Goal: Task Accomplishment & Management: Complete application form

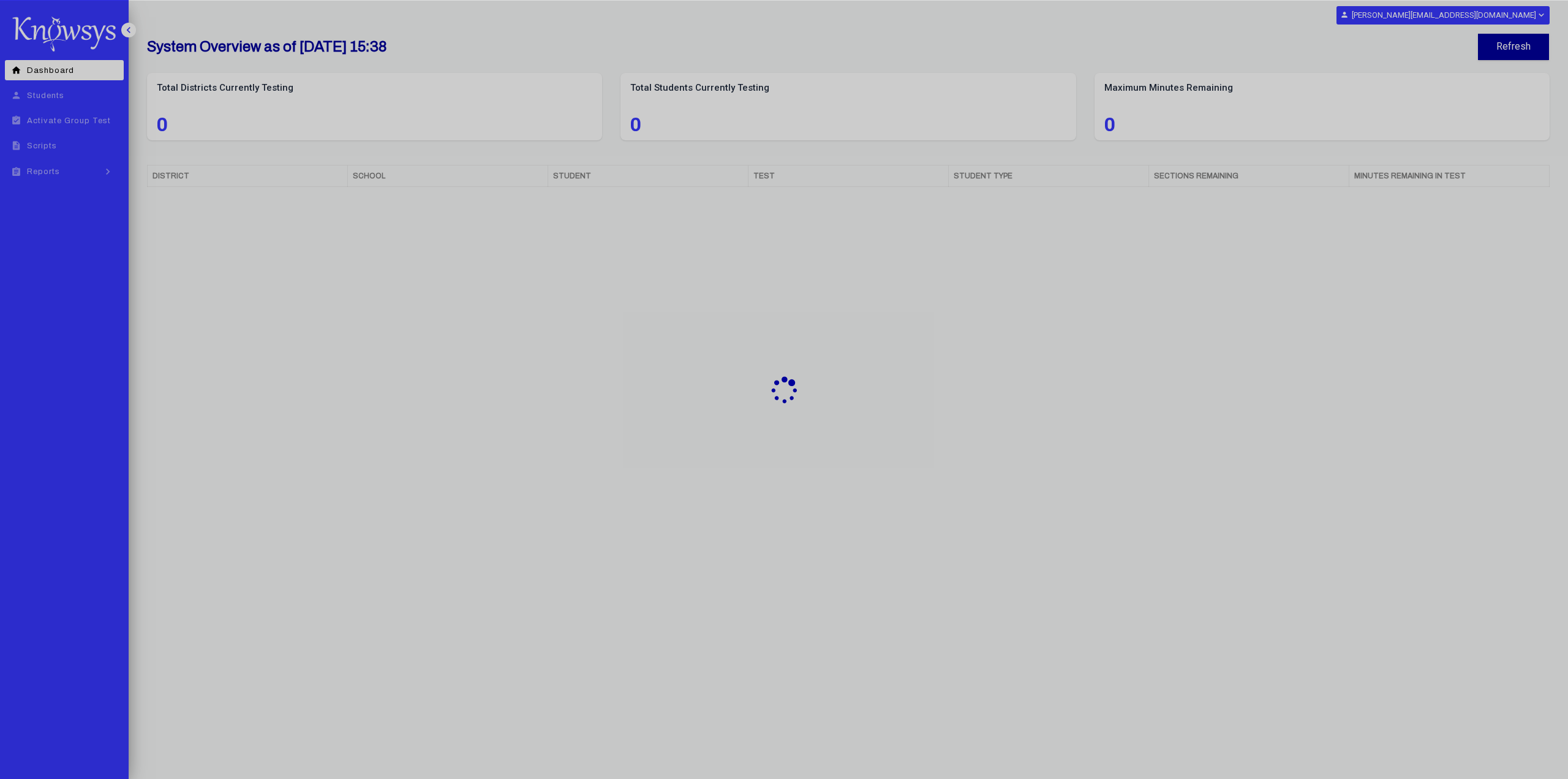
select select "**"
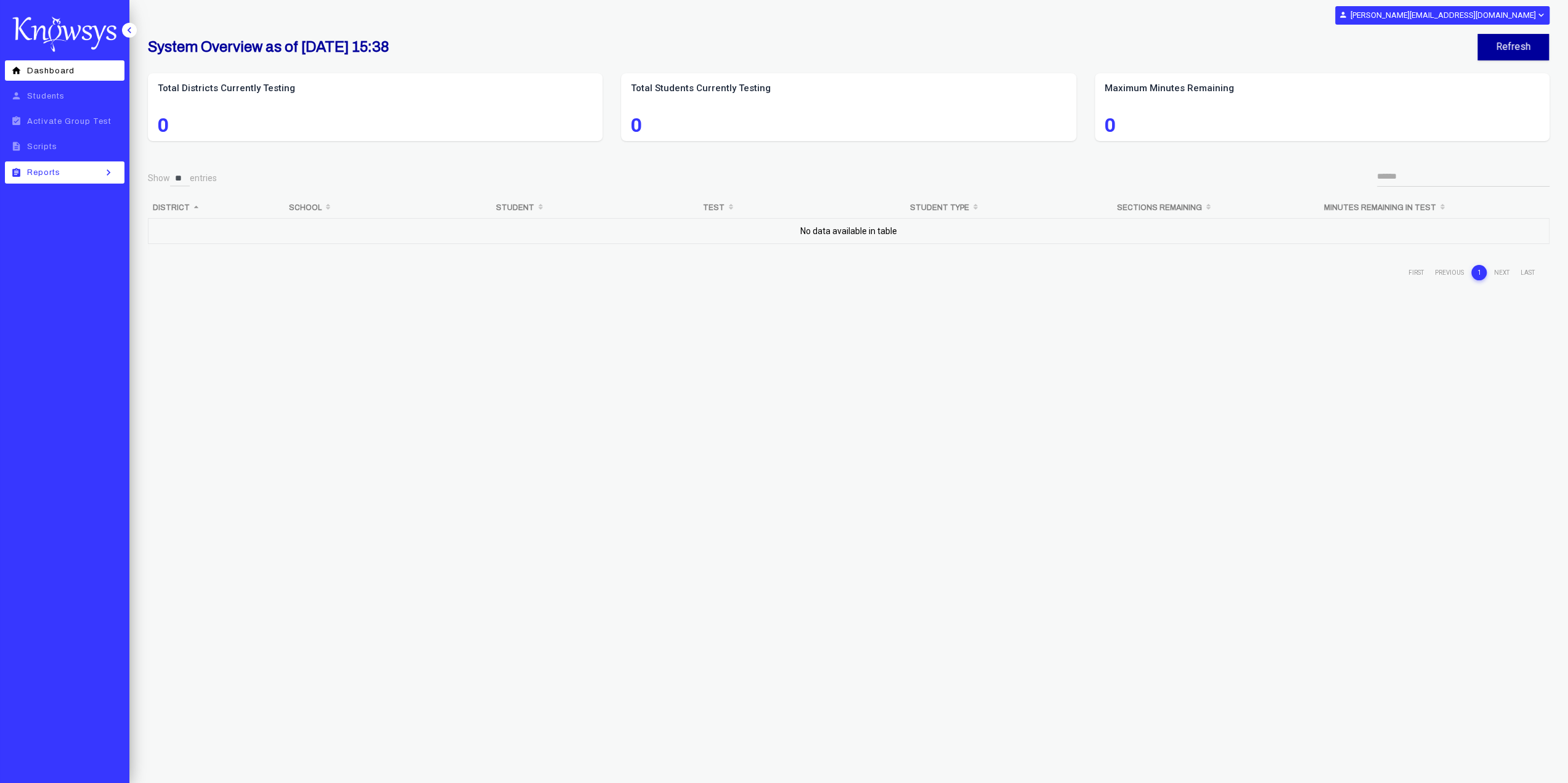
click at [22, 171] on icon "assignment" at bounding box center [16, 173] width 15 height 10
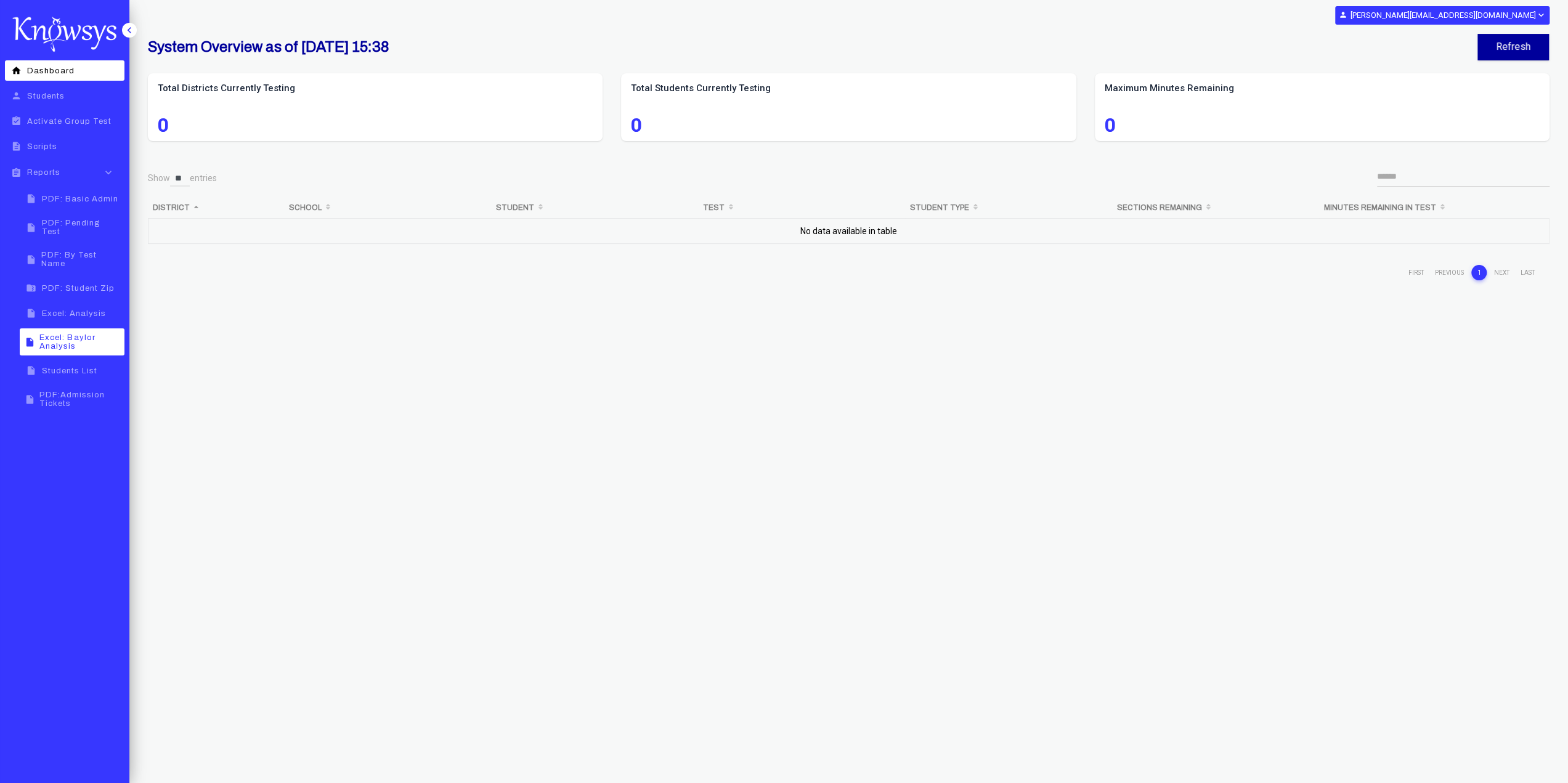
click at [63, 335] on span "Excel: Baylor Analysis" at bounding box center [79, 342] width 81 height 17
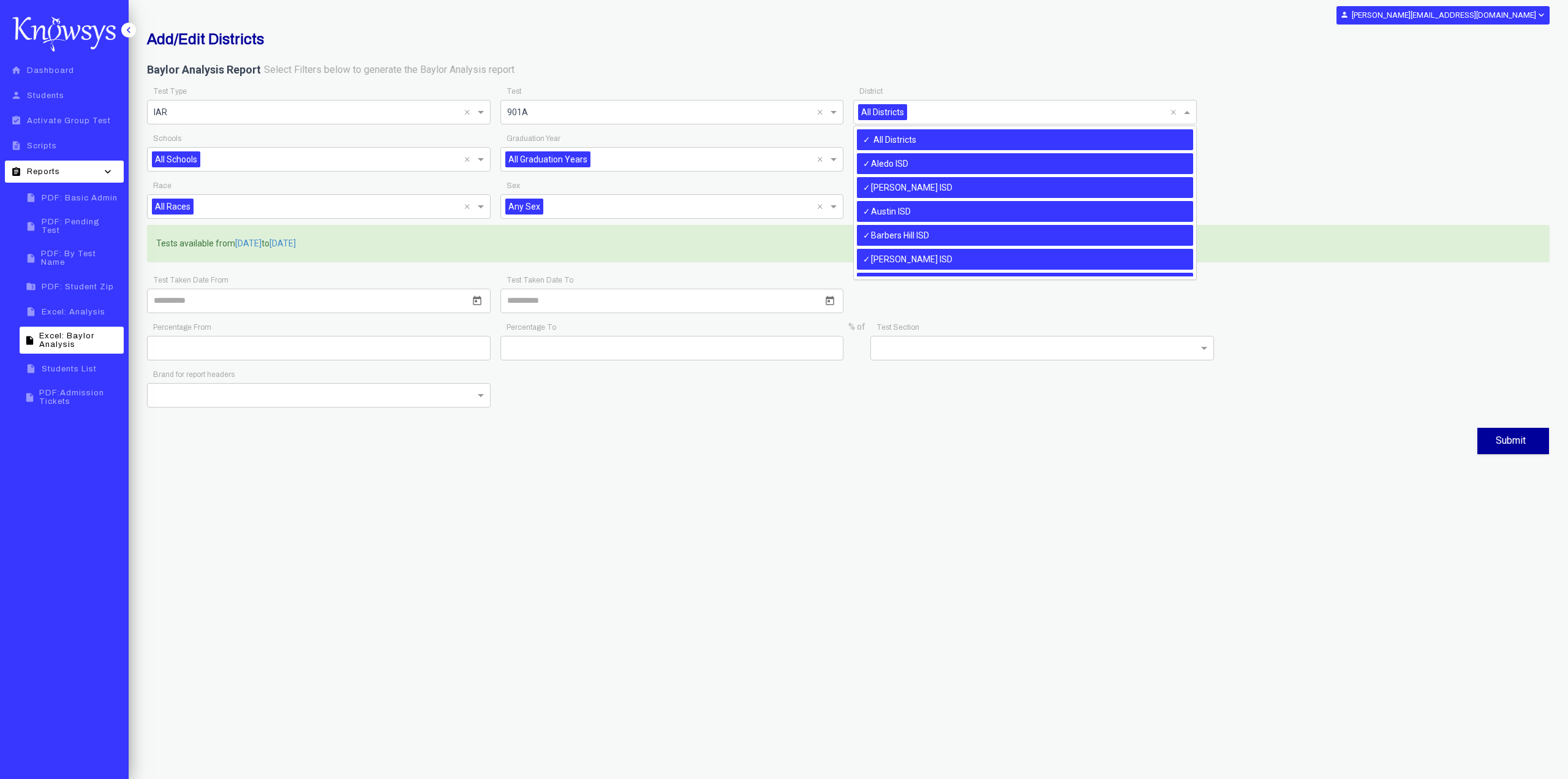
click at [1189, 117] on span at bounding box center [1188, 112] width 15 height 15
click at [891, 265] on div "[PERSON_NAME] ISD" at bounding box center [1026, 263] width 337 height 21
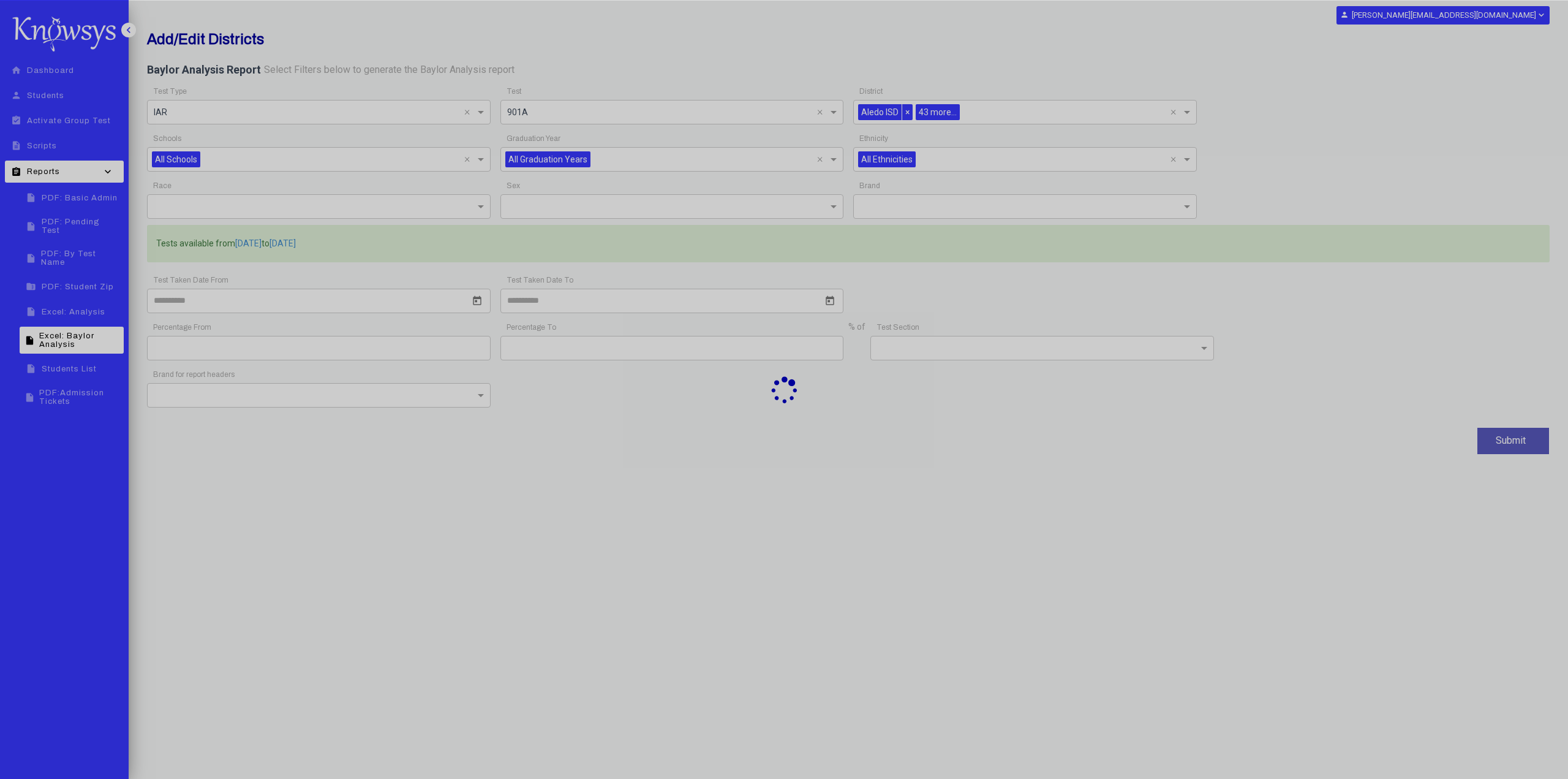
click at [886, 239] on div at bounding box center [784, 390] width 1568 height 779
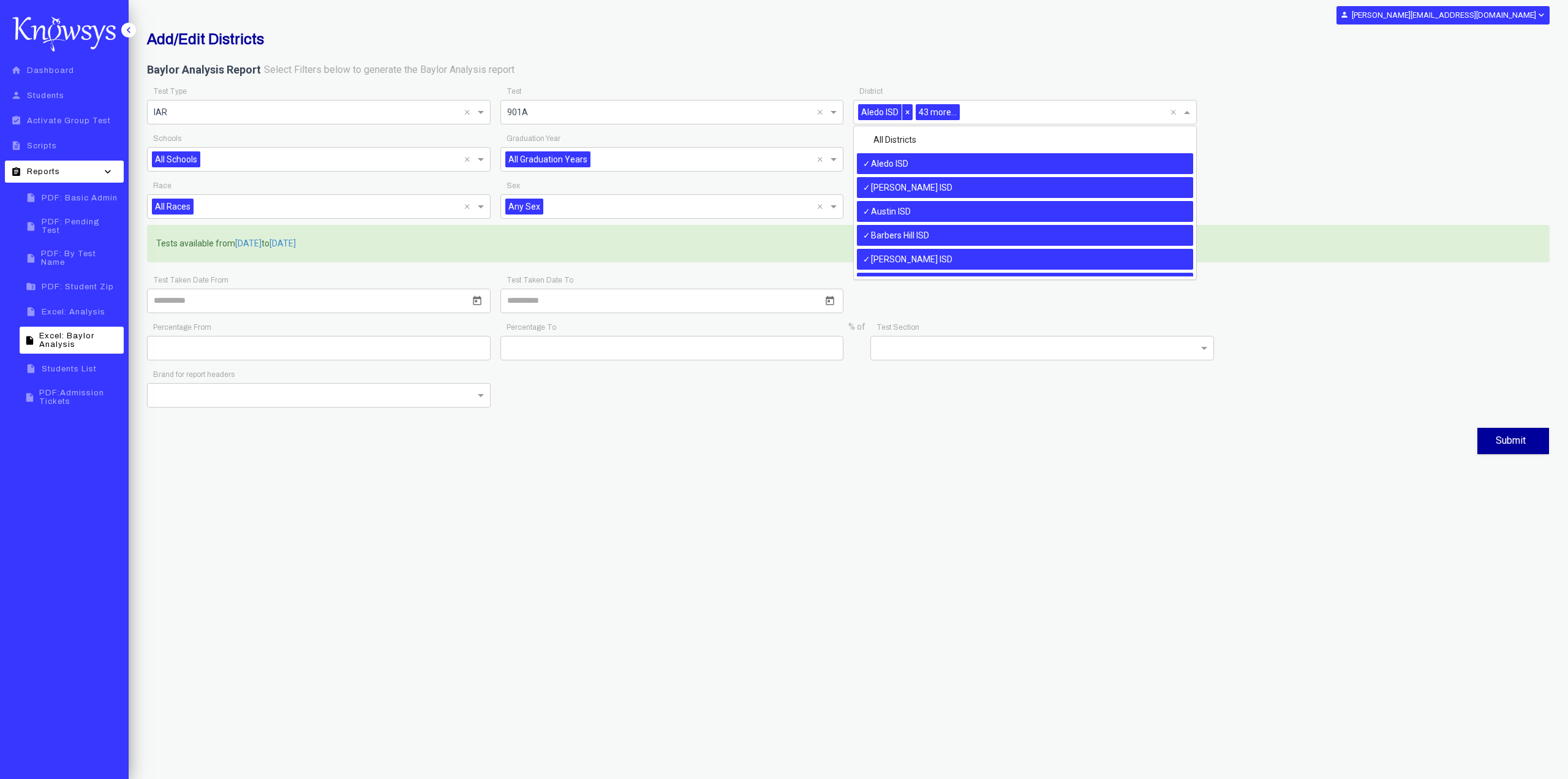
click at [951, 116] on span "43 more..." at bounding box center [938, 112] width 44 height 16
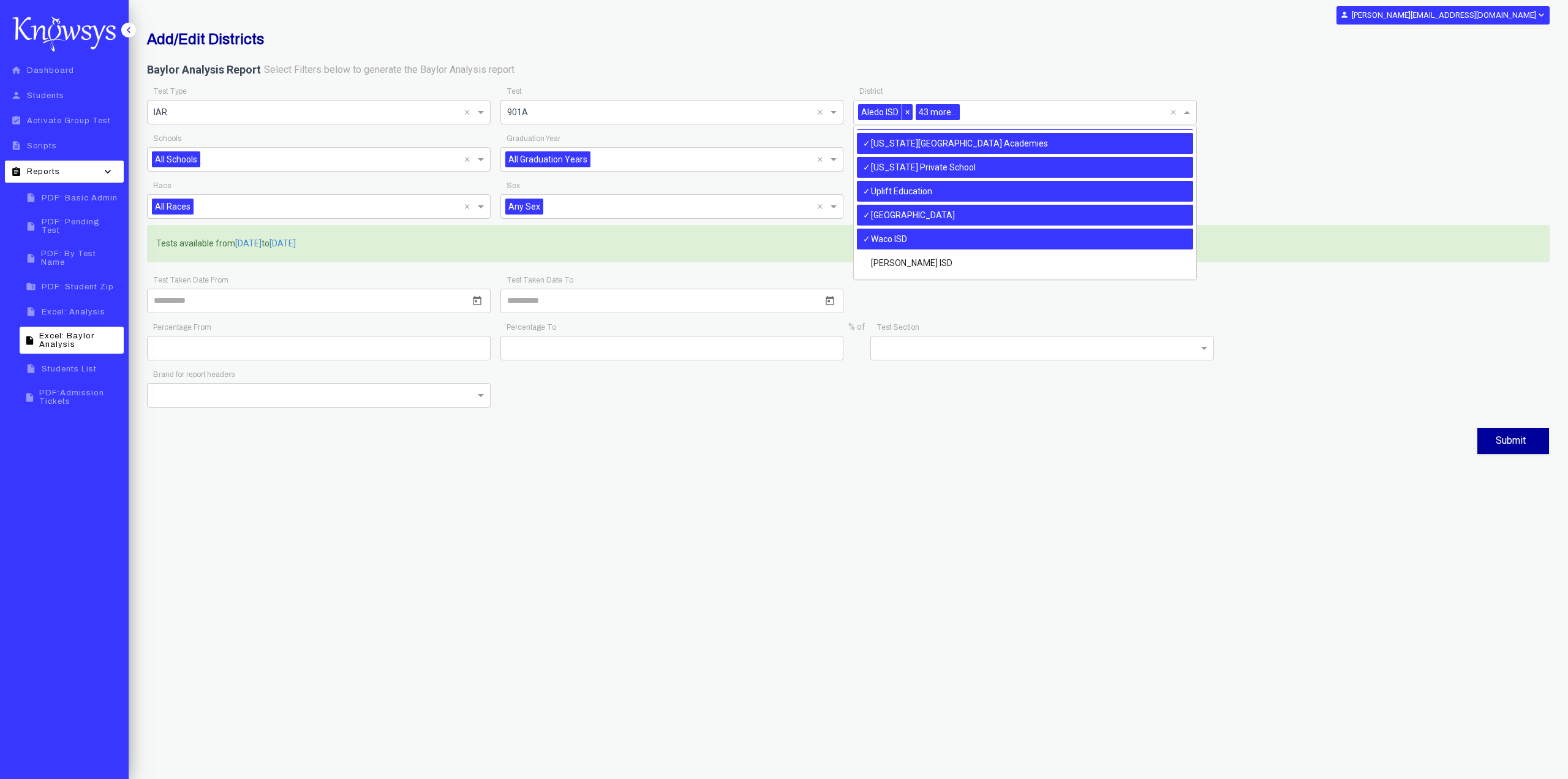
click at [897, 232] on div "Waco ISD" at bounding box center [1026, 239] width 337 height 21
click at [893, 189] on div "Uplift Education" at bounding box center [1026, 191] width 337 height 21
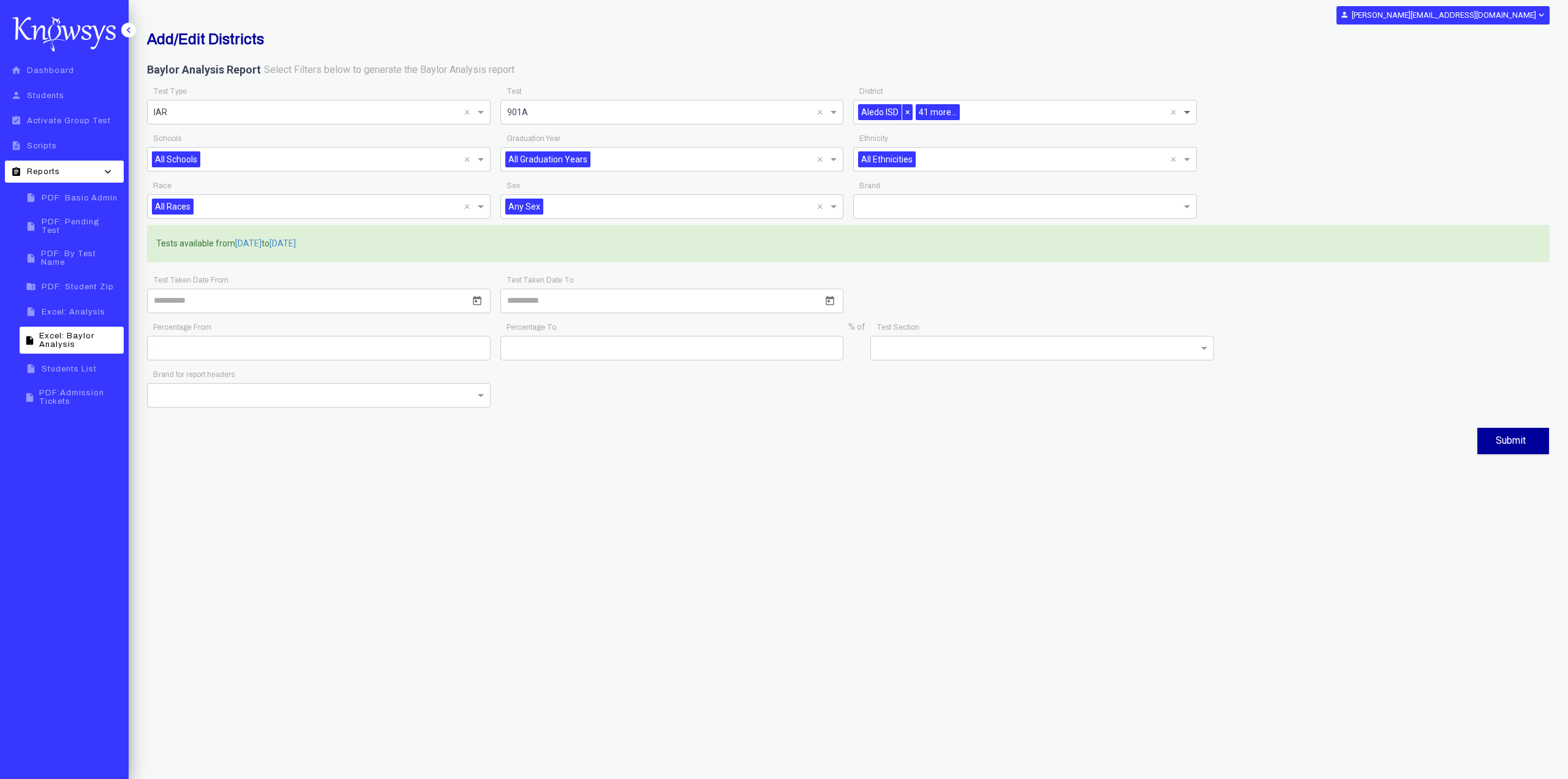
click at [1187, 113] on span at bounding box center [1188, 112] width 15 height 15
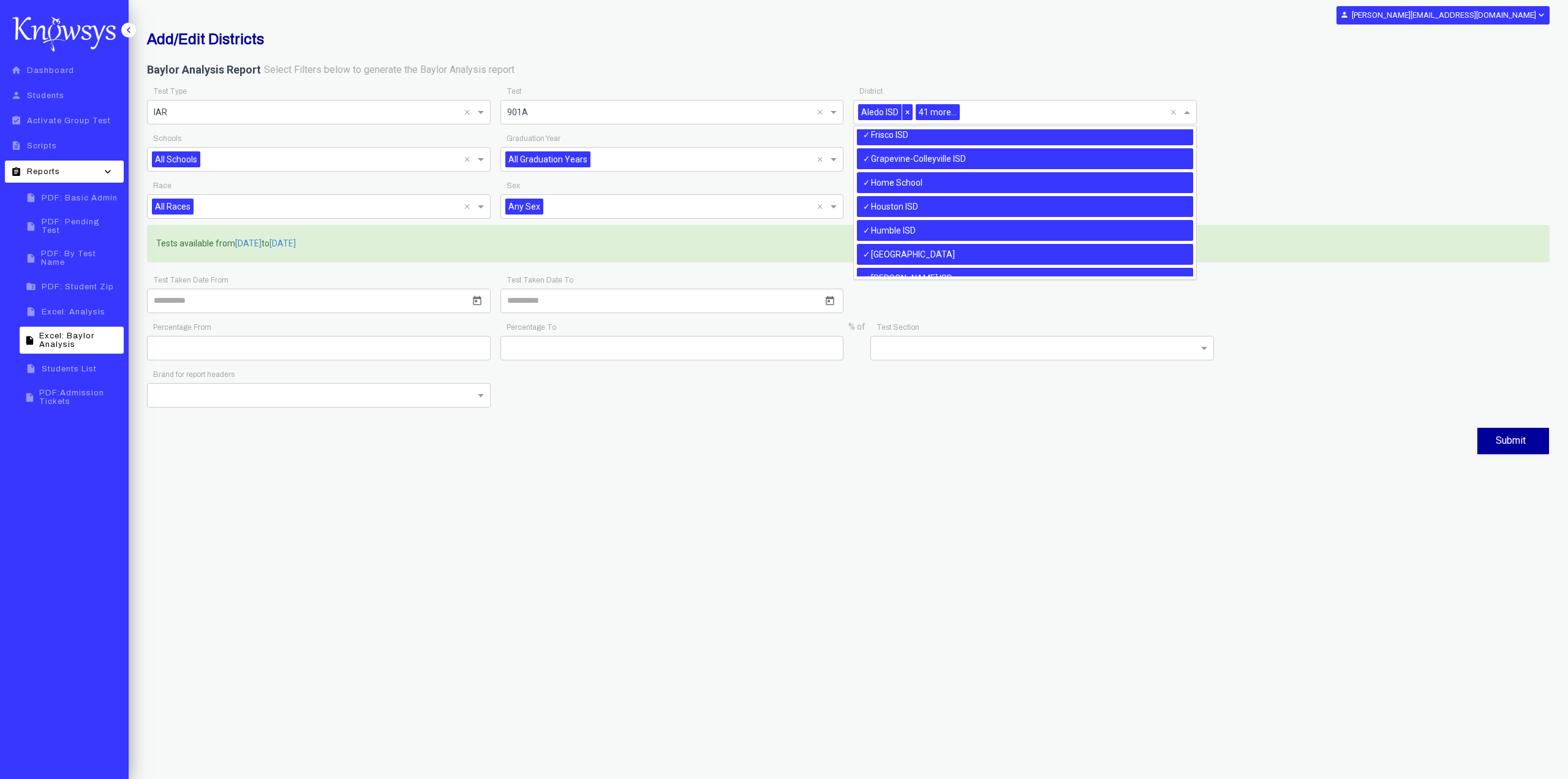
scroll to position [0, 0]
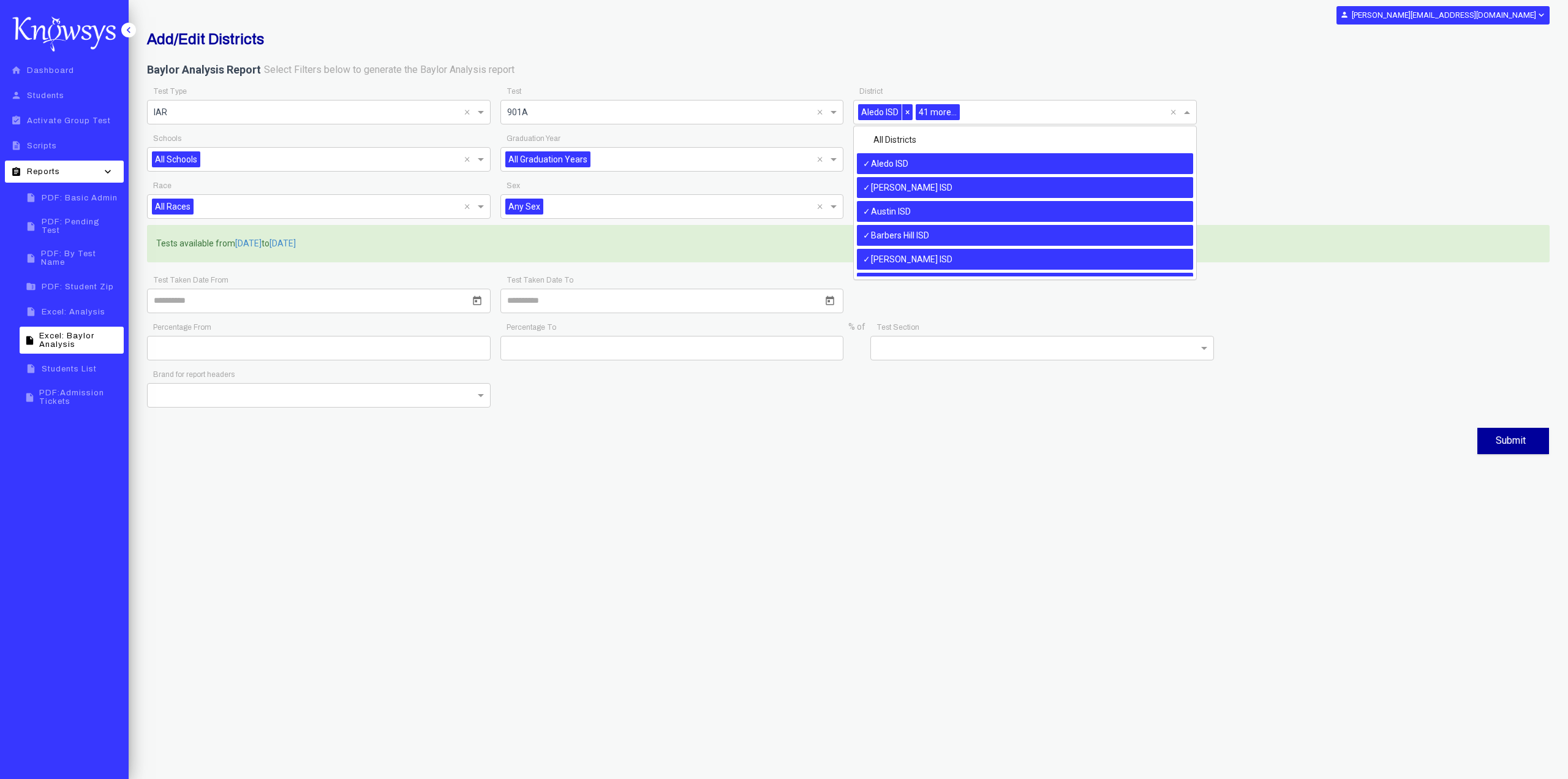
click at [900, 165] on div "Aledo ISD" at bounding box center [1026, 163] width 337 height 21
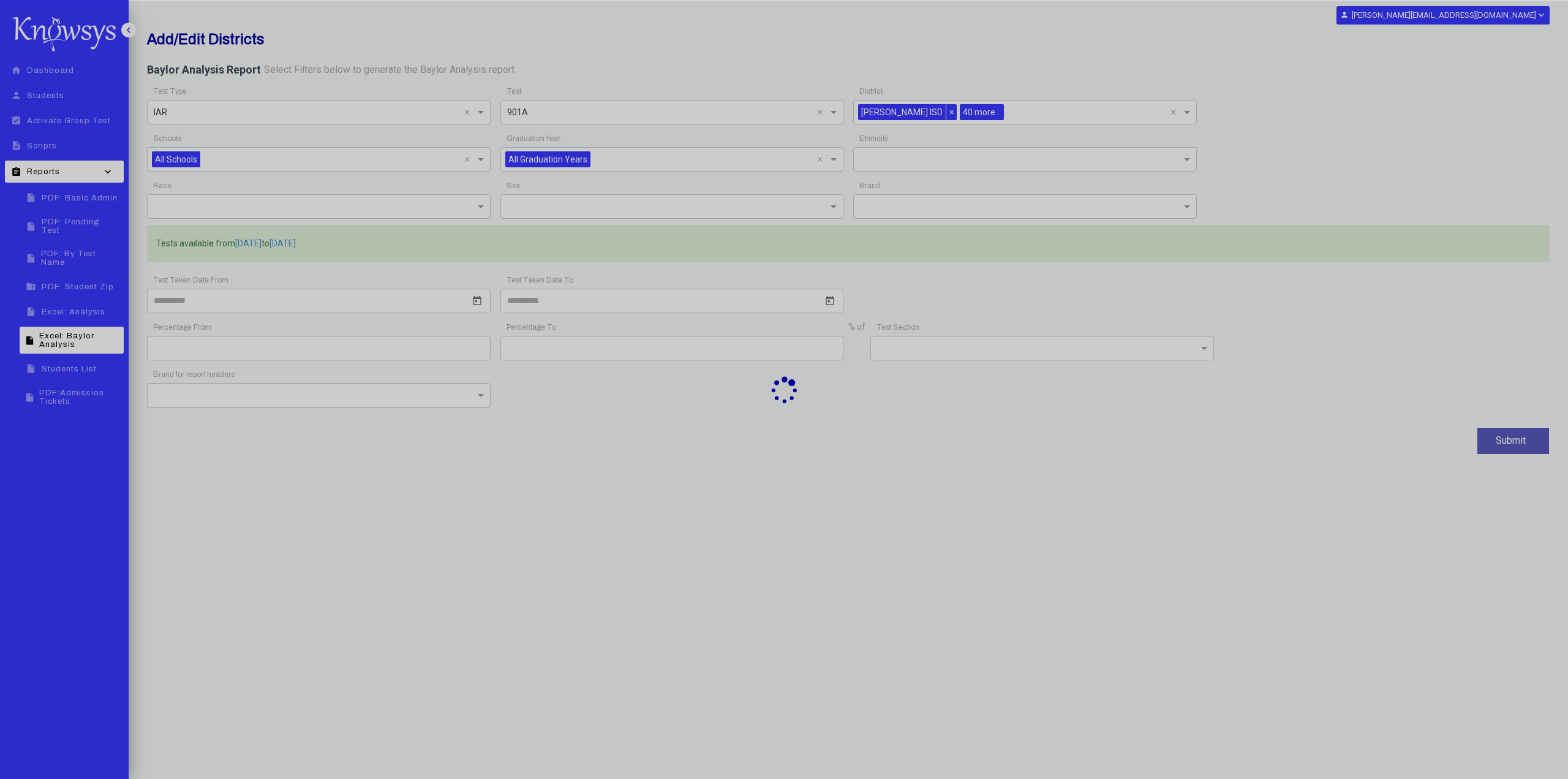
click at [905, 183] on div at bounding box center [784, 390] width 1568 height 779
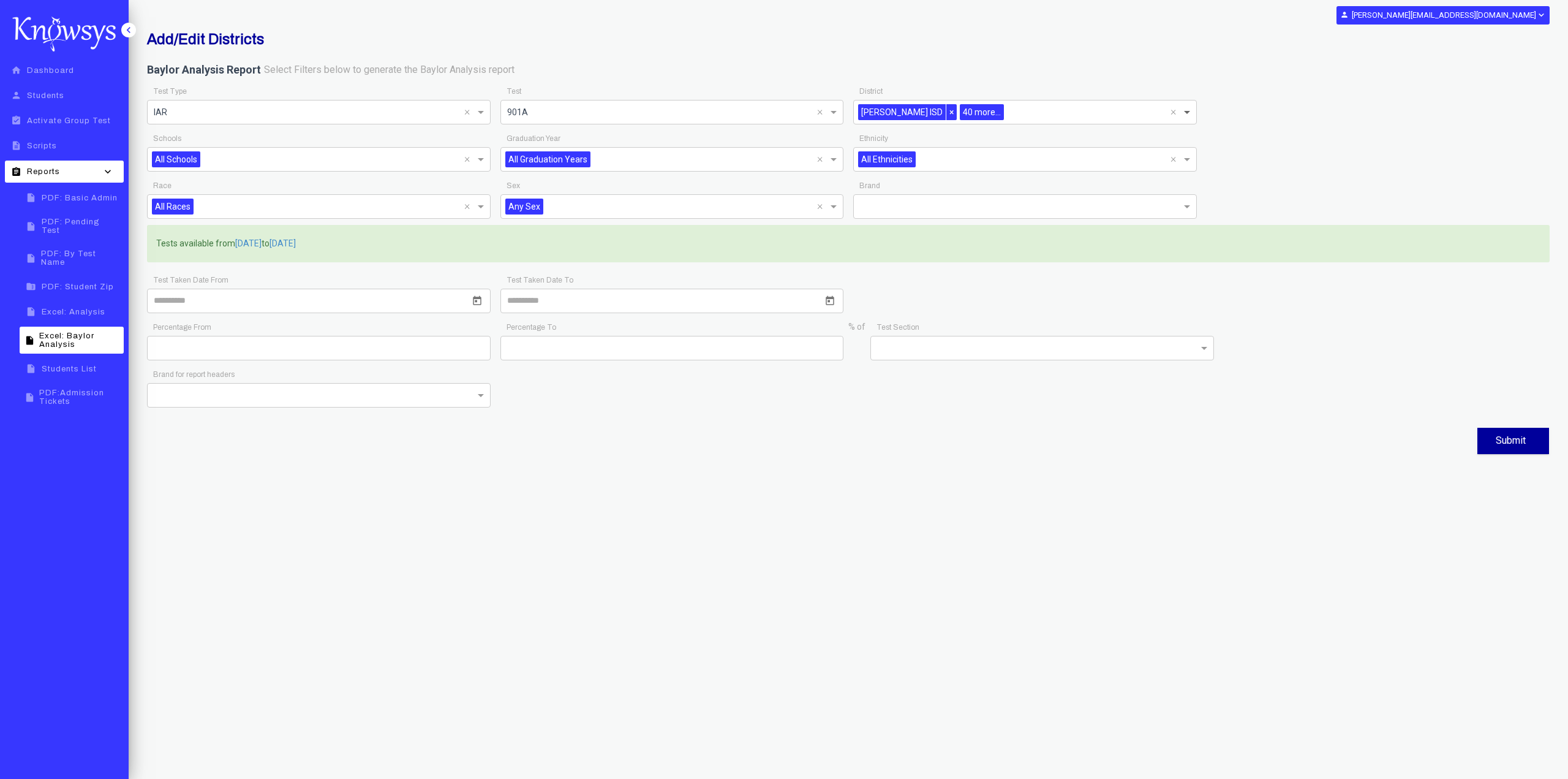
click at [1187, 115] on span at bounding box center [1188, 112] width 15 height 15
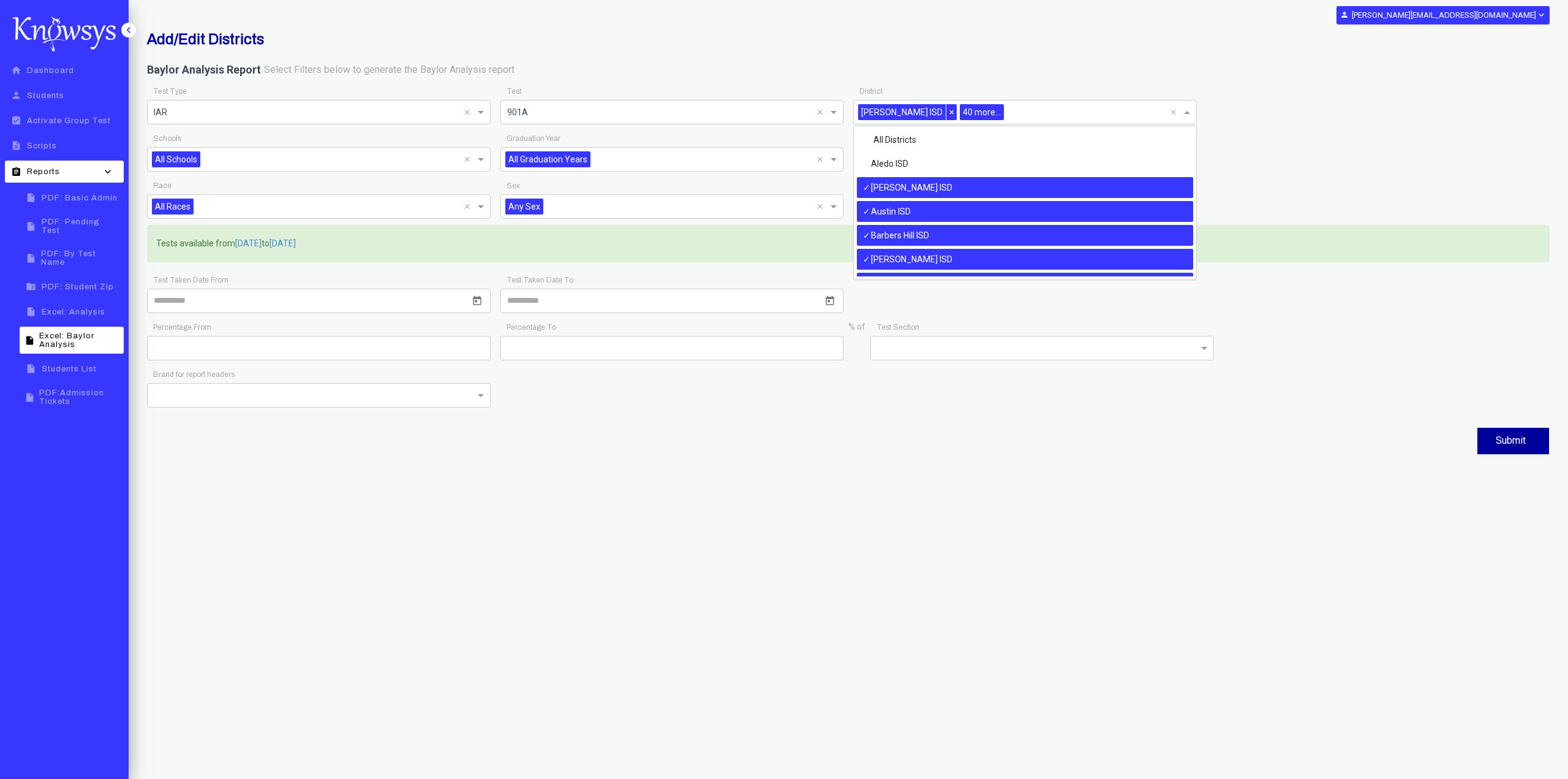
scroll to position [952, 0]
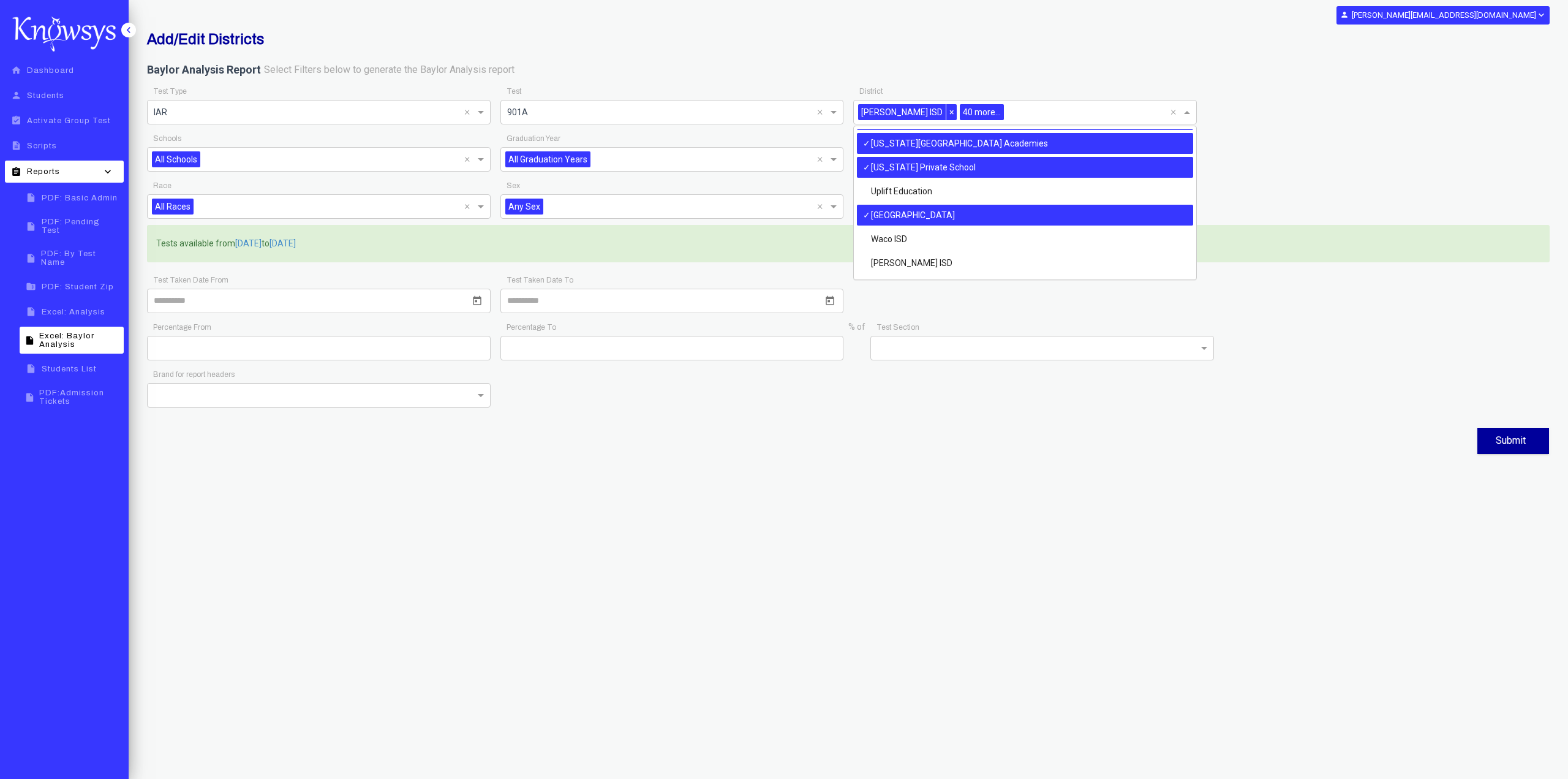
click at [987, 176] on div "[US_STATE] Private School" at bounding box center [1026, 167] width 337 height 21
click at [1188, 112] on span at bounding box center [1188, 112] width 15 height 15
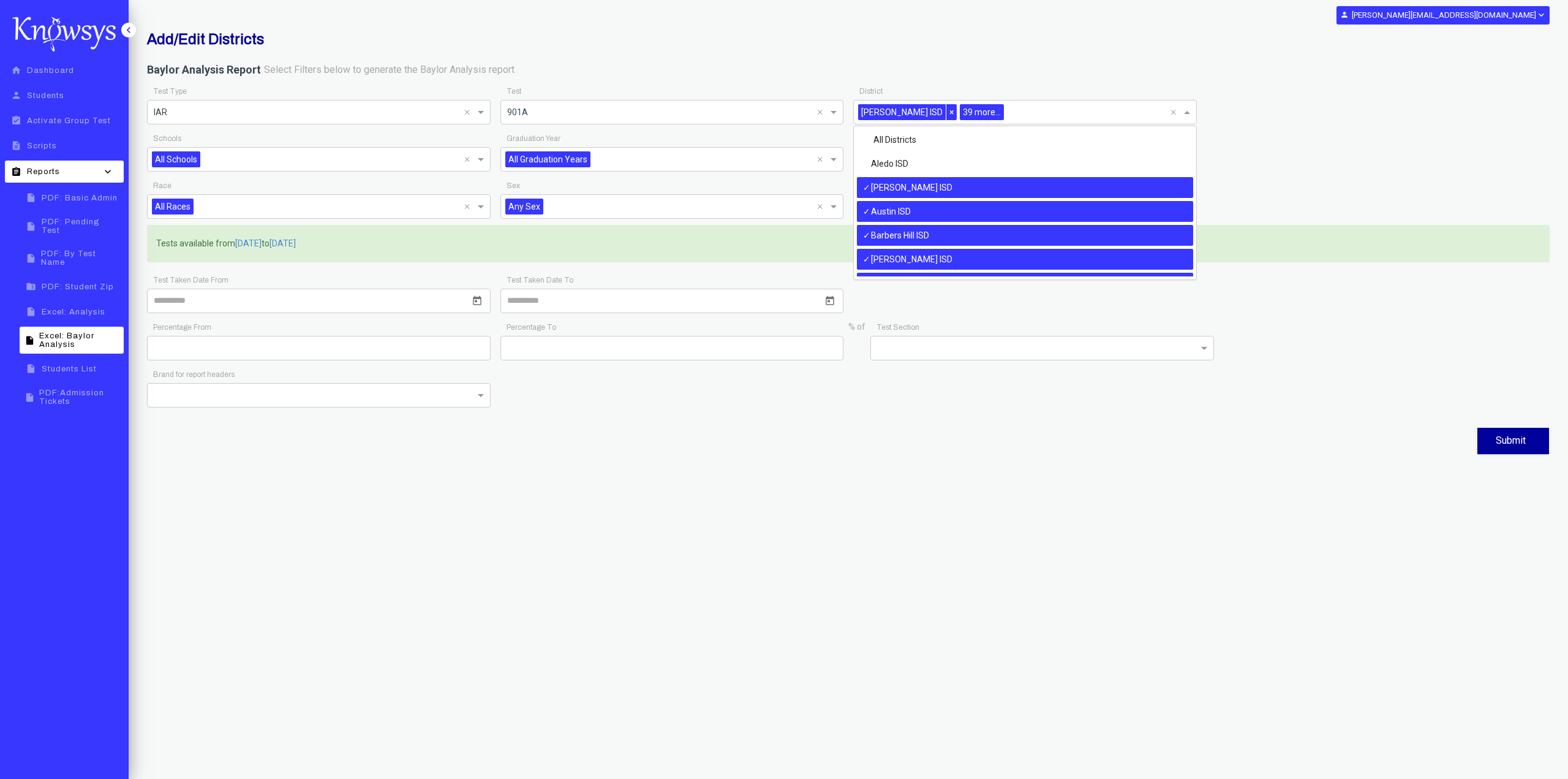
click at [1188, 112] on span at bounding box center [1188, 112] width 15 height 15
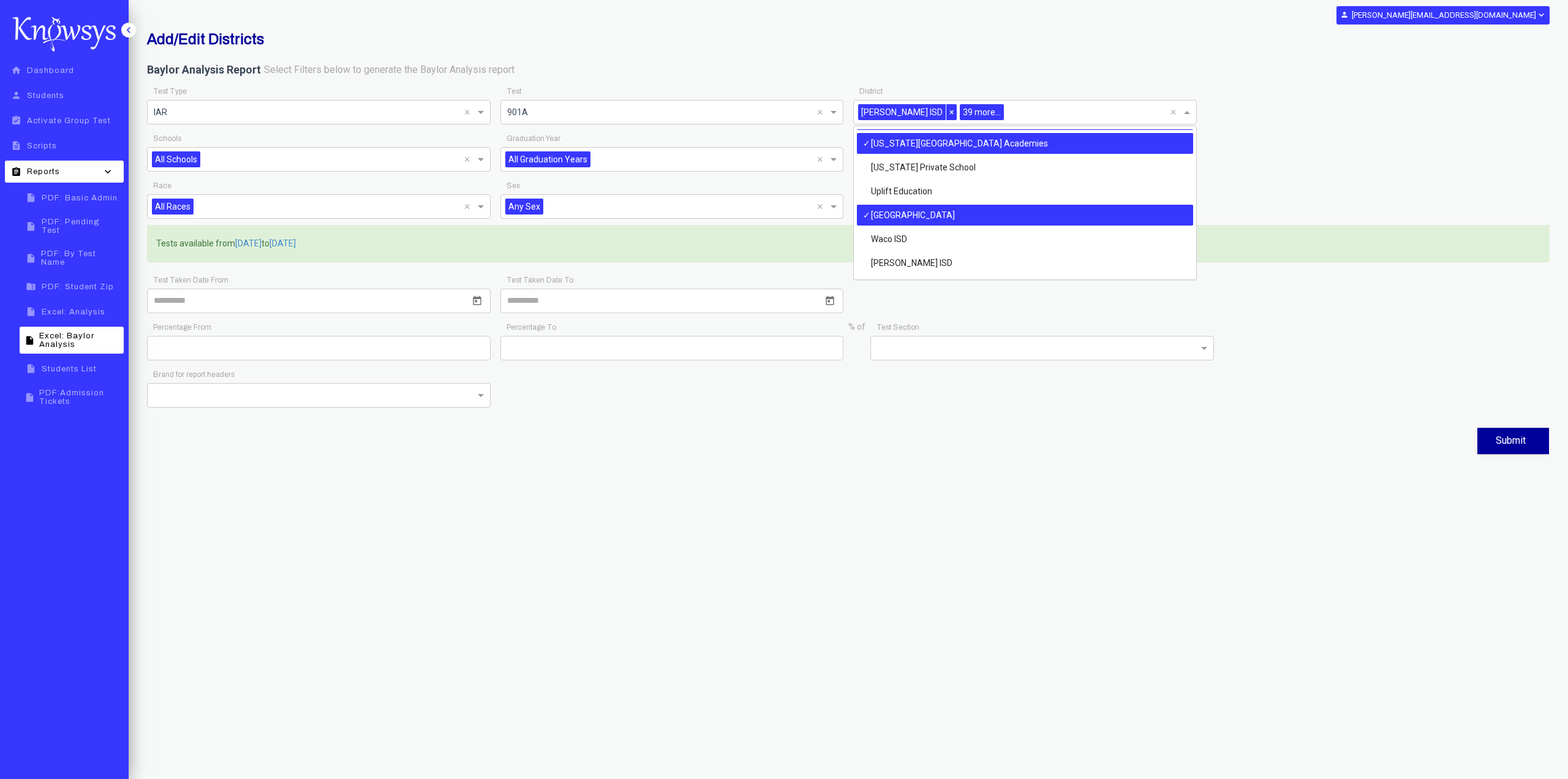
click at [1068, 144] on div "[US_STATE][GEOGRAPHIC_DATA] Academies" at bounding box center [1026, 143] width 337 height 21
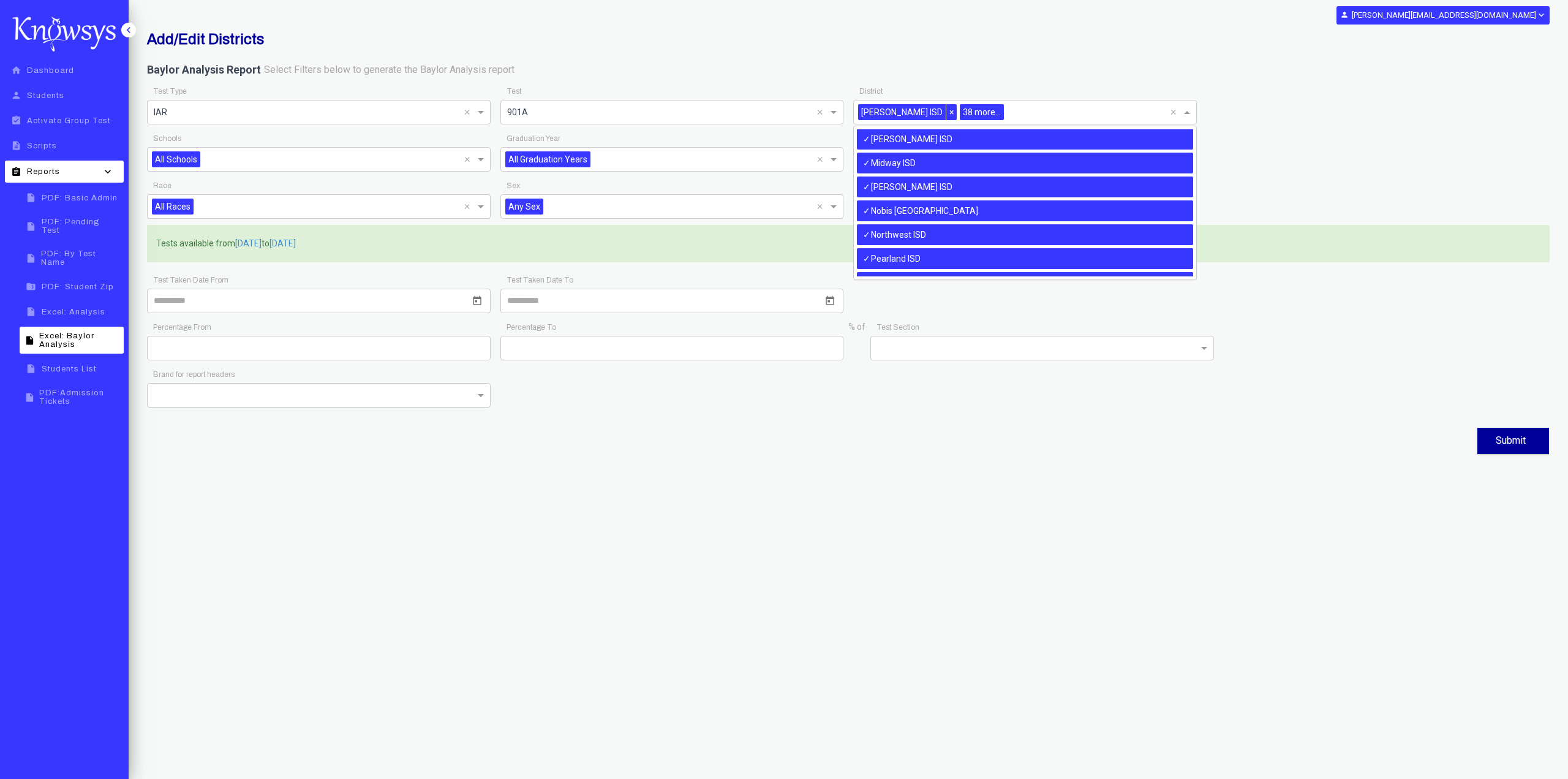
scroll to position [646, 0]
click at [1031, 176] on div "All Districts Aledo ISD [GEOGRAPHIC_DATA] ISD [GEOGRAPHIC_DATA] ISD [GEOGRAPHIC…" at bounding box center [1025, 31] width 342 height 1096
click at [1020, 166] on div "Midway ISD" at bounding box center [1026, 162] width 337 height 21
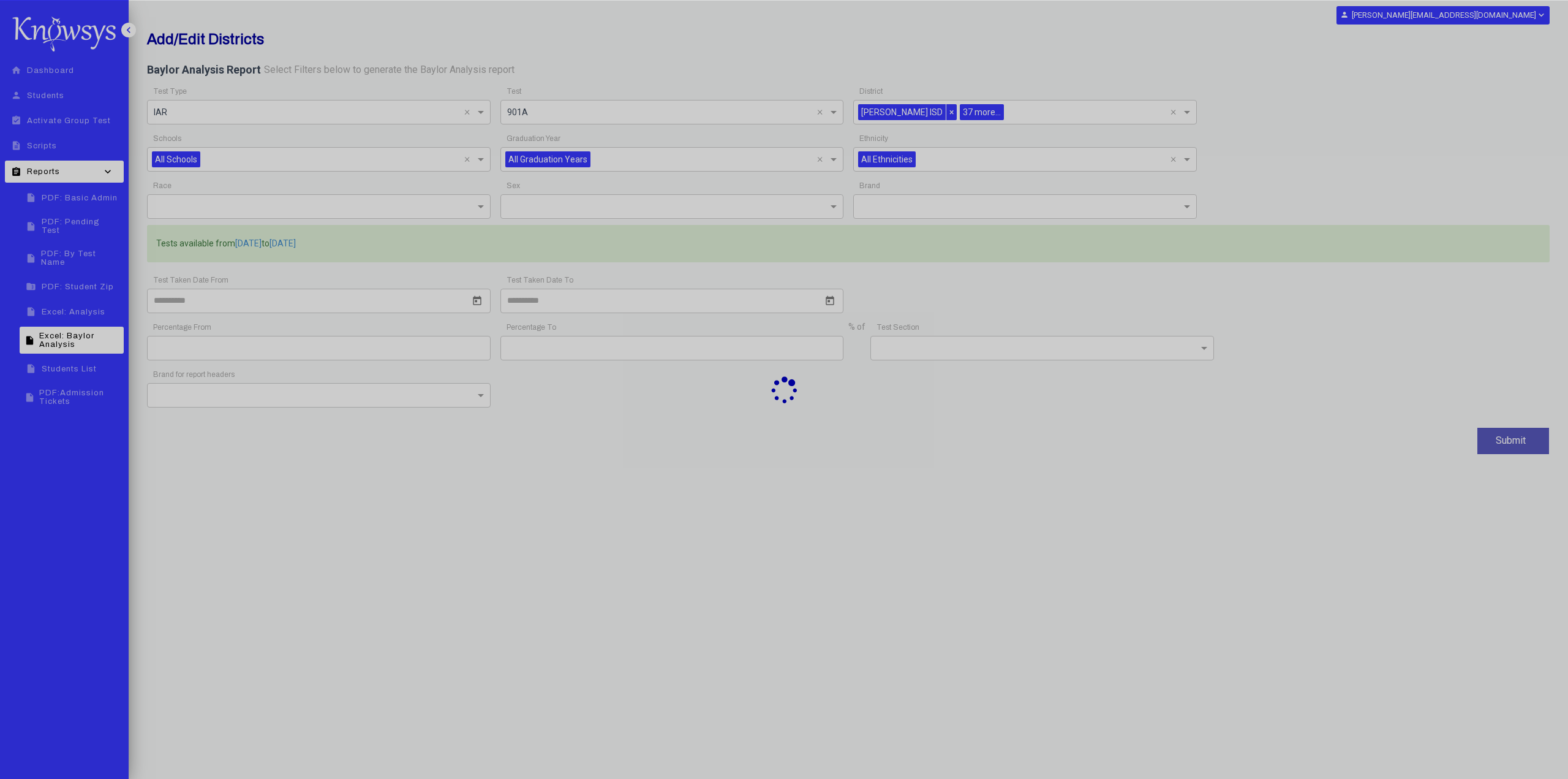
click at [1015, 184] on div at bounding box center [784, 390] width 1568 height 779
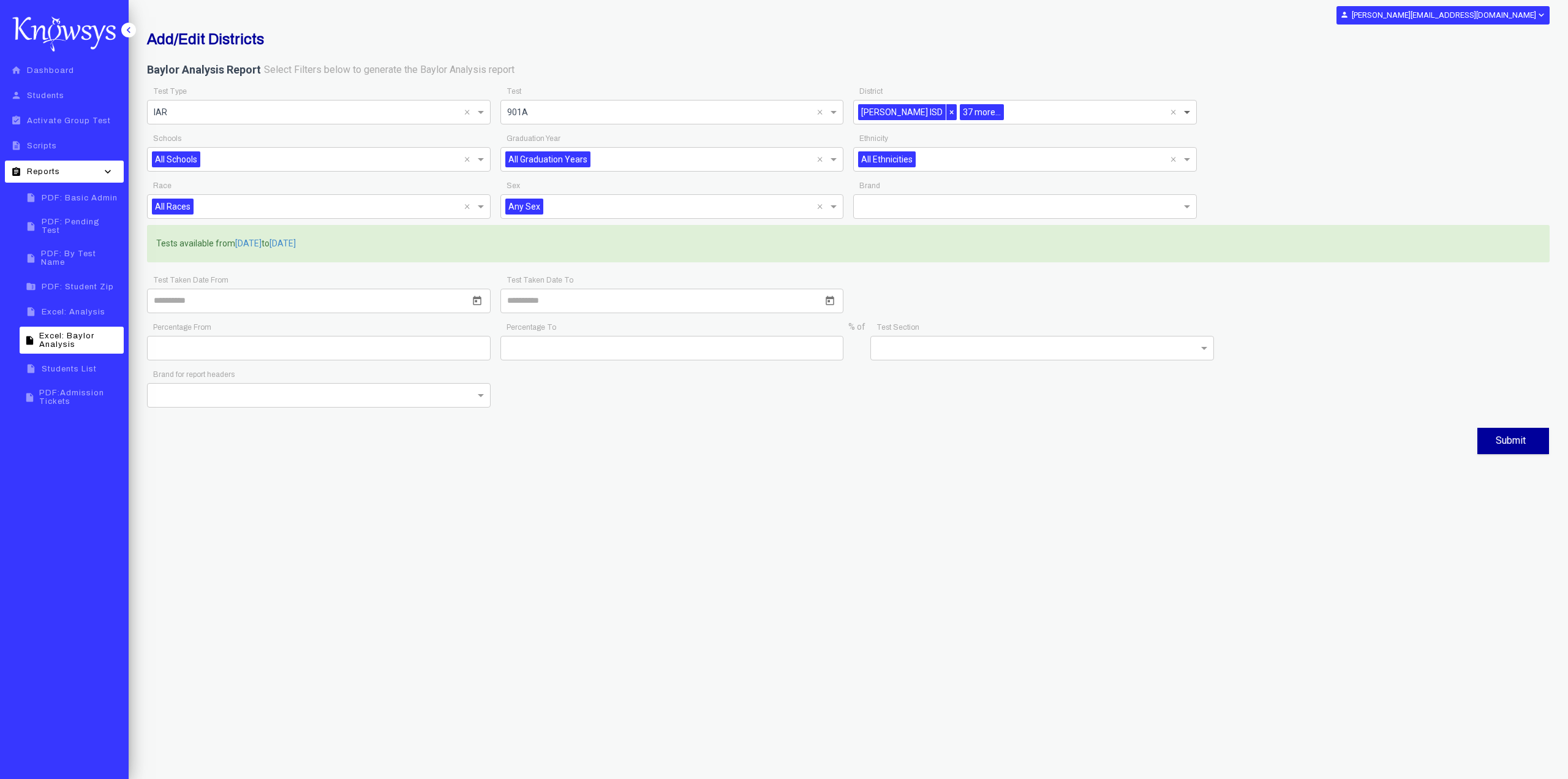
click at [1186, 109] on span at bounding box center [1188, 112] width 15 height 15
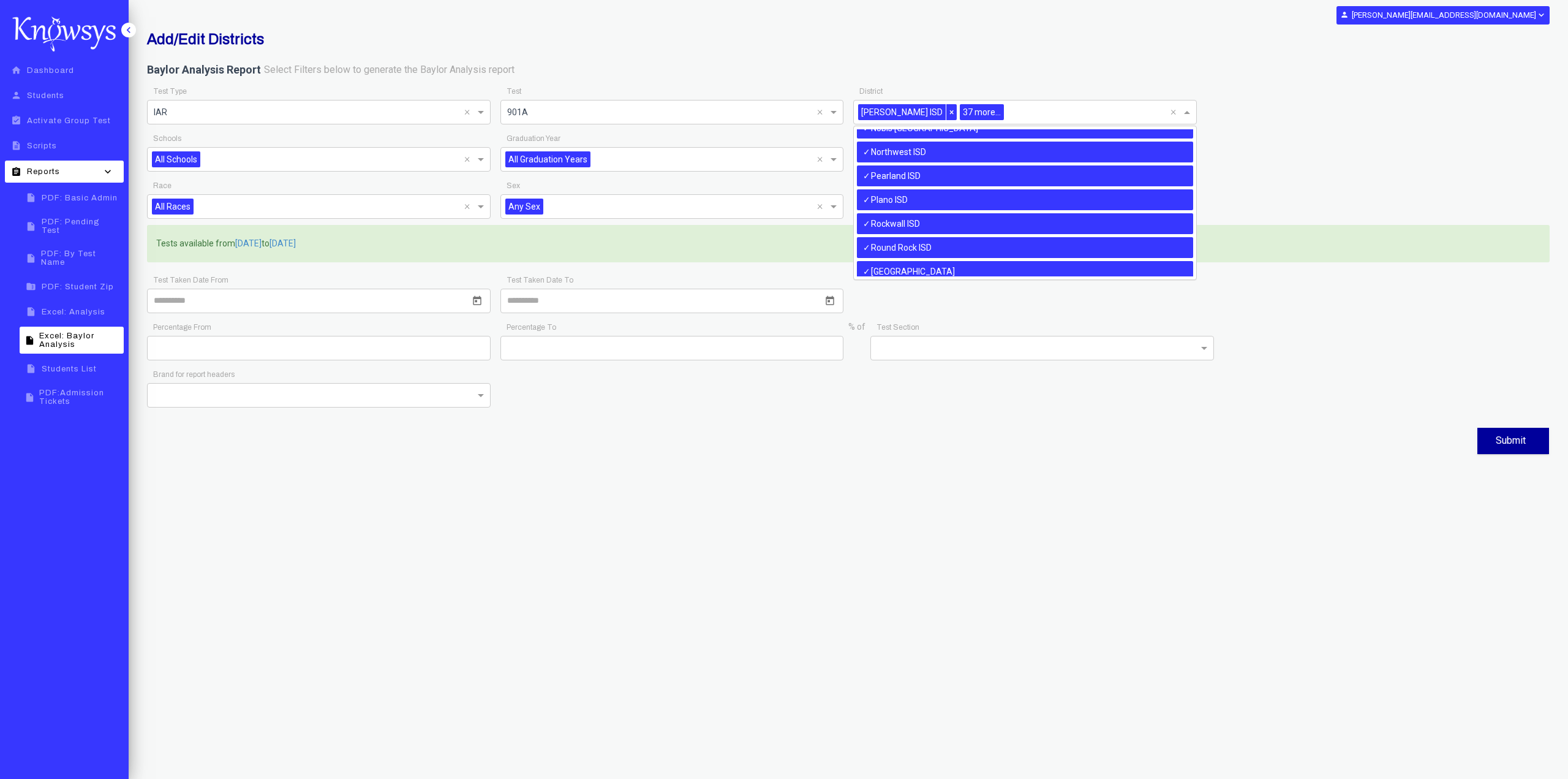
scroll to position [707, 0]
click at [1004, 223] on div "Plano ISD" at bounding box center [1026, 221] width 337 height 21
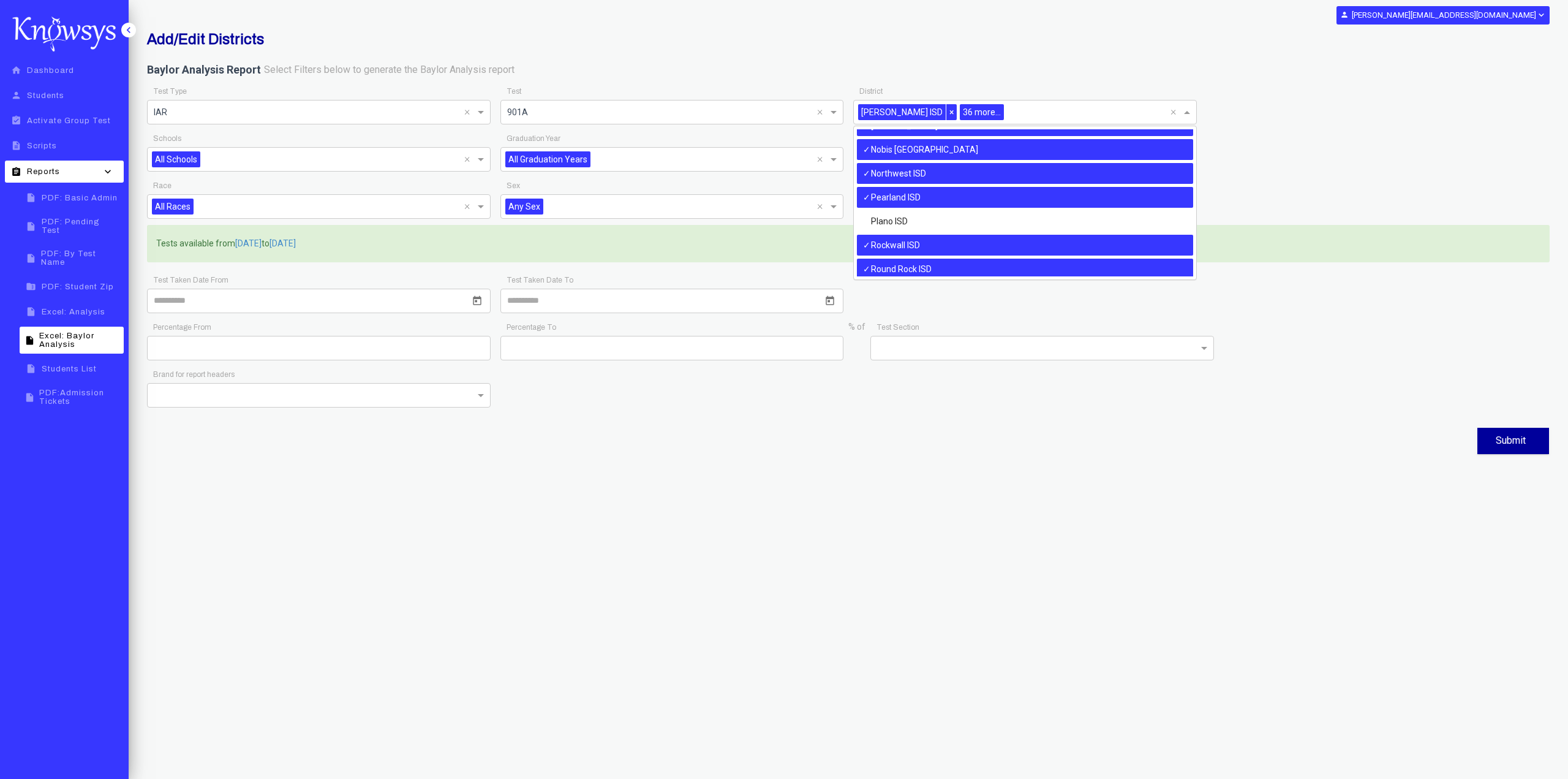
click at [996, 198] on div "Pearland ISD" at bounding box center [1026, 197] width 337 height 21
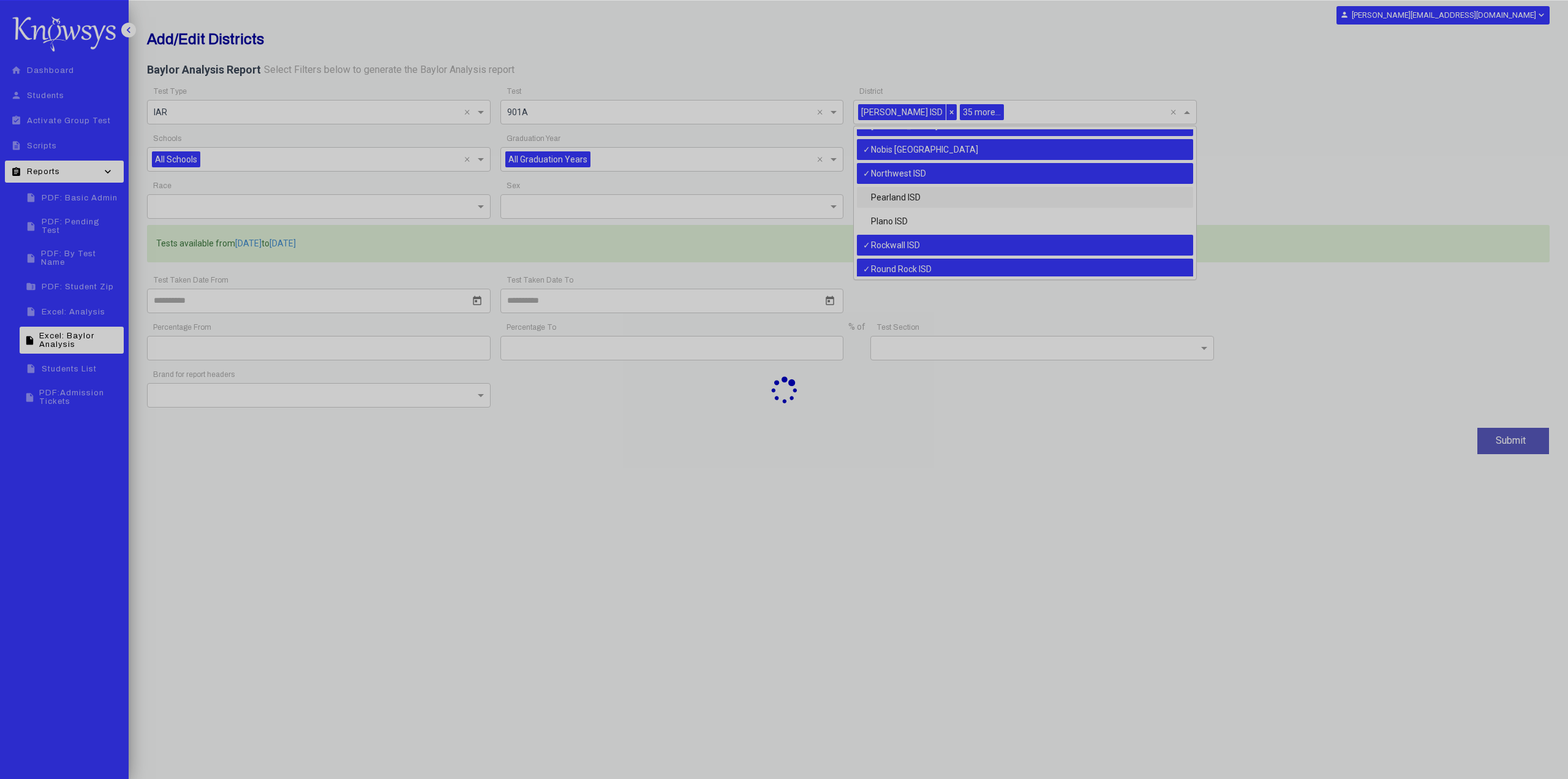
click at [991, 176] on div at bounding box center [784, 390] width 1568 height 779
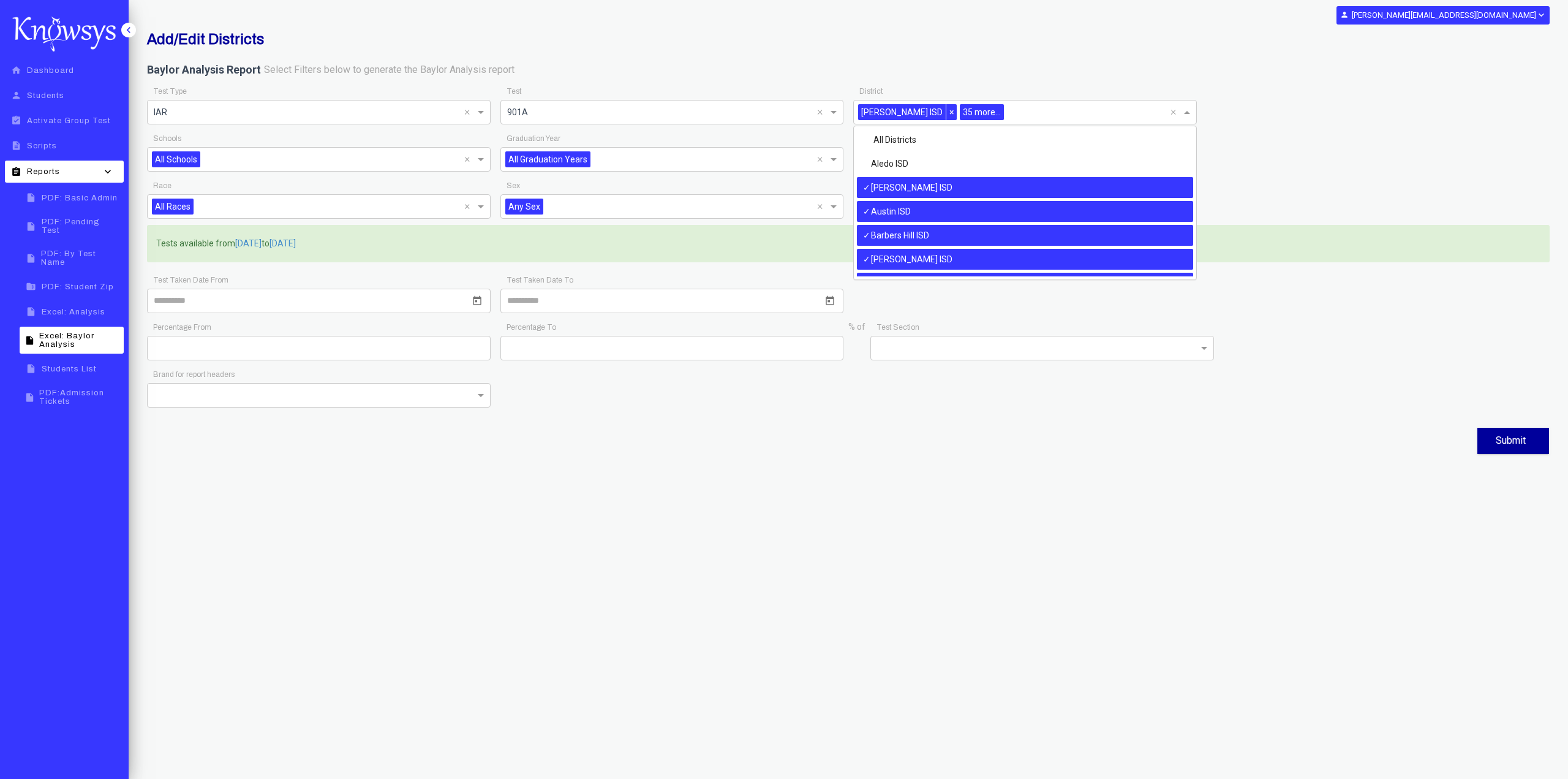
click at [1185, 117] on span at bounding box center [1188, 112] width 15 height 15
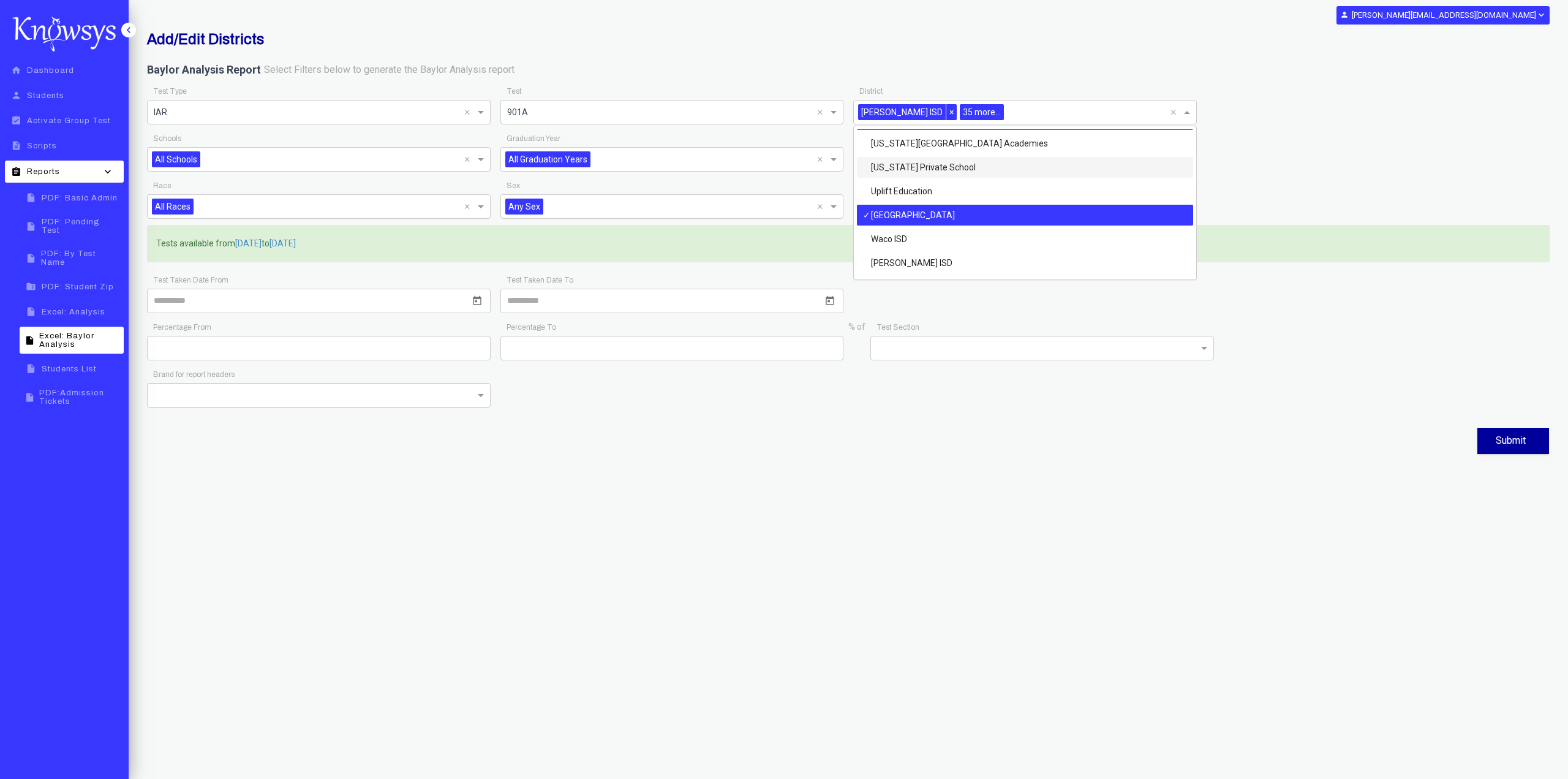
scroll to position [768, 0]
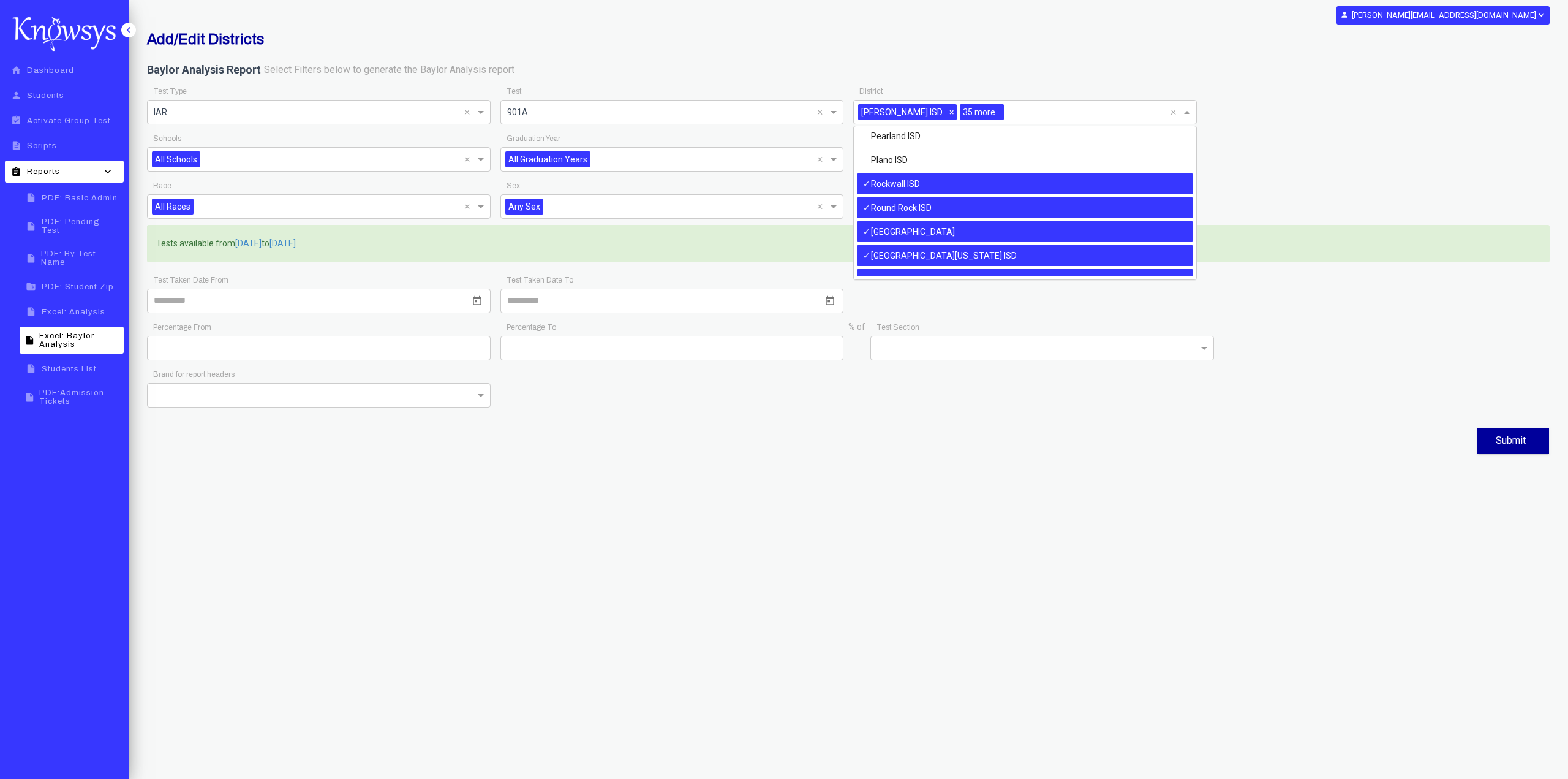
click at [1081, 177] on div "Rockwall ISD" at bounding box center [1026, 184] width 337 height 21
click at [1072, 207] on div "Round Rock ISD" at bounding box center [1026, 207] width 337 height 21
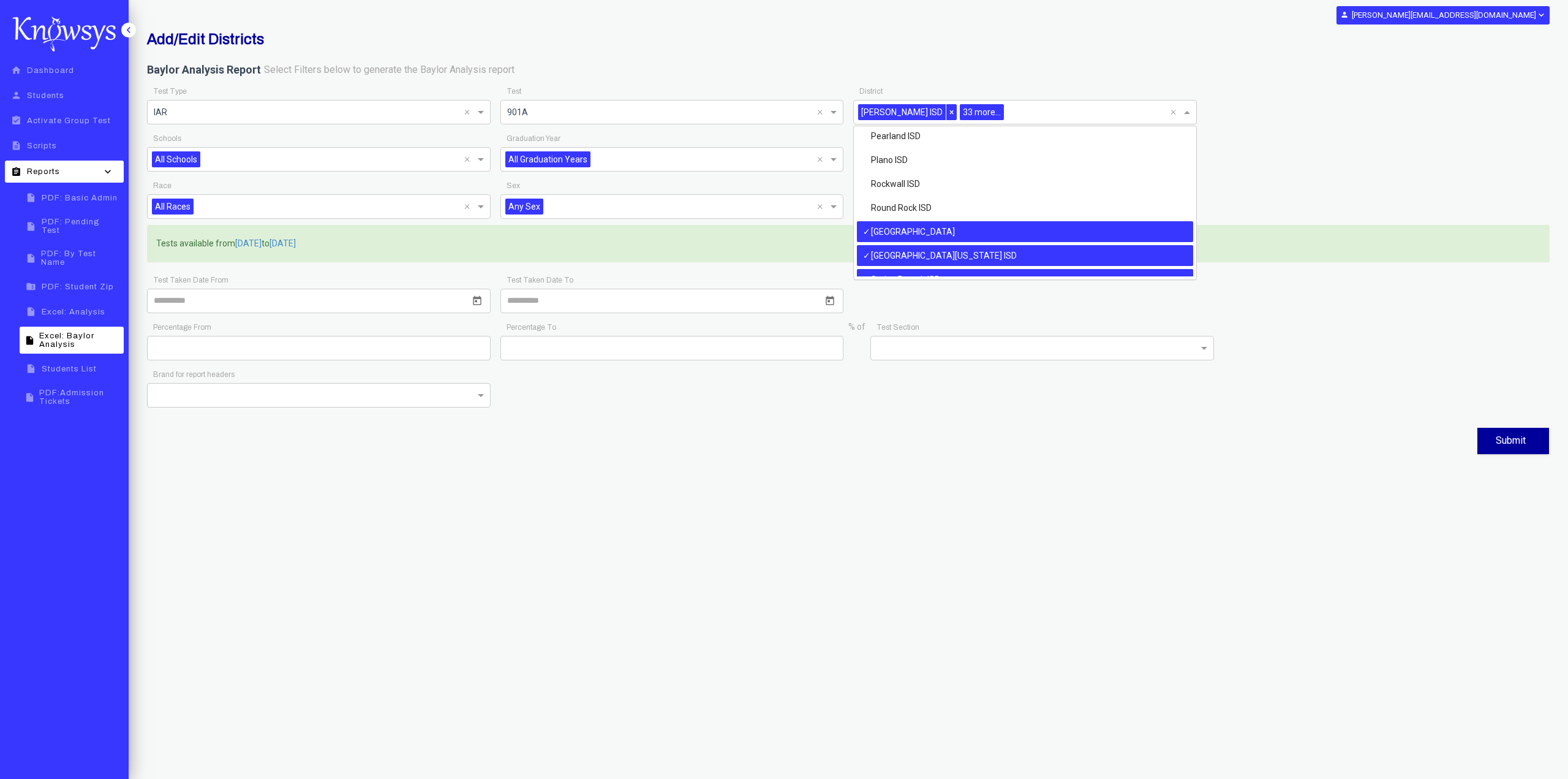
click at [1070, 231] on div "[GEOGRAPHIC_DATA]" at bounding box center [1026, 231] width 337 height 21
click at [1062, 258] on div "[GEOGRAPHIC_DATA][US_STATE] ISD" at bounding box center [1026, 255] width 337 height 21
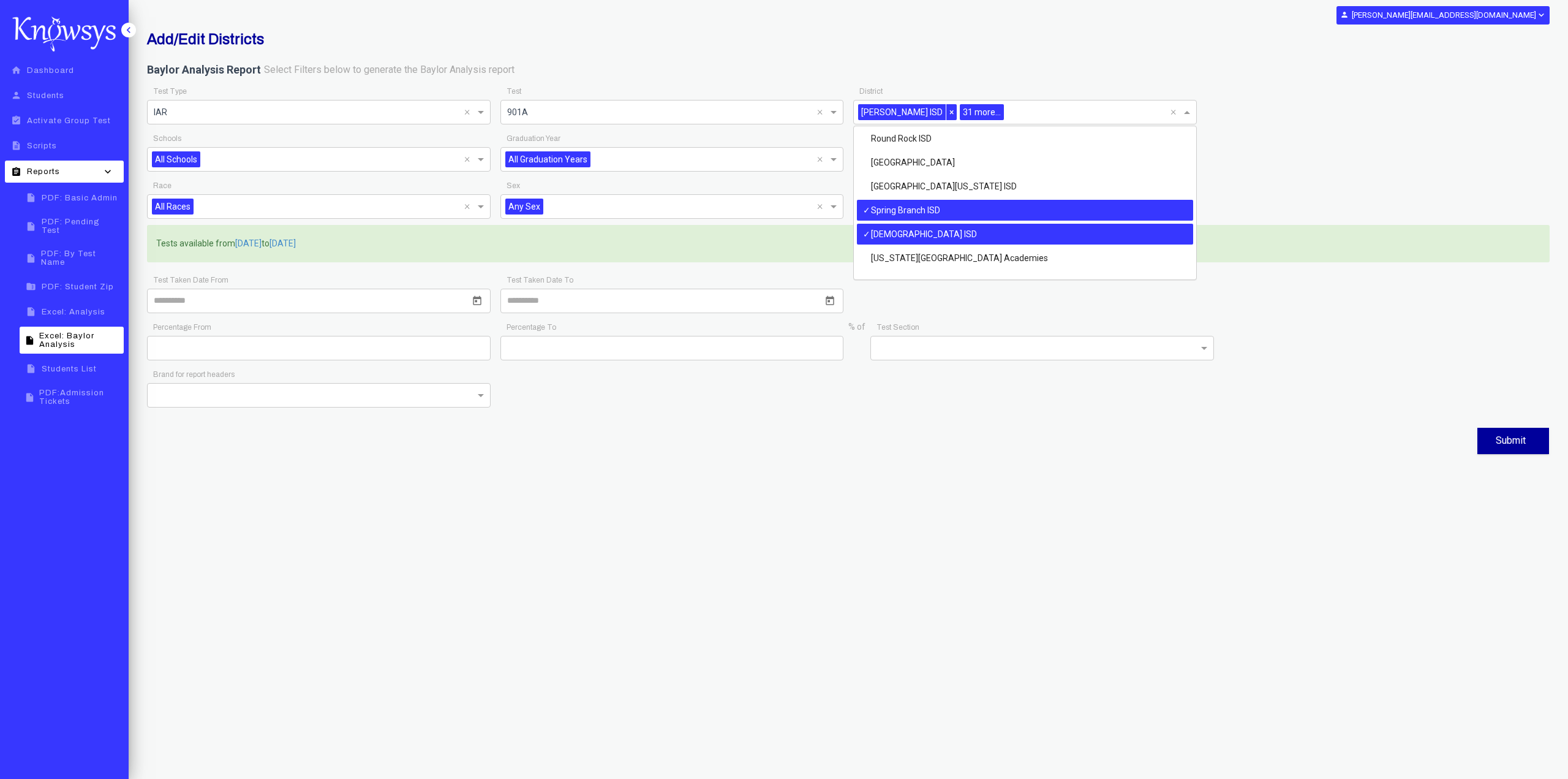
scroll to position [830, 0]
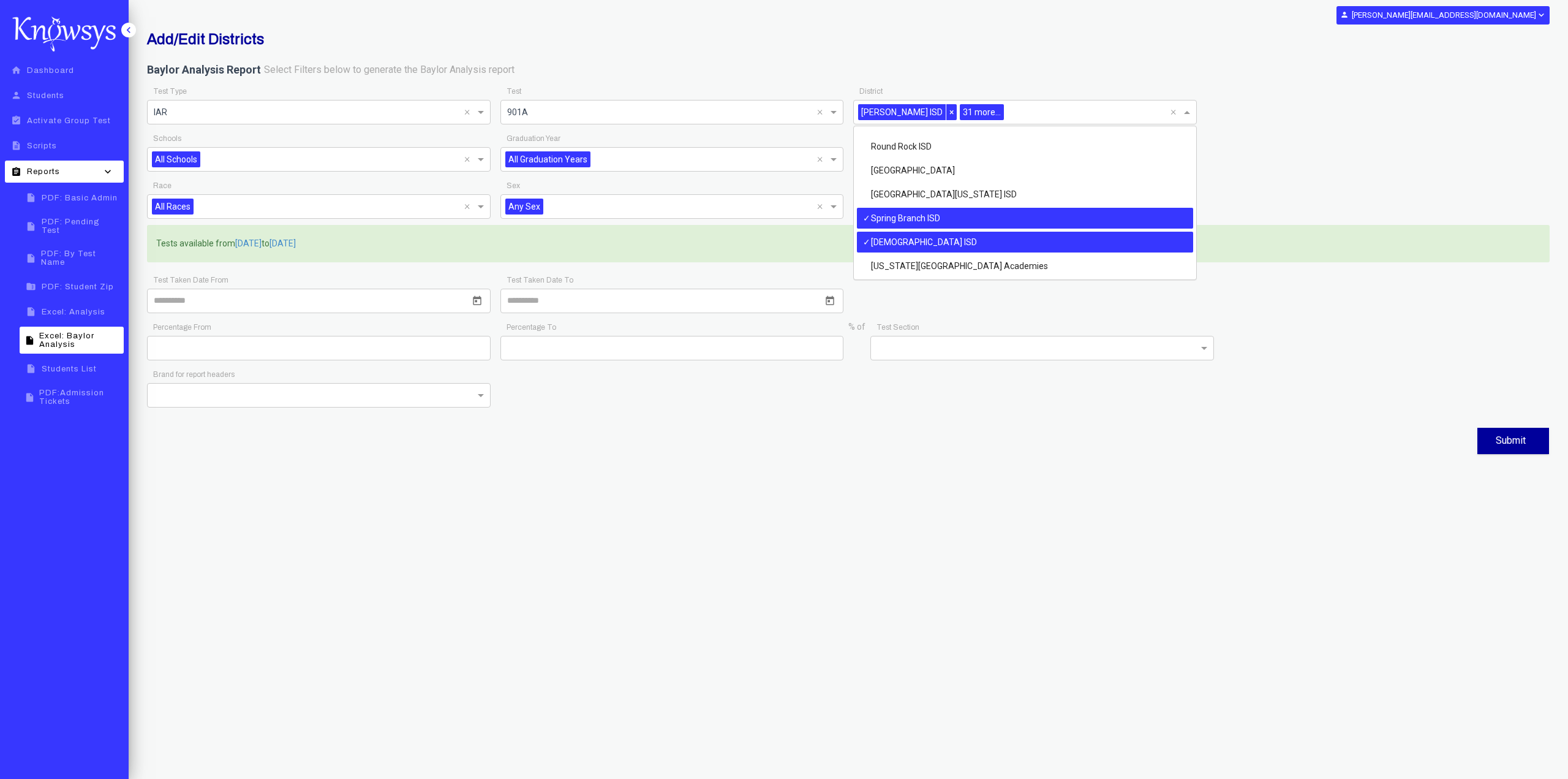
click at [1062, 217] on div "Spring Branch ISD" at bounding box center [1026, 218] width 337 height 21
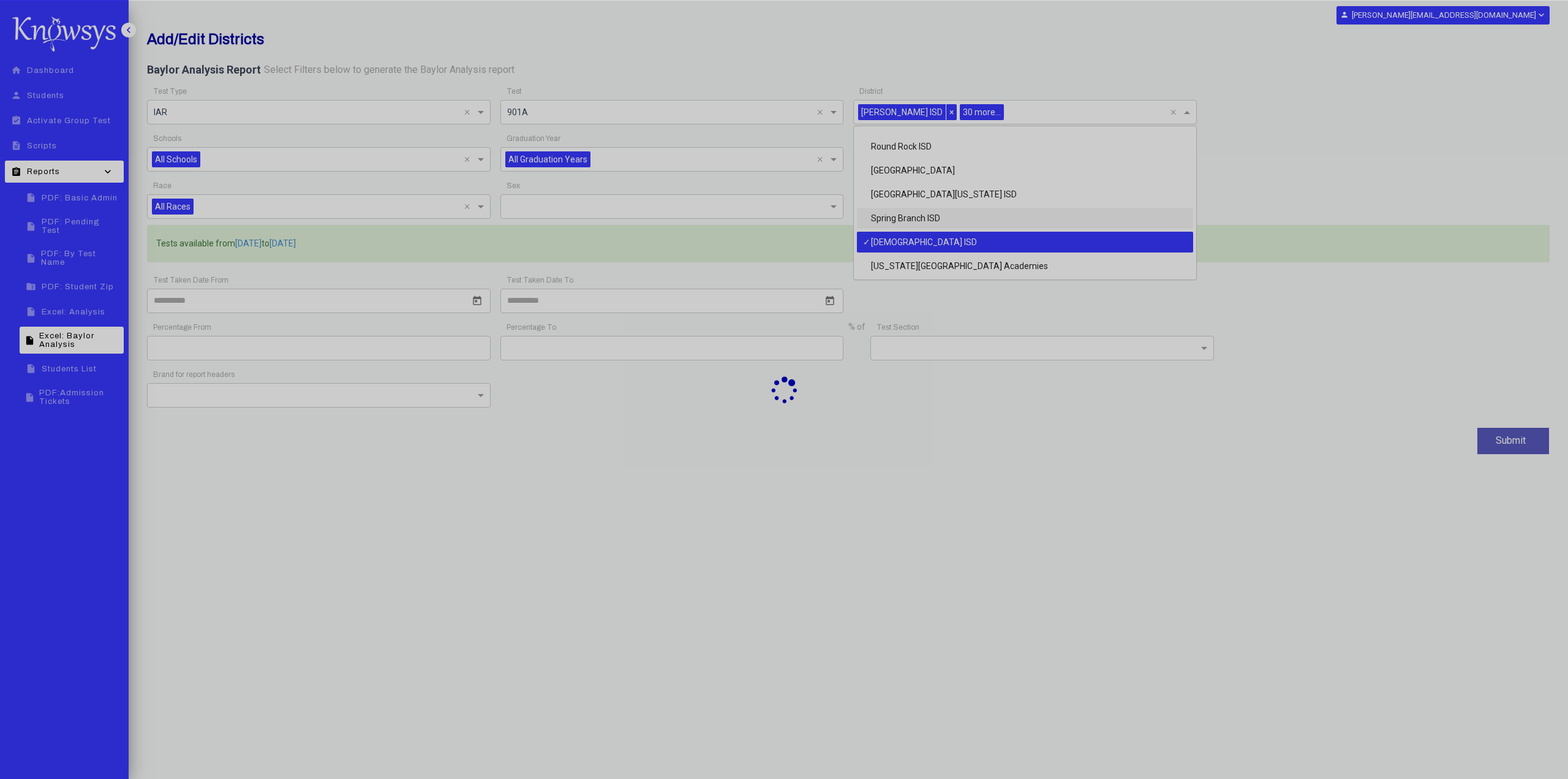
click at [1059, 245] on div "[DEMOGRAPHIC_DATA] ISD" at bounding box center [1026, 242] width 337 height 21
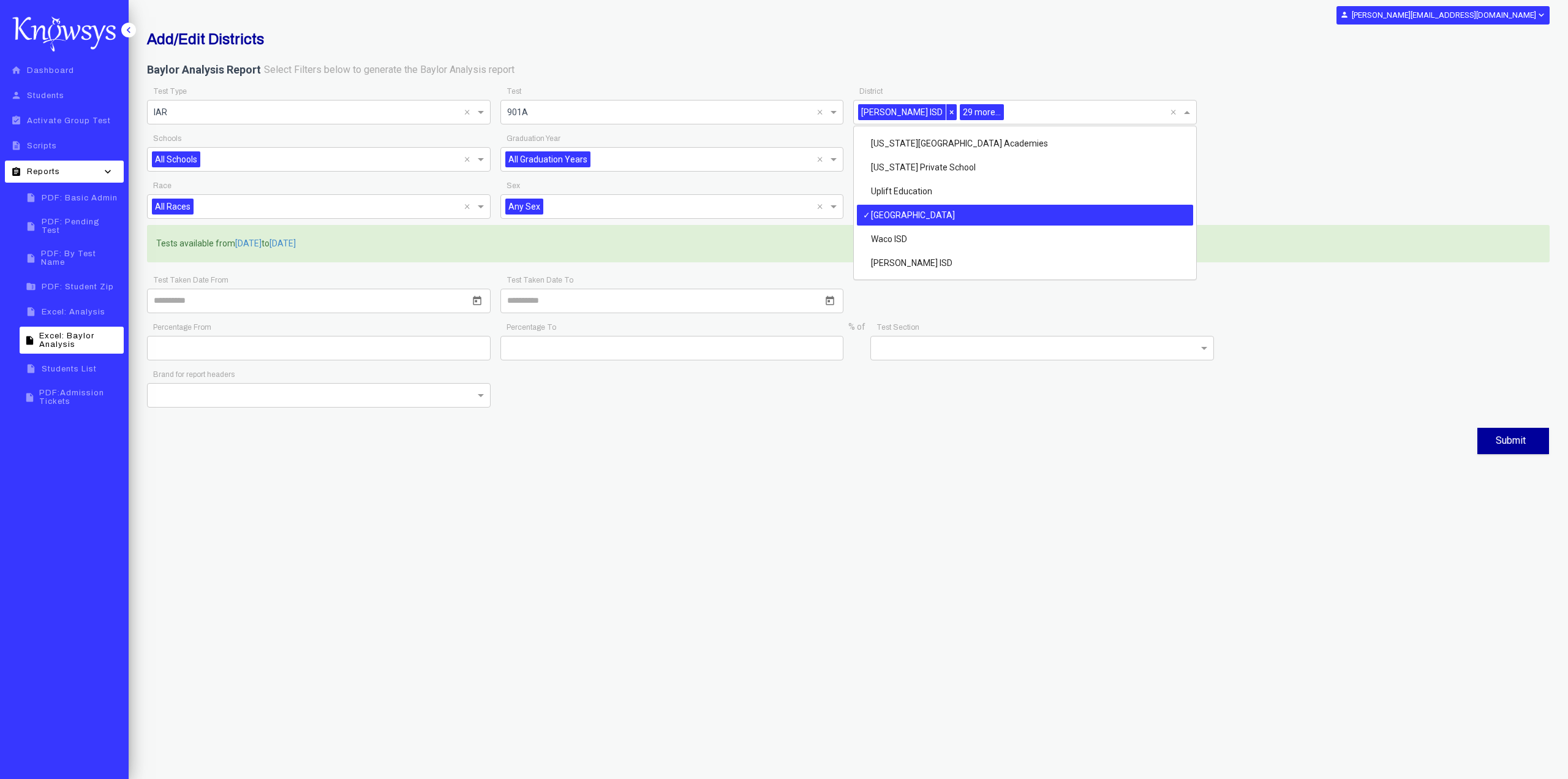
scroll to position [646, 0]
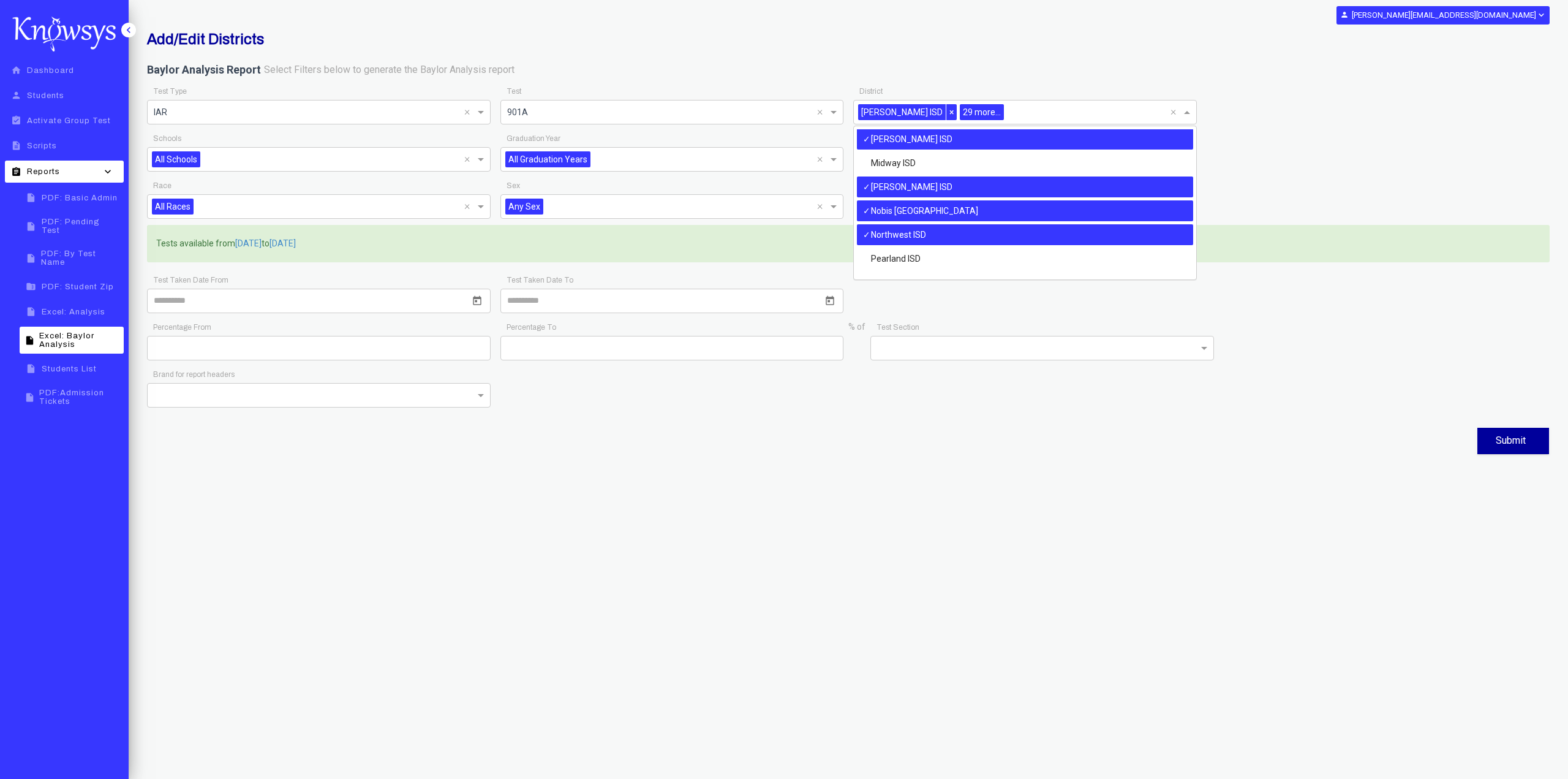
click at [1061, 186] on div "[PERSON_NAME] ISD" at bounding box center [1026, 186] width 337 height 21
click at [1051, 213] on div "Nobis [GEOGRAPHIC_DATA]" at bounding box center [1026, 210] width 337 height 21
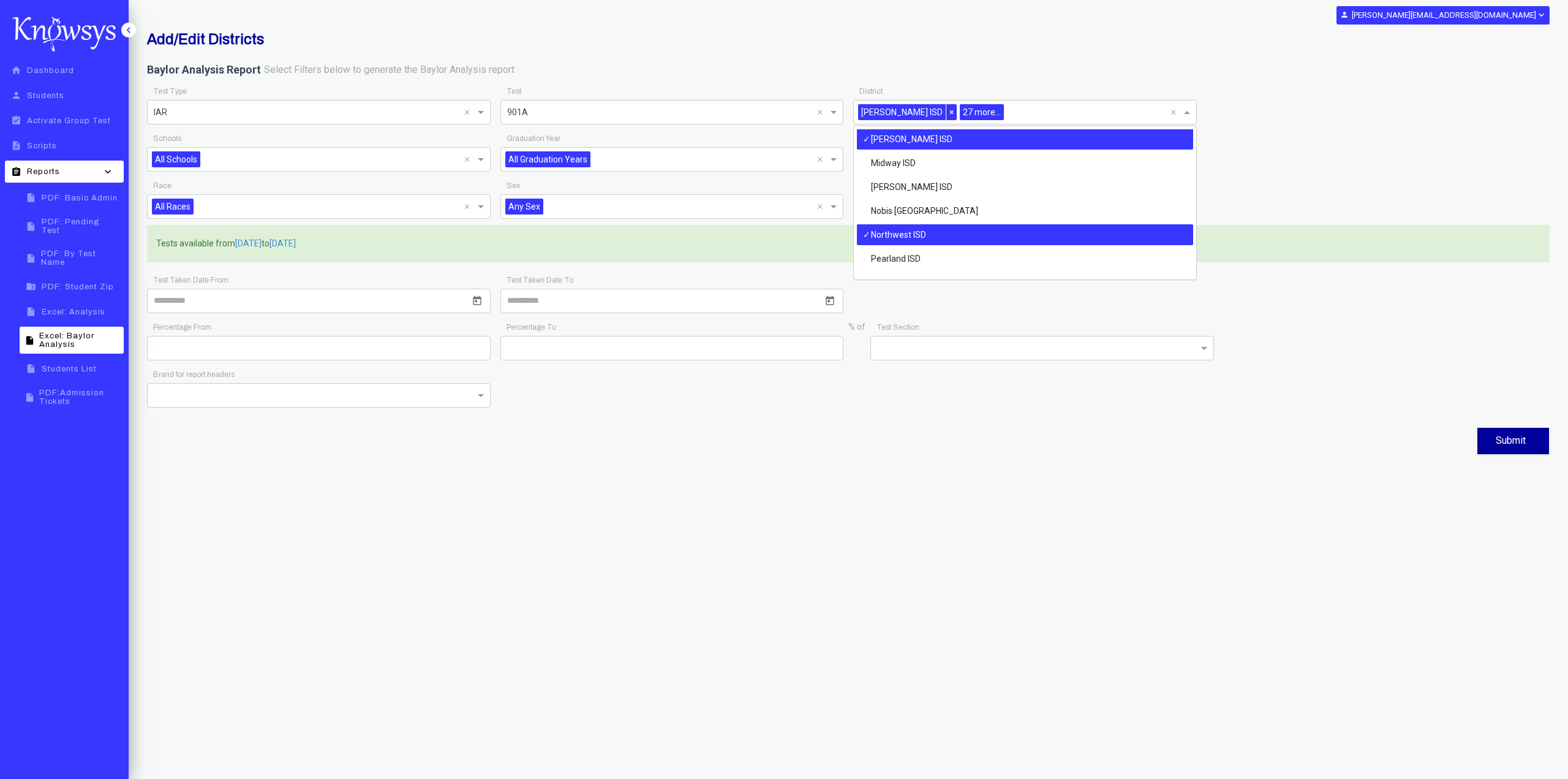
click at [1048, 232] on div "Northwest ISD" at bounding box center [1026, 234] width 337 height 21
click at [1042, 139] on div "[PERSON_NAME] ISD" at bounding box center [1026, 139] width 337 height 21
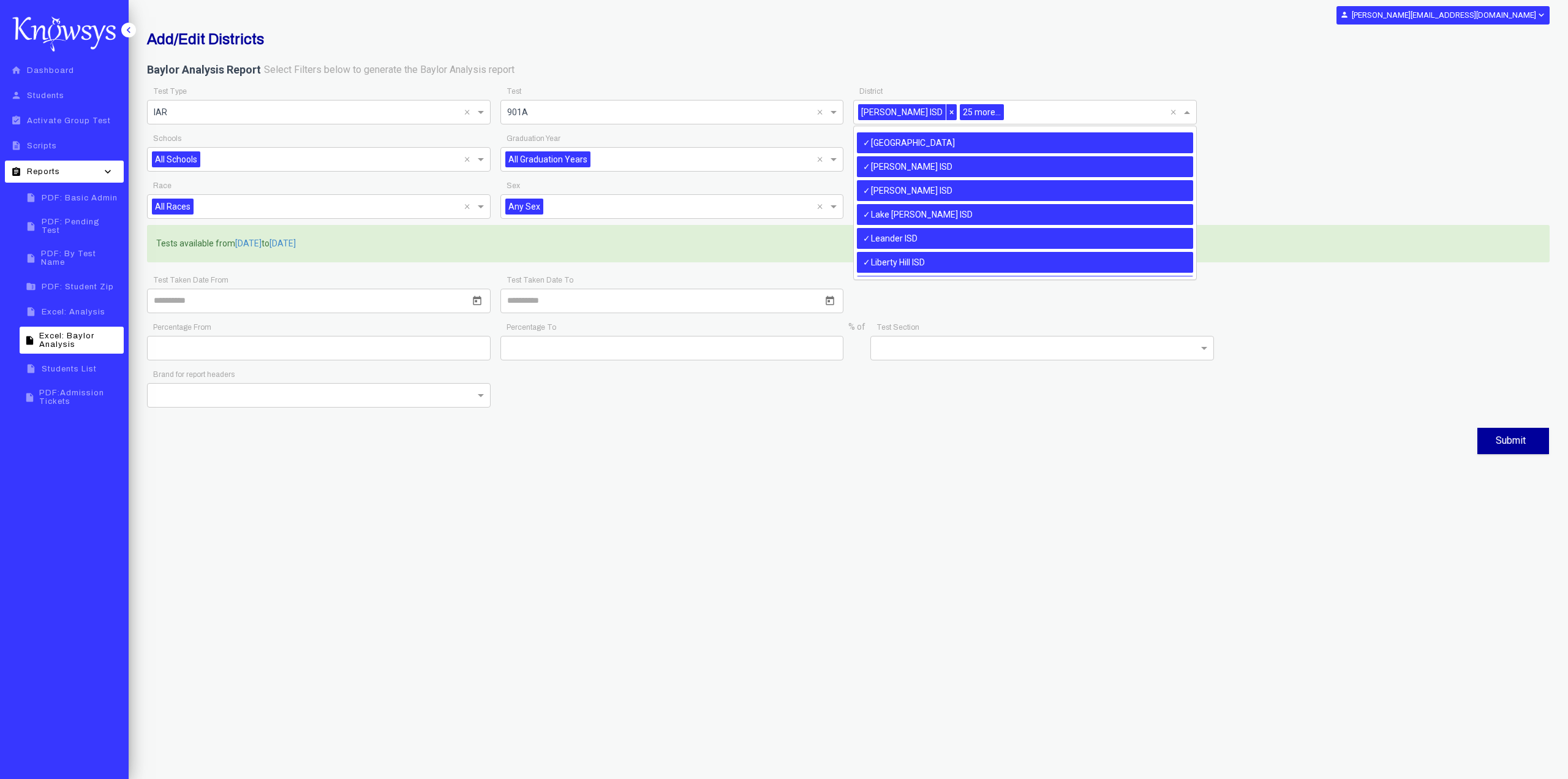
scroll to position [400, 0]
click at [1015, 191] on div "[GEOGRAPHIC_DATA]" at bounding box center [1026, 193] width 337 height 21
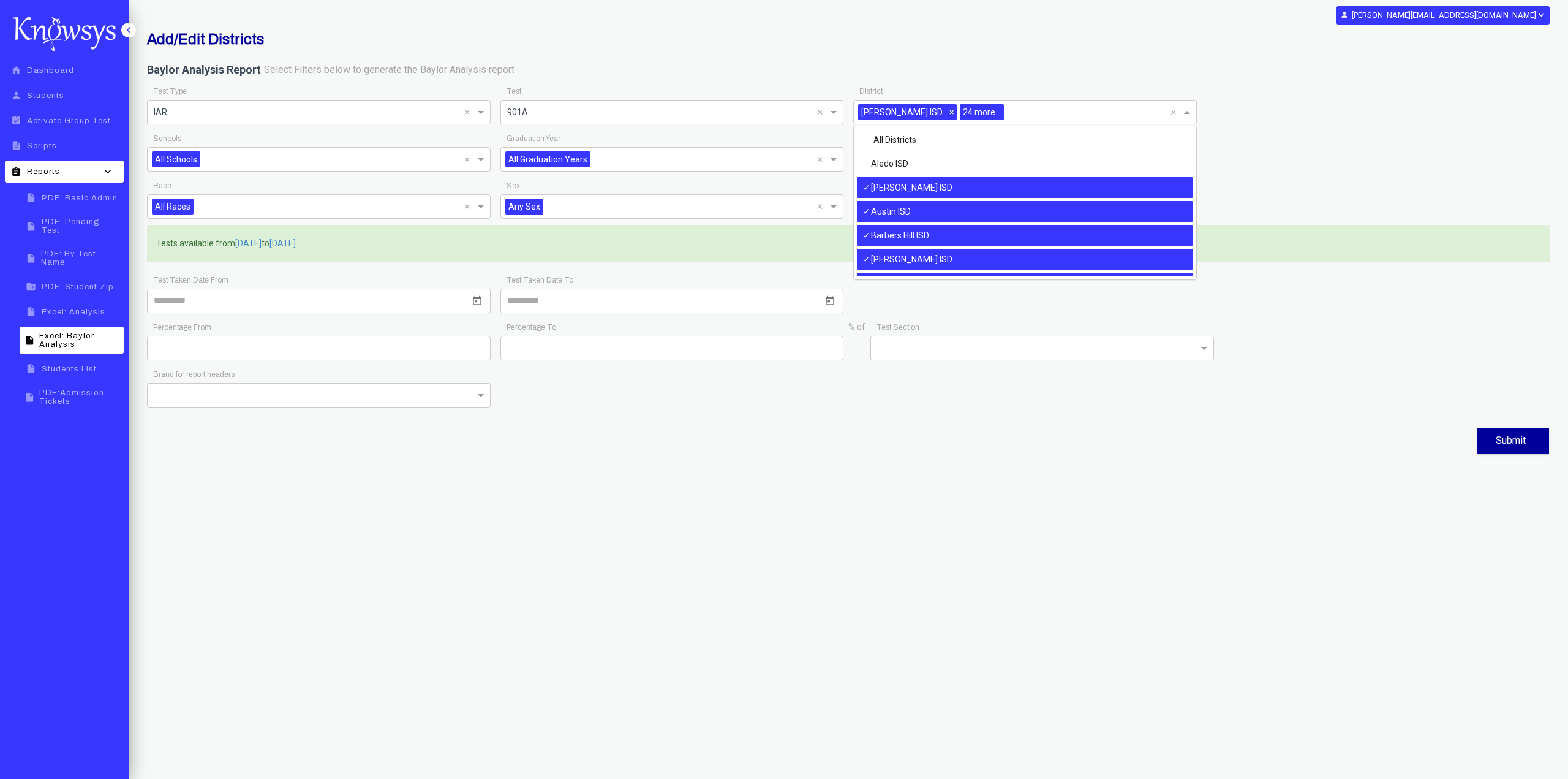
scroll to position [952, 0]
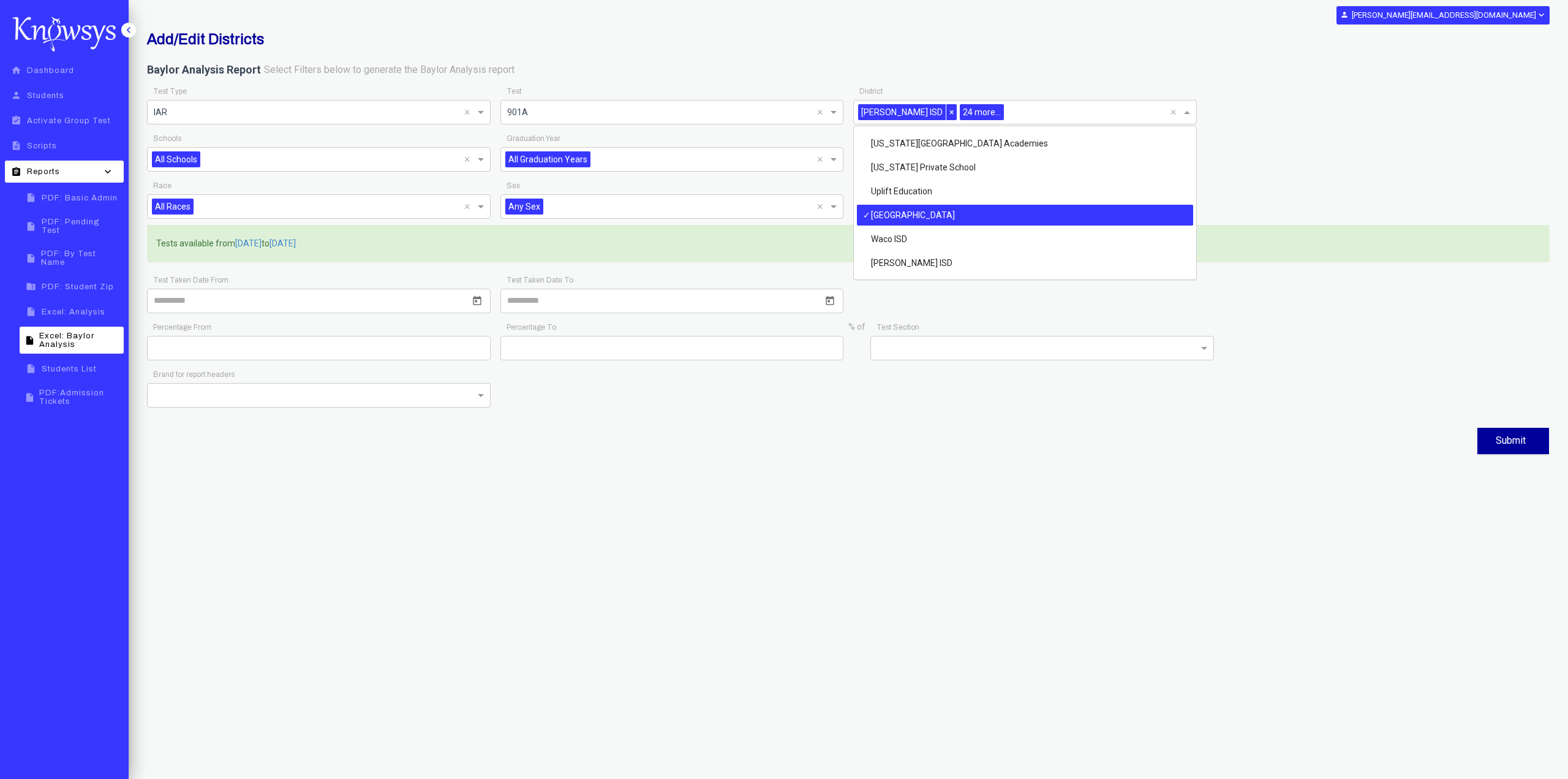
drag, startPoint x: 944, startPoint y: 113, endPoint x: 954, endPoint y: 129, distance: 18.9
click at [960, 113] on span "24 more..." at bounding box center [982, 112] width 44 height 16
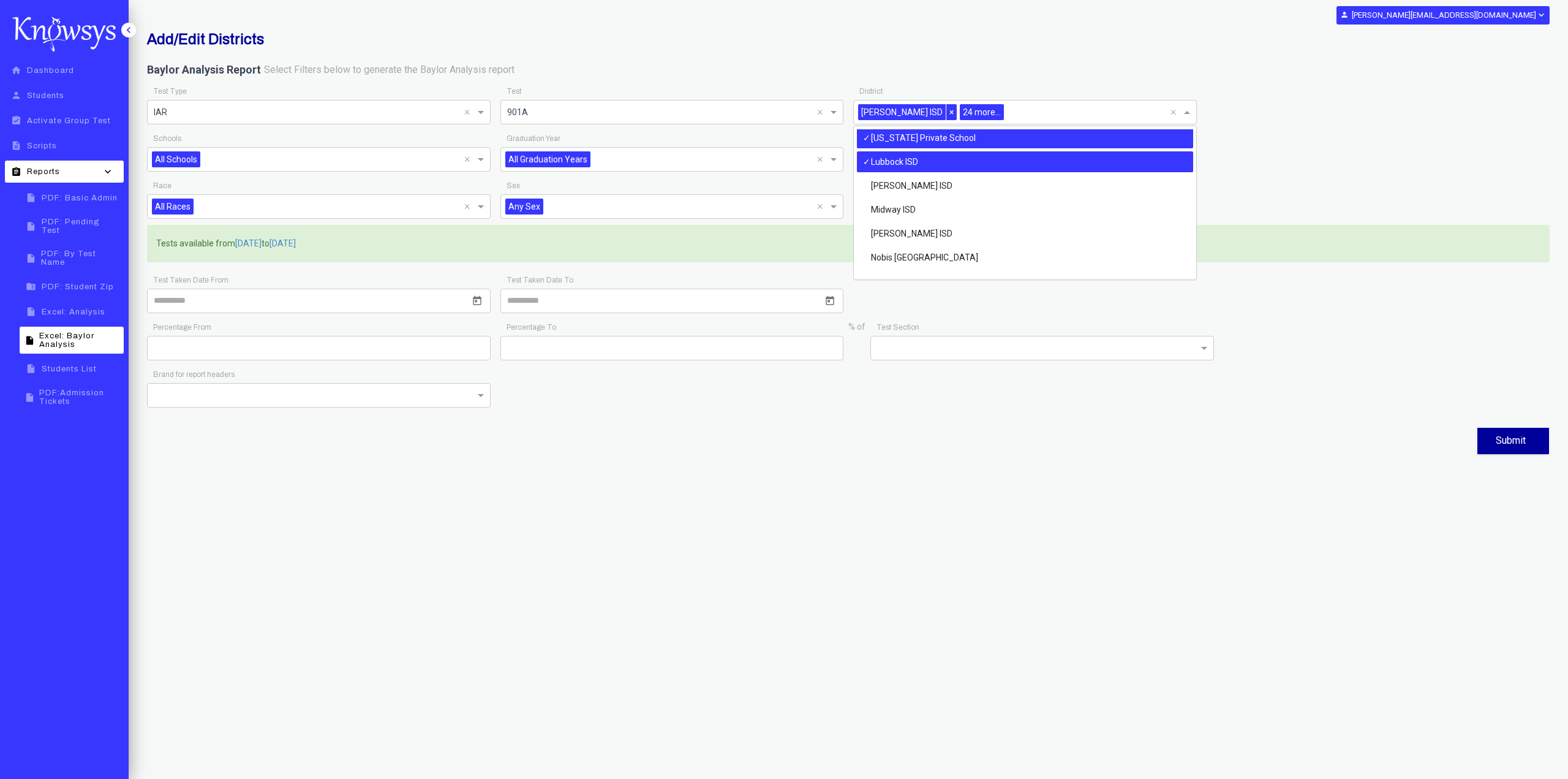
scroll to position [462, 0]
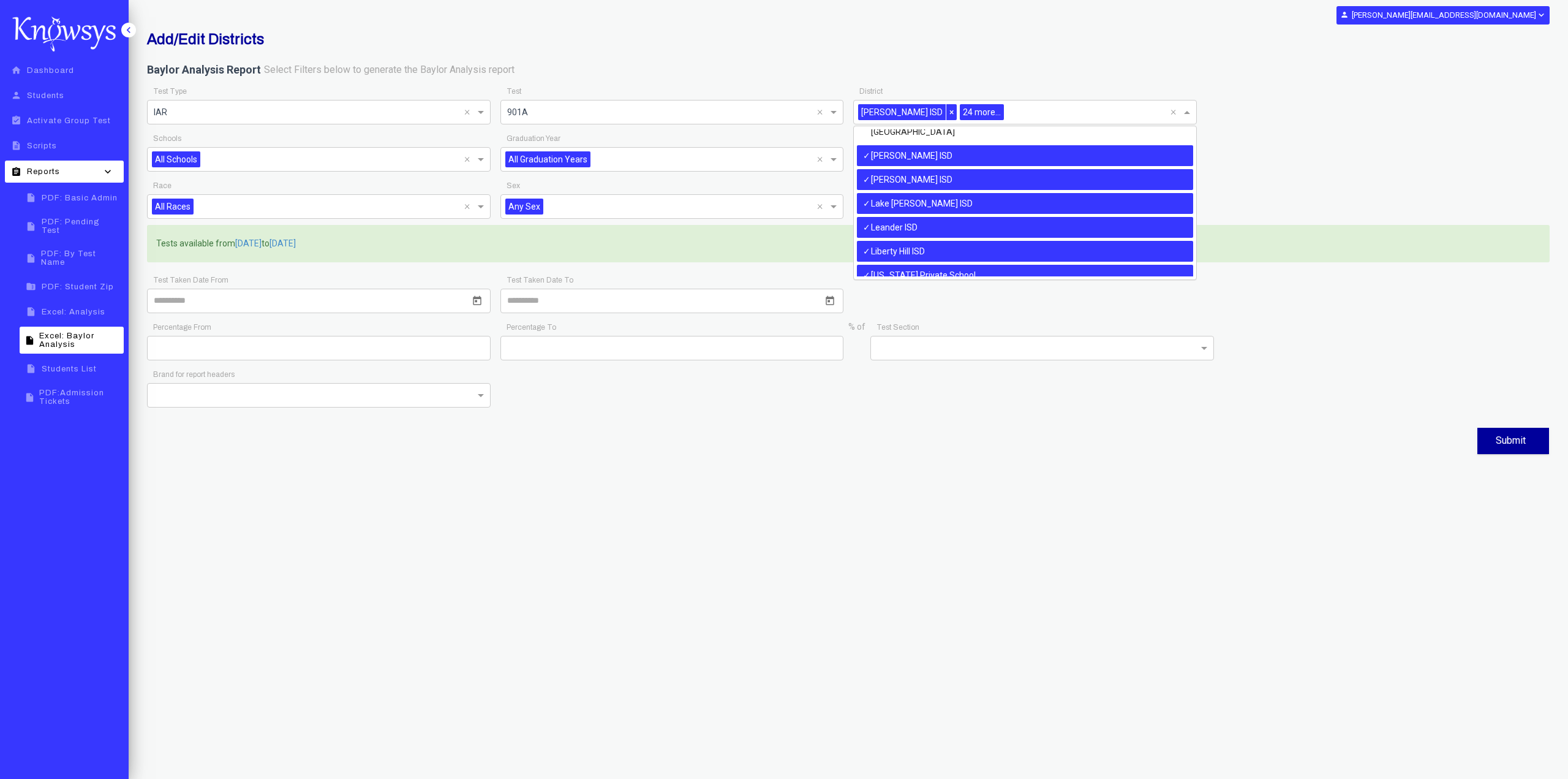
click at [998, 160] on div "[PERSON_NAME] ISD" at bounding box center [1026, 155] width 337 height 21
click at [994, 181] on div "[PERSON_NAME] ISD" at bounding box center [1026, 179] width 337 height 21
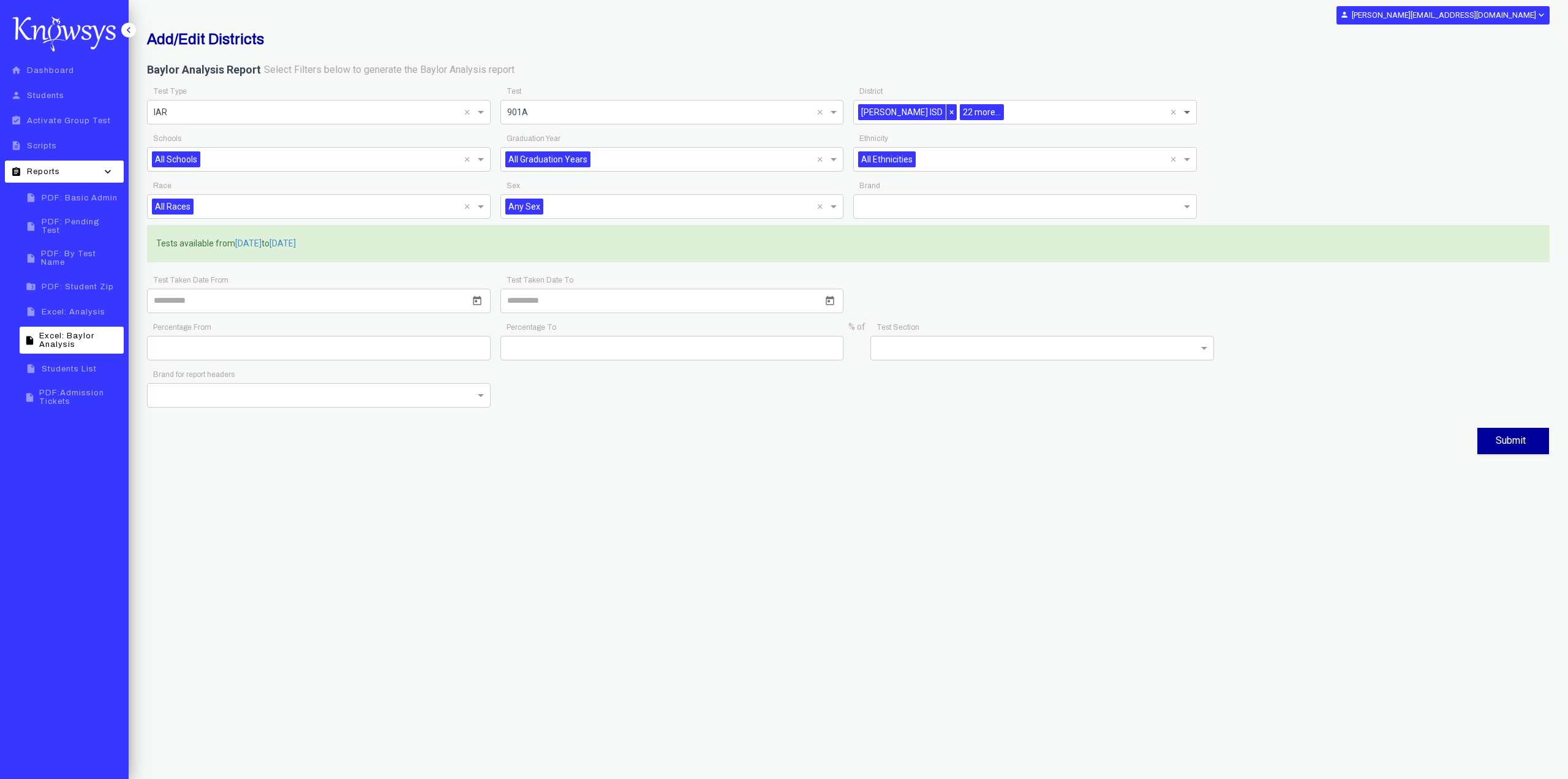
click at [1186, 112] on span at bounding box center [1188, 112] width 15 height 15
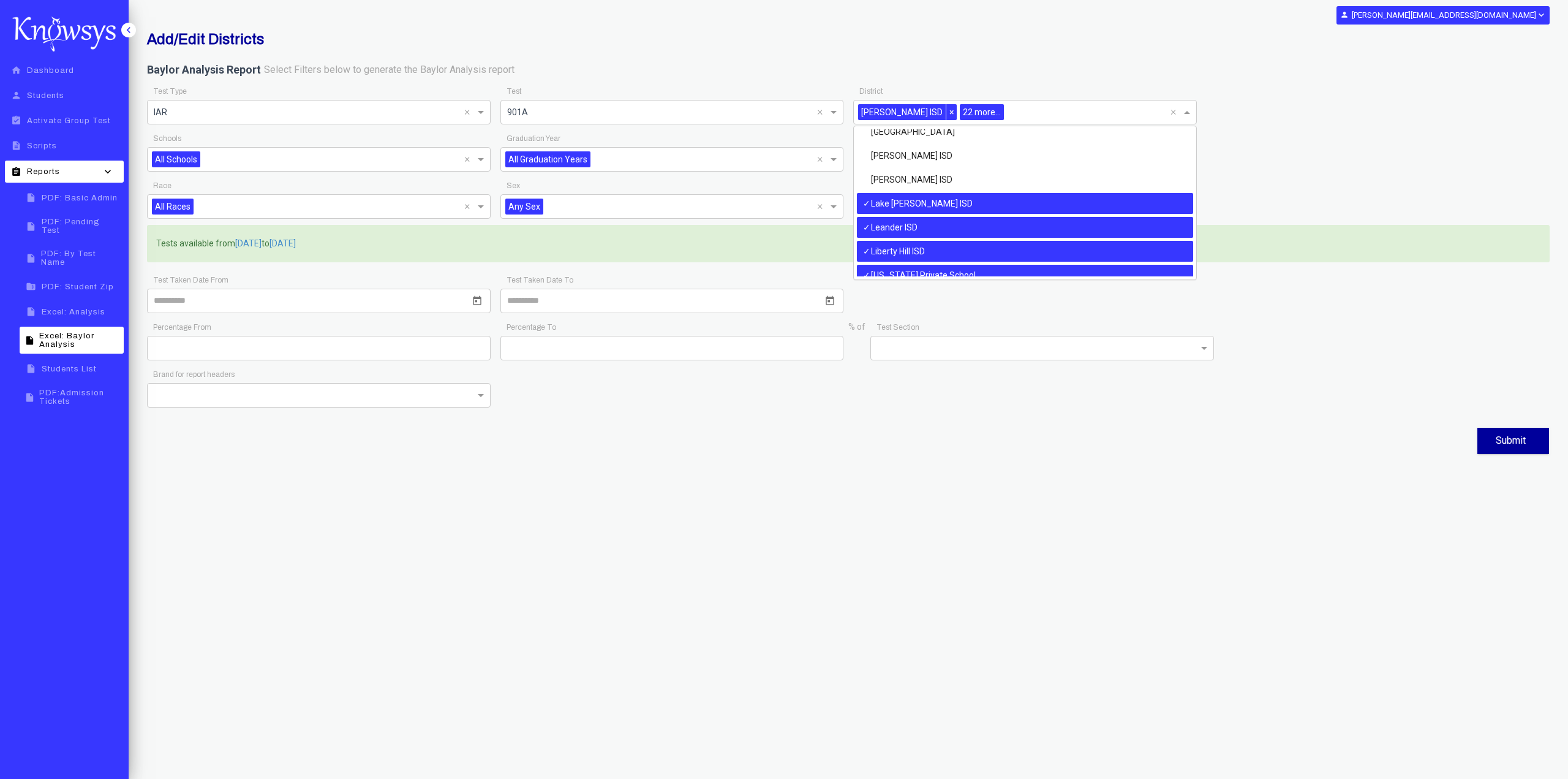
click at [928, 207] on div "Lake [PERSON_NAME] ISD" at bounding box center [1026, 203] width 337 height 21
click at [925, 227] on div "Leander ISD" at bounding box center [1026, 227] width 337 height 21
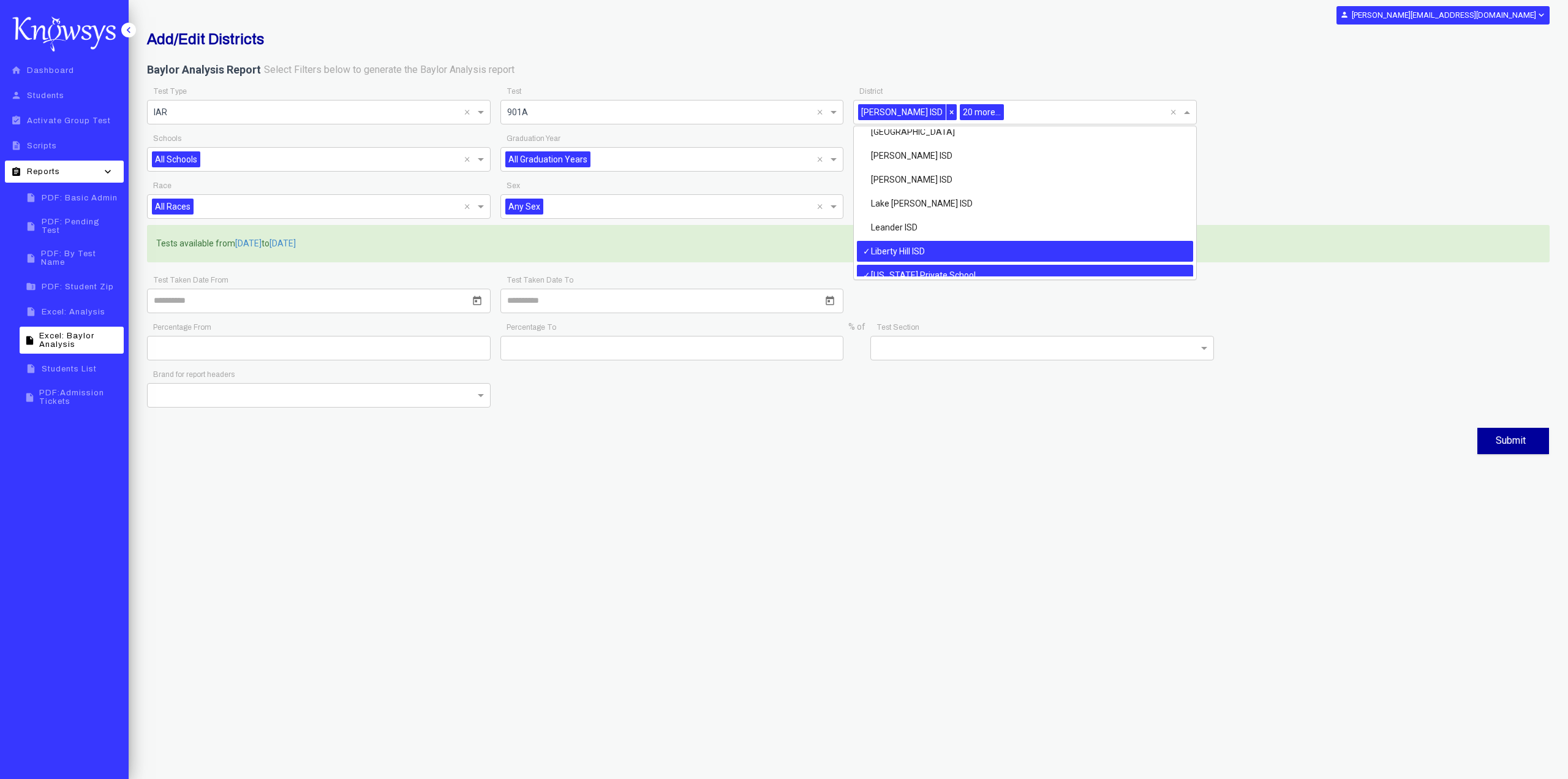
click at [923, 248] on div "Liberty Hill ISD" at bounding box center [1026, 251] width 337 height 21
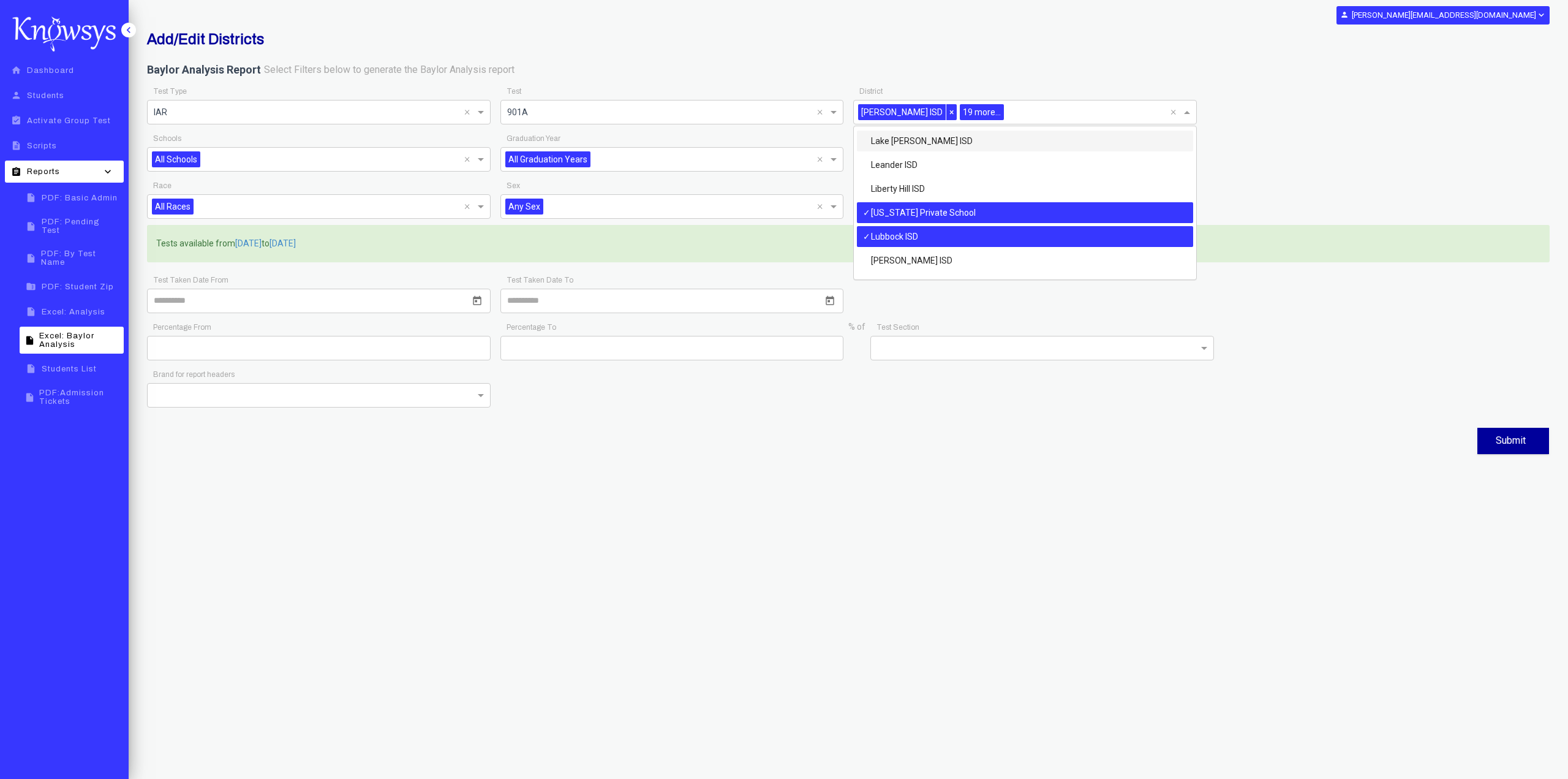
scroll to position [585, 0]
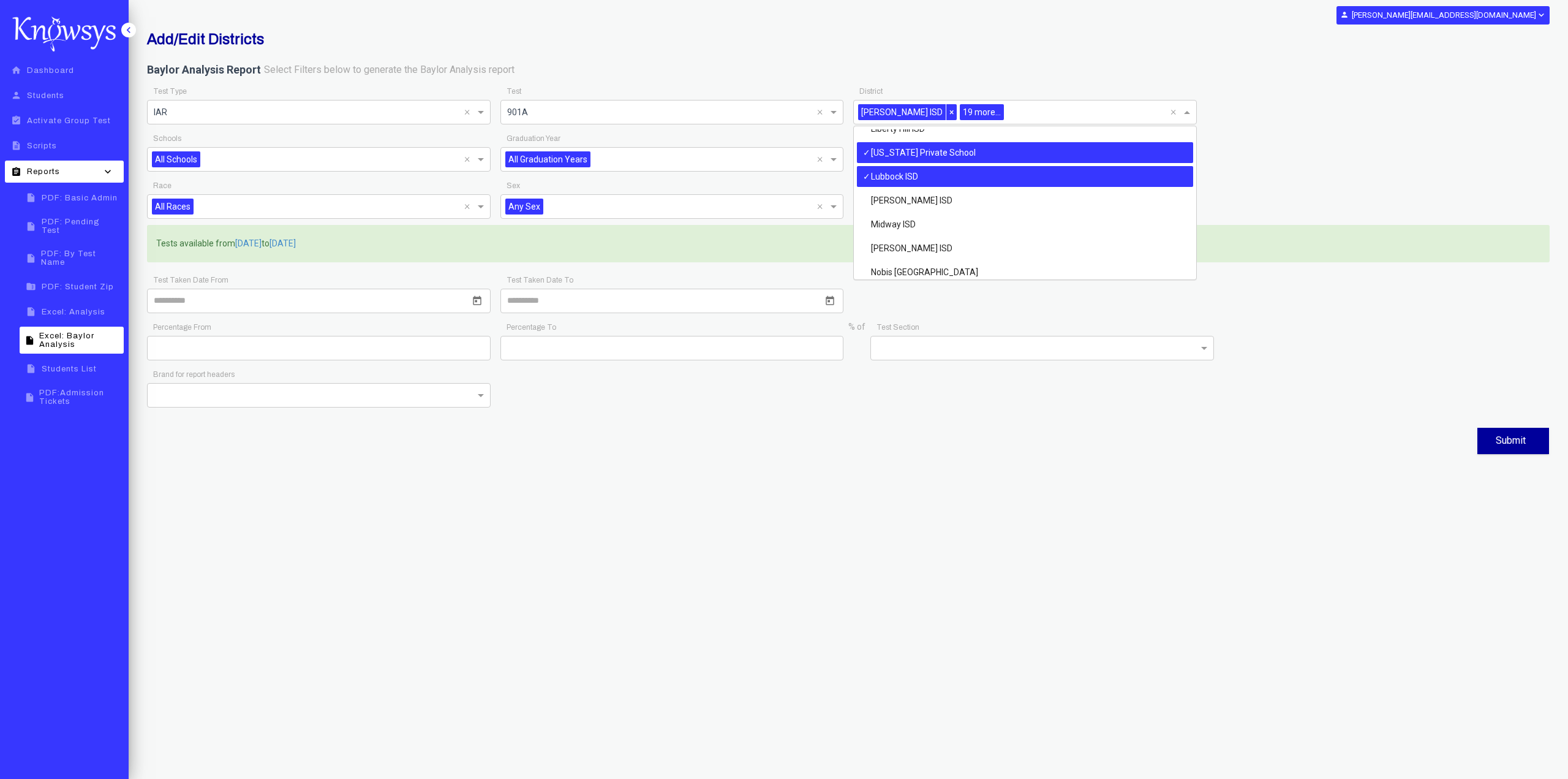
click at [943, 154] on div "[US_STATE] Private School" at bounding box center [1026, 152] width 337 height 21
click at [941, 178] on div "Lubbock ISD" at bounding box center [1026, 176] width 337 height 21
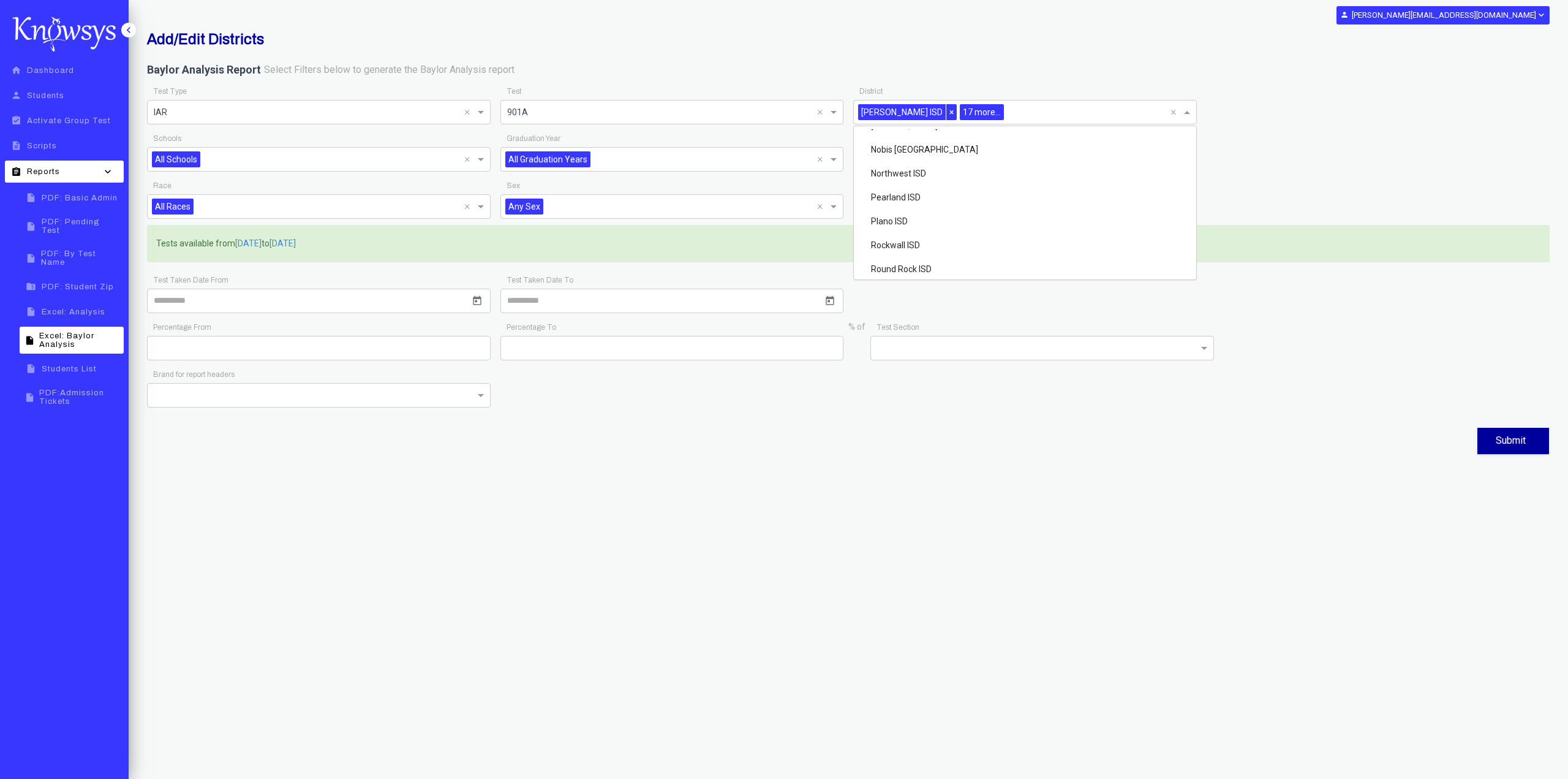
scroll to position [400, 0]
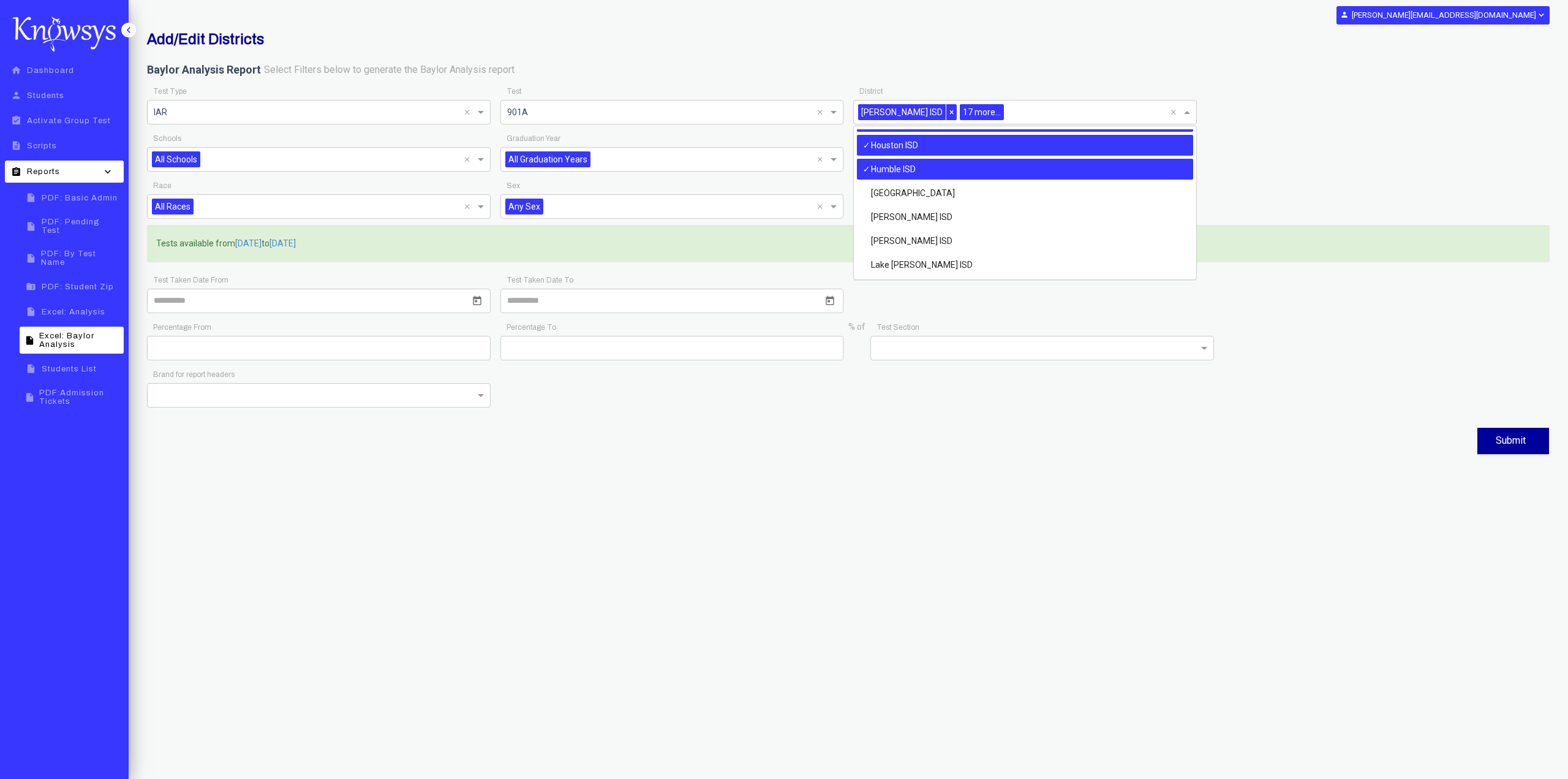
click at [957, 166] on div "Humble ISD" at bounding box center [1026, 169] width 337 height 21
click at [952, 150] on div "Houston ISD" at bounding box center [1026, 145] width 337 height 21
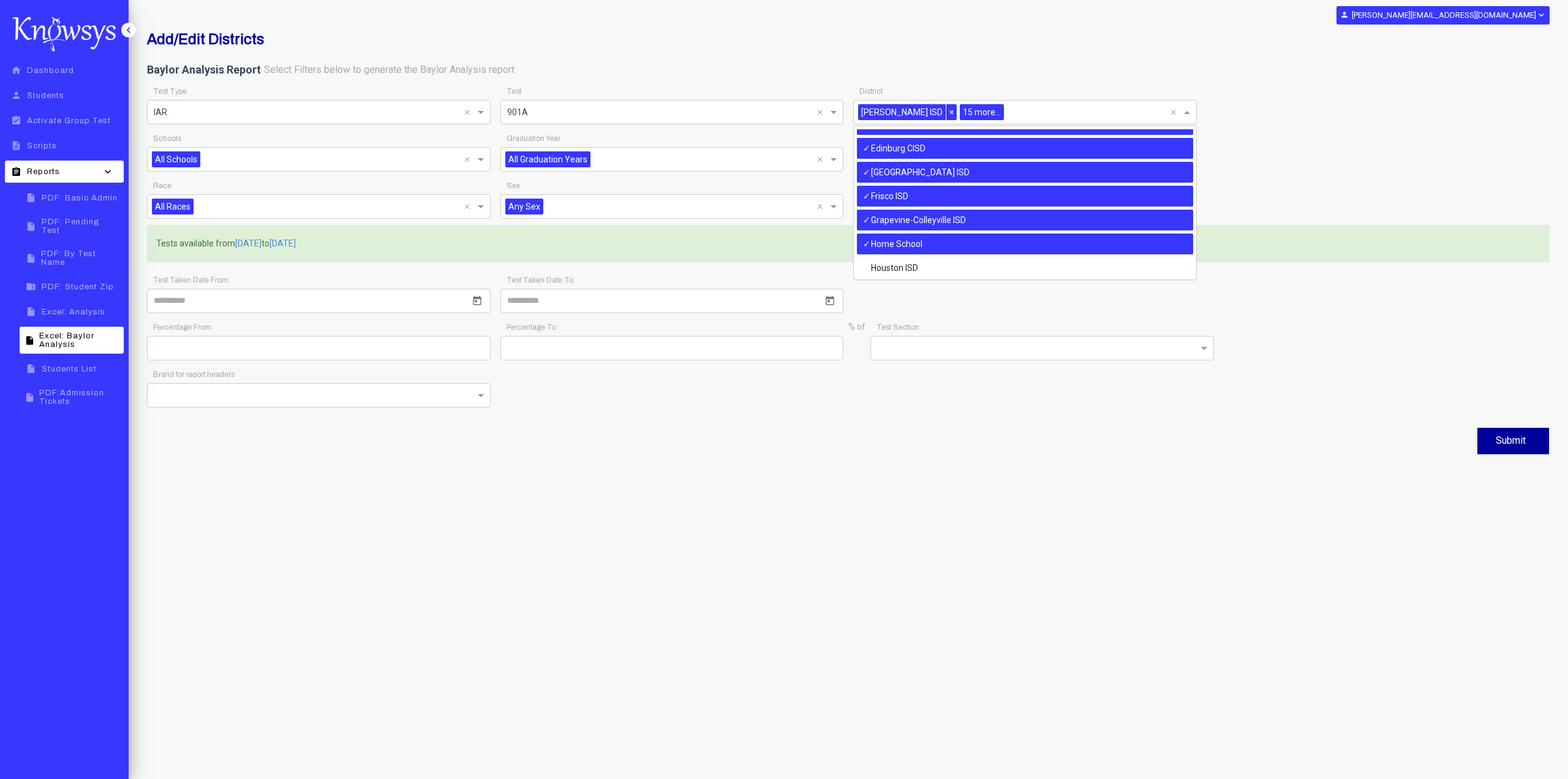
scroll to position [278, 0]
click at [960, 216] on div "Grapevine-Colleyville ISD" at bounding box center [1026, 220] width 337 height 21
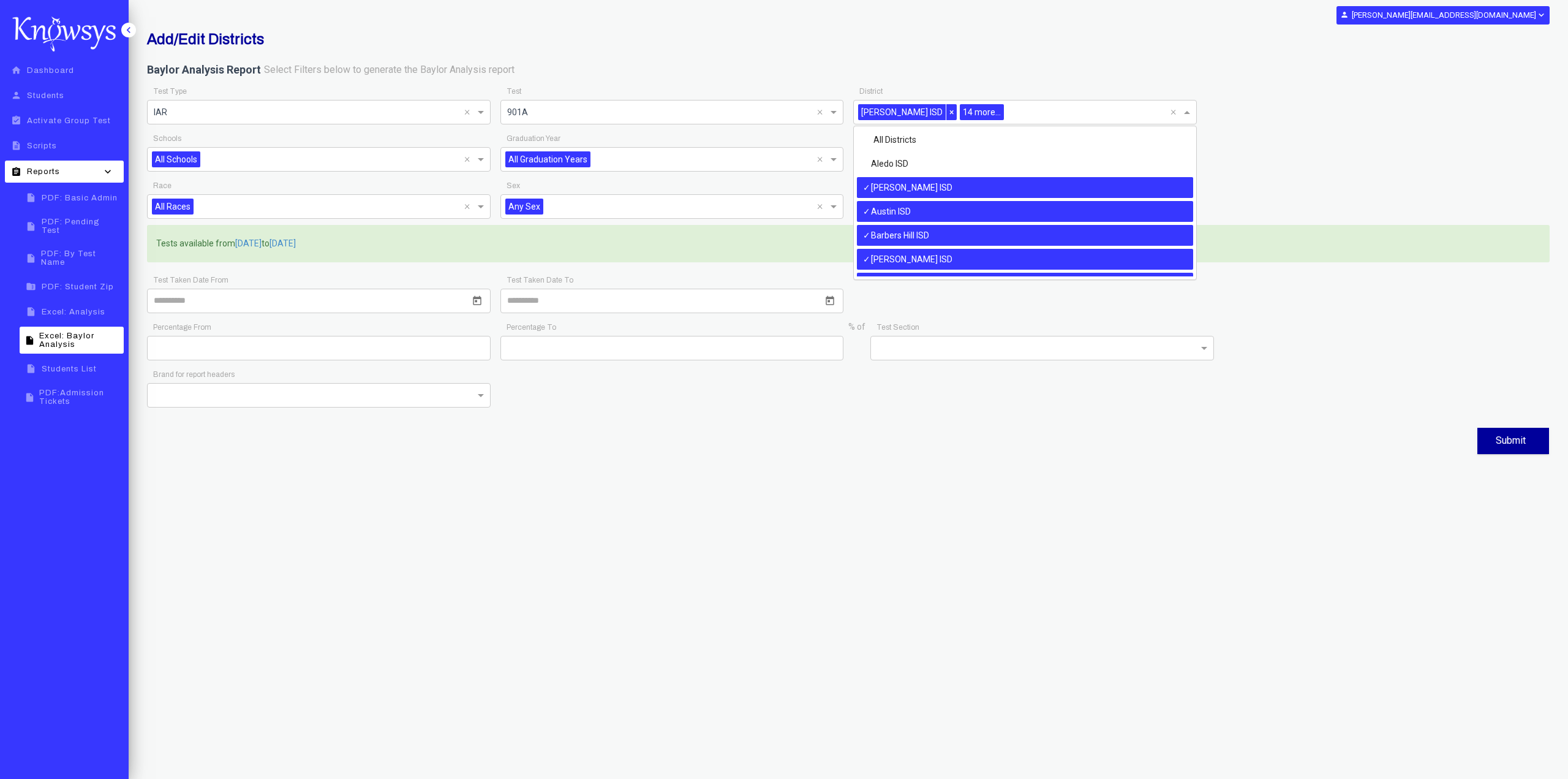
click at [1184, 115] on span at bounding box center [1188, 112] width 15 height 15
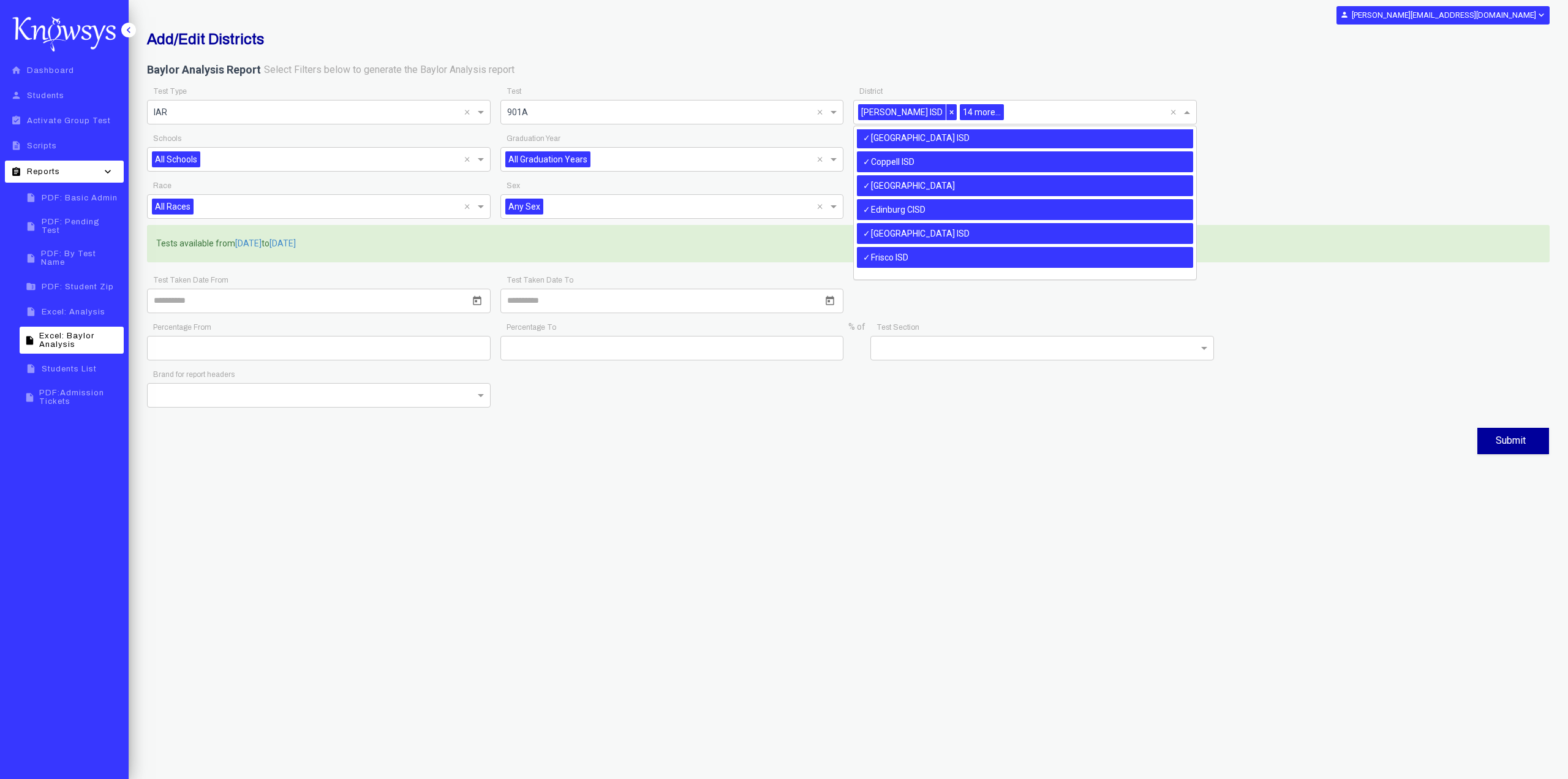
scroll to position [156, 0]
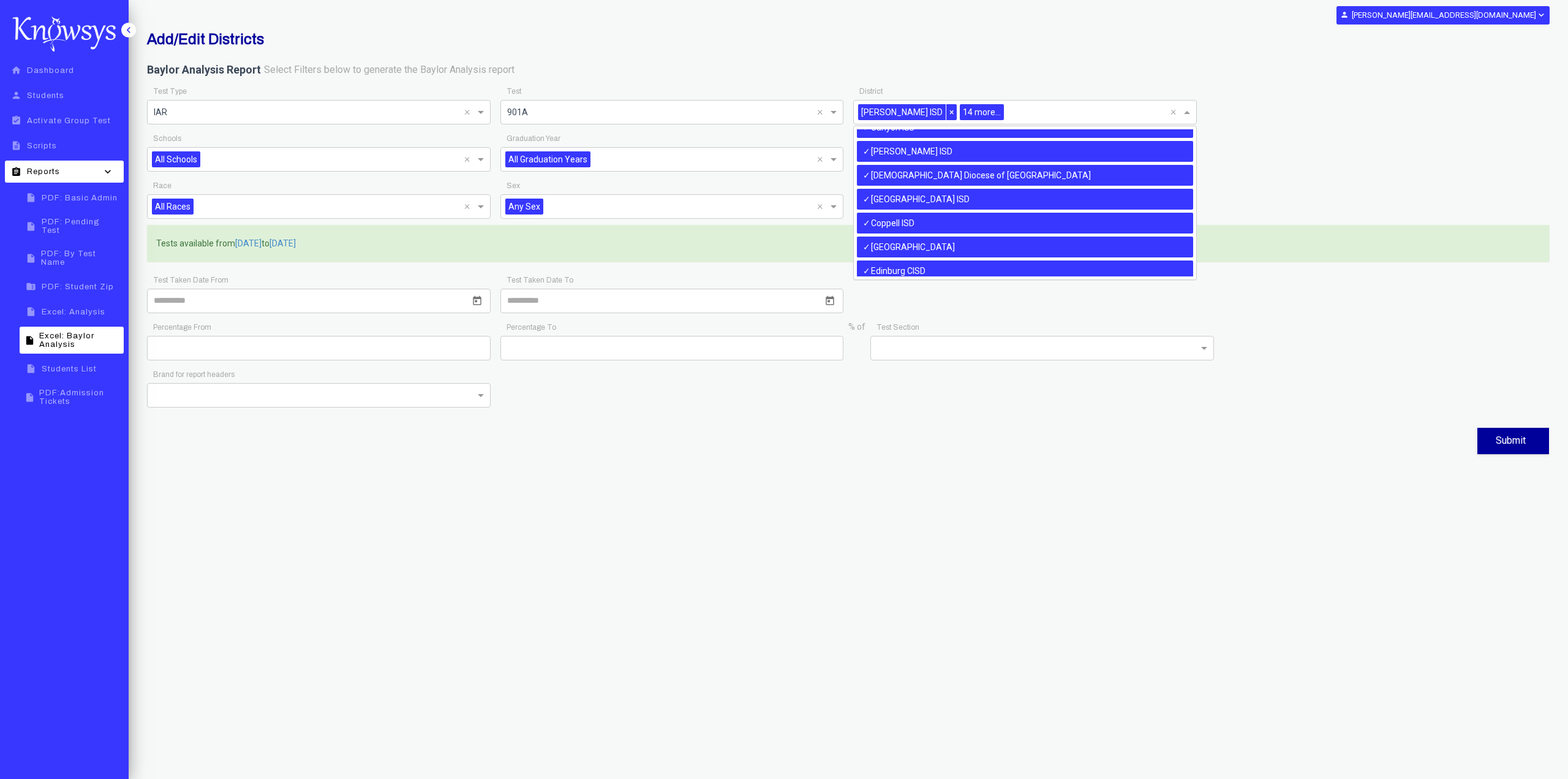
click at [978, 197] on div "[GEOGRAPHIC_DATA] ISD" at bounding box center [1026, 199] width 337 height 21
click at [968, 221] on div "Coppell ISD" at bounding box center [1026, 223] width 337 height 21
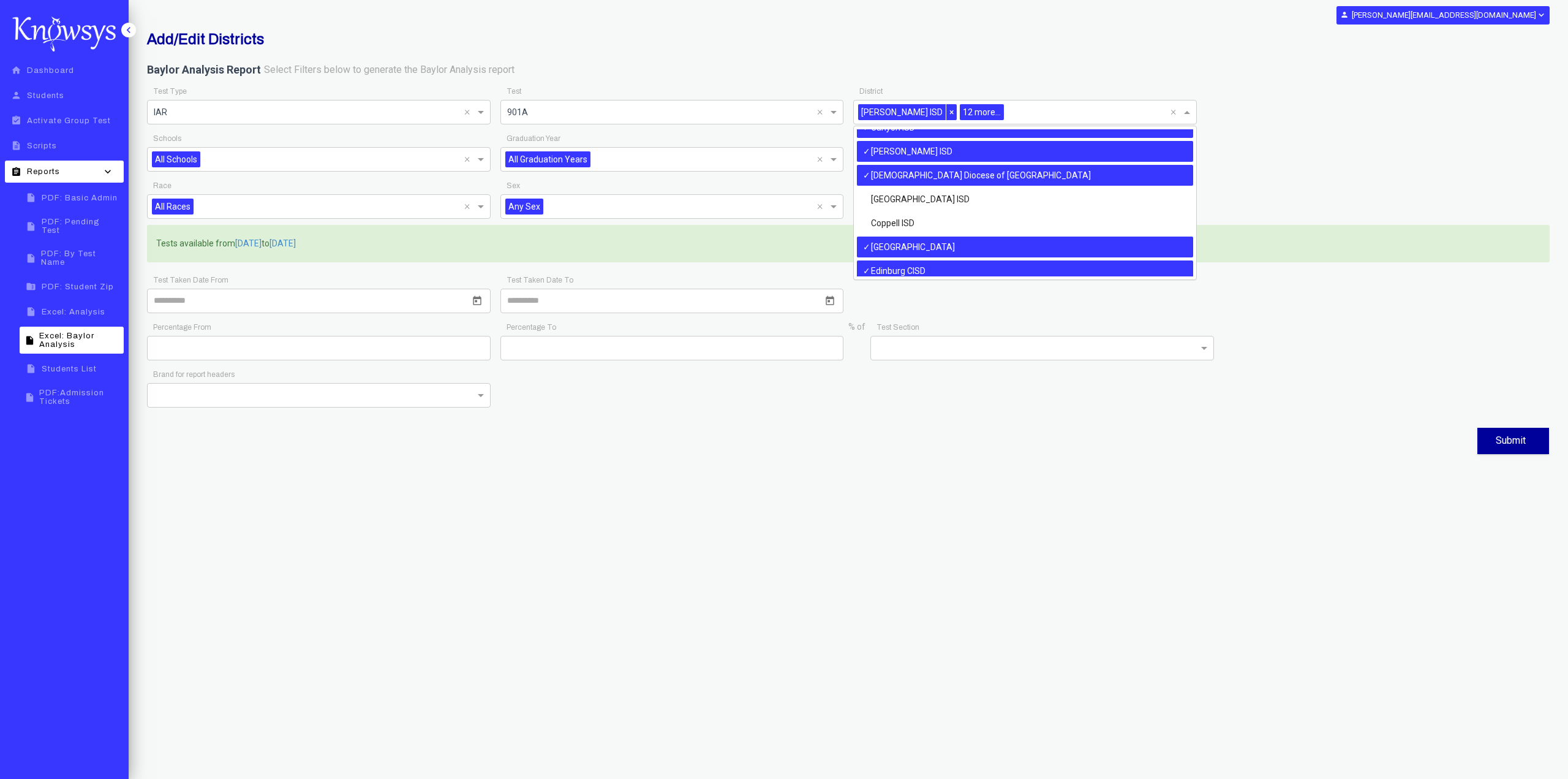
click at [967, 244] on div "[GEOGRAPHIC_DATA]" at bounding box center [1026, 247] width 337 height 21
click at [970, 174] on div "[DEMOGRAPHIC_DATA] Diocese of [GEOGRAPHIC_DATA]" at bounding box center [1026, 175] width 337 height 21
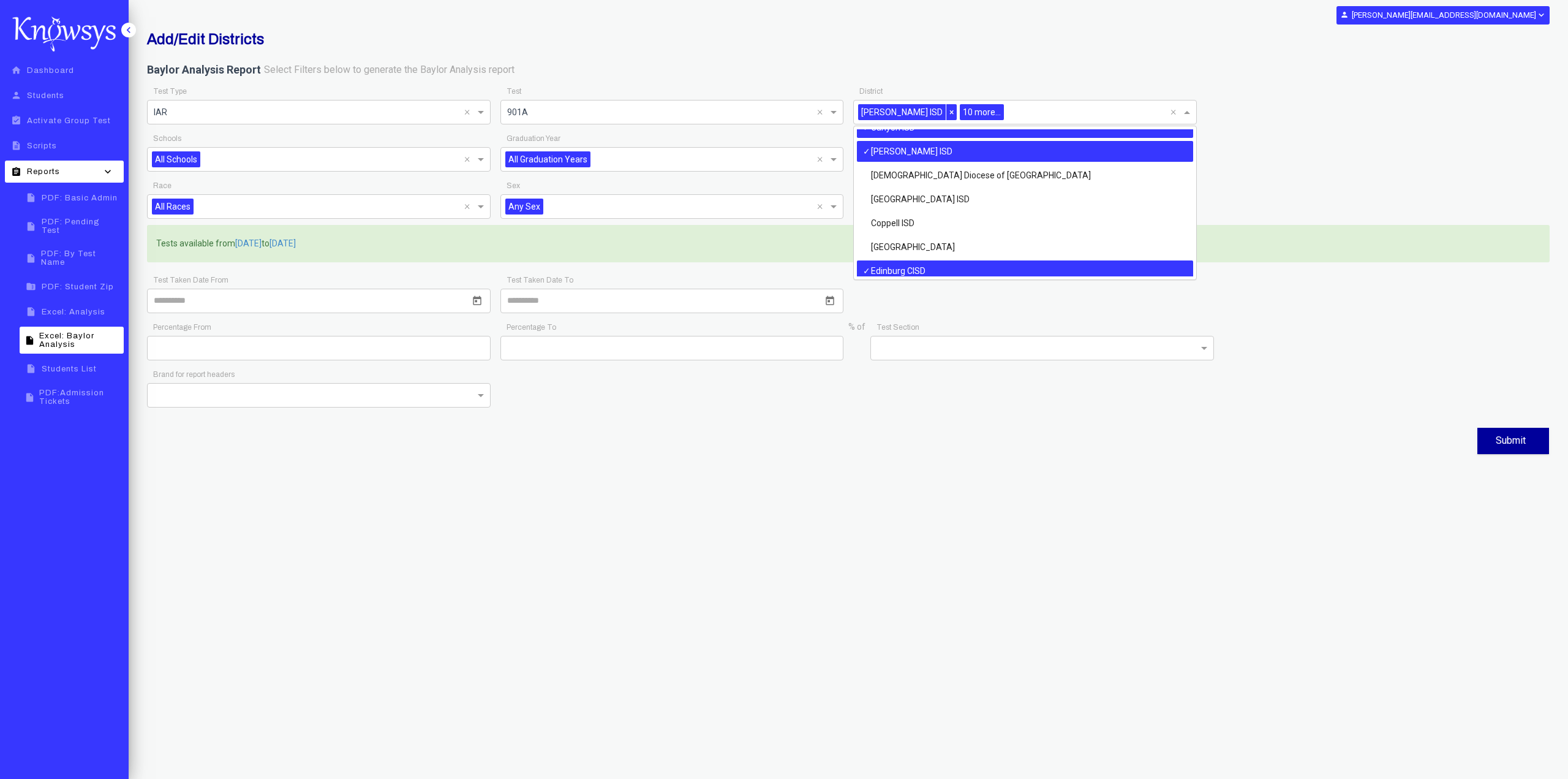
click at [964, 155] on div "[PERSON_NAME] ISD" at bounding box center [1026, 151] width 337 height 21
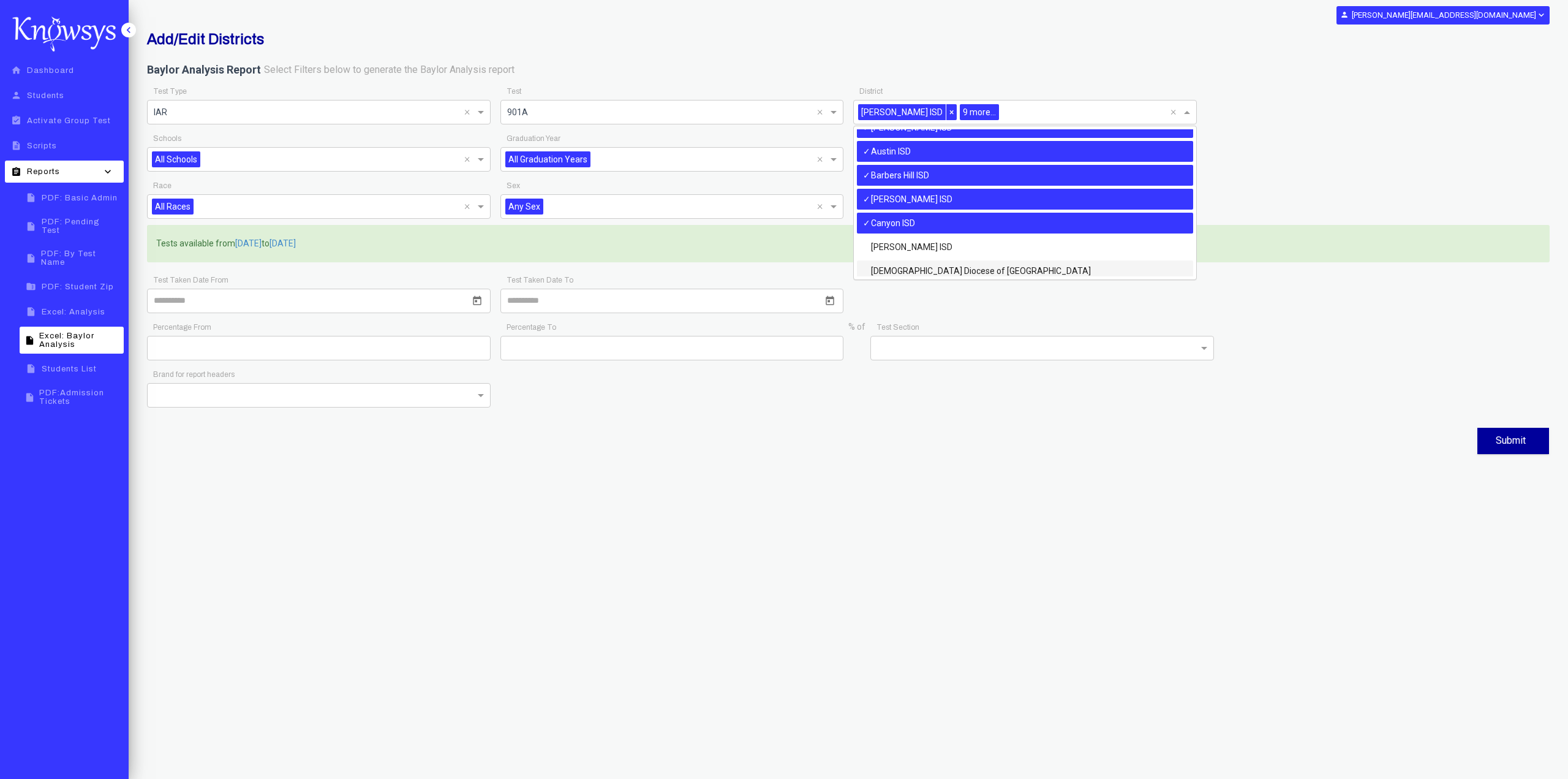
scroll to position [33, 0]
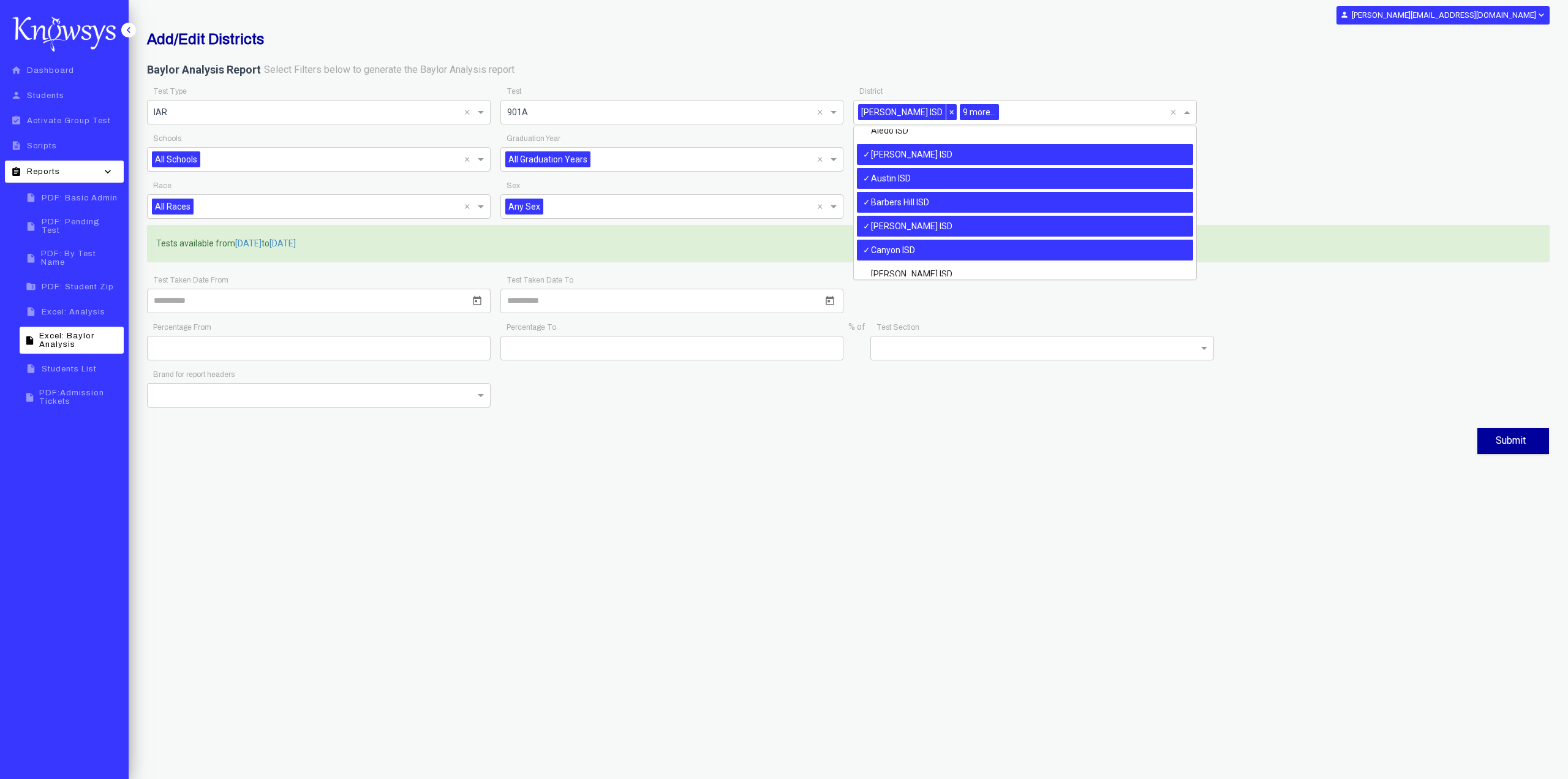
click at [958, 154] on div "[PERSON_NAME] ISD" at bounding box center [1026, 154] width 337 height 21
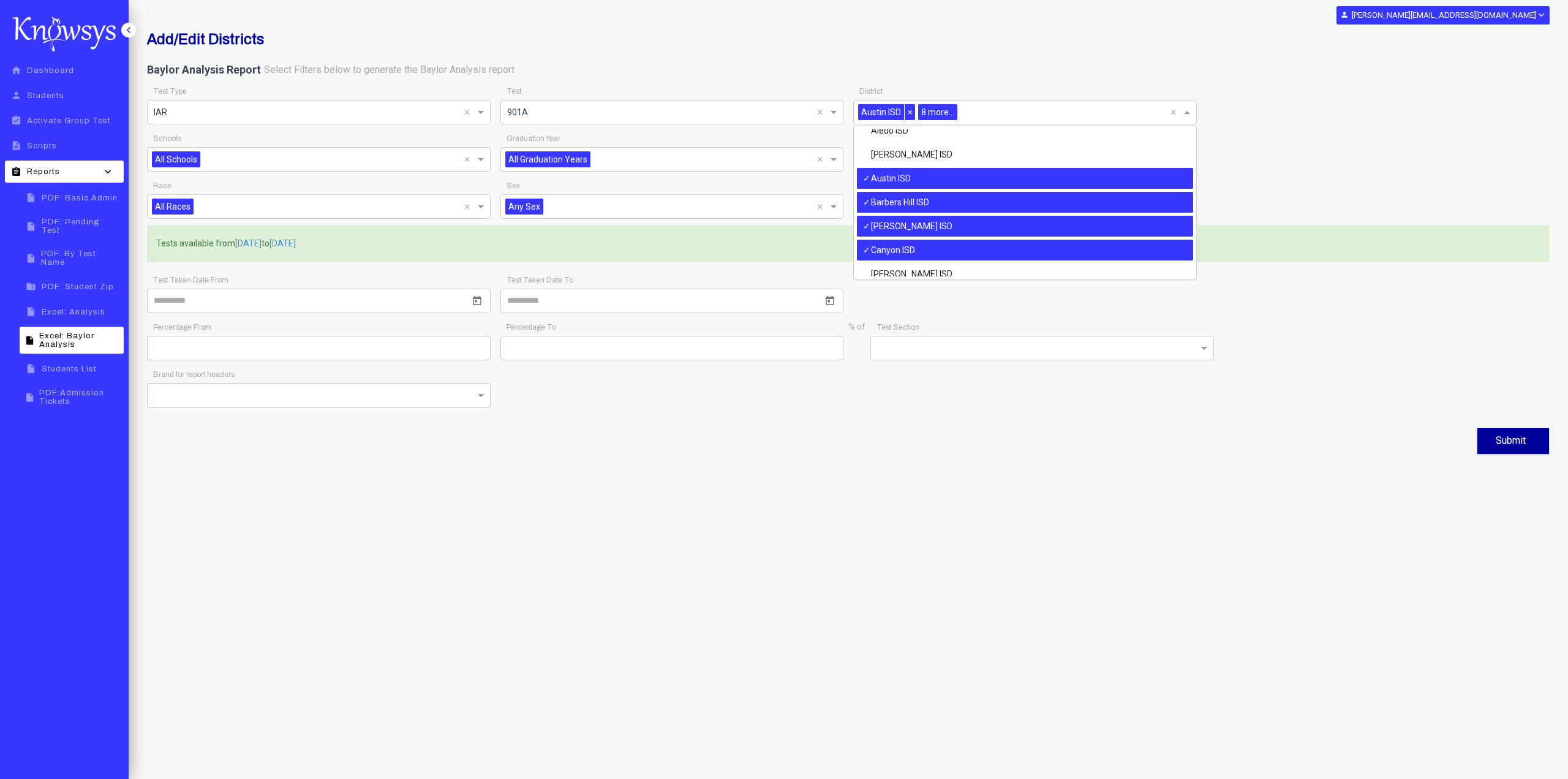
click at [958, 176] on div "Austin ISD" at bounding box center [1026, 178] width 337 height 21
click at [954, 202] on div "Barbers Hill ISD" at bounding box center [1026, 202] width 337 height 21
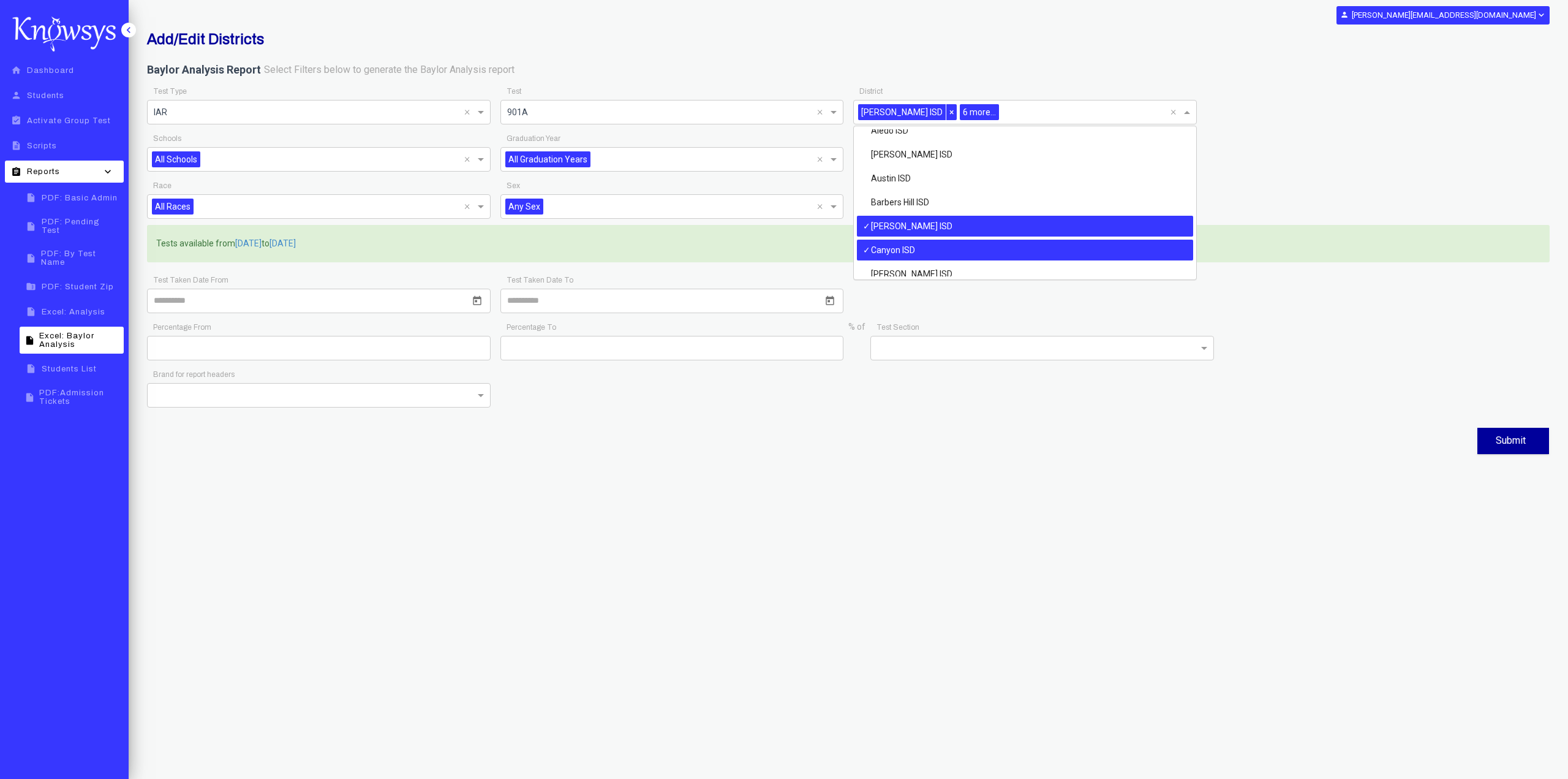
click at [948, 227] on div "[PERSON_NAME] ISD" at bounding box center [1026, 226] width 337 height 21
click at [952, 246] on div "Canyon ISD" at bounding box center [1026, 250] width 337 height 21
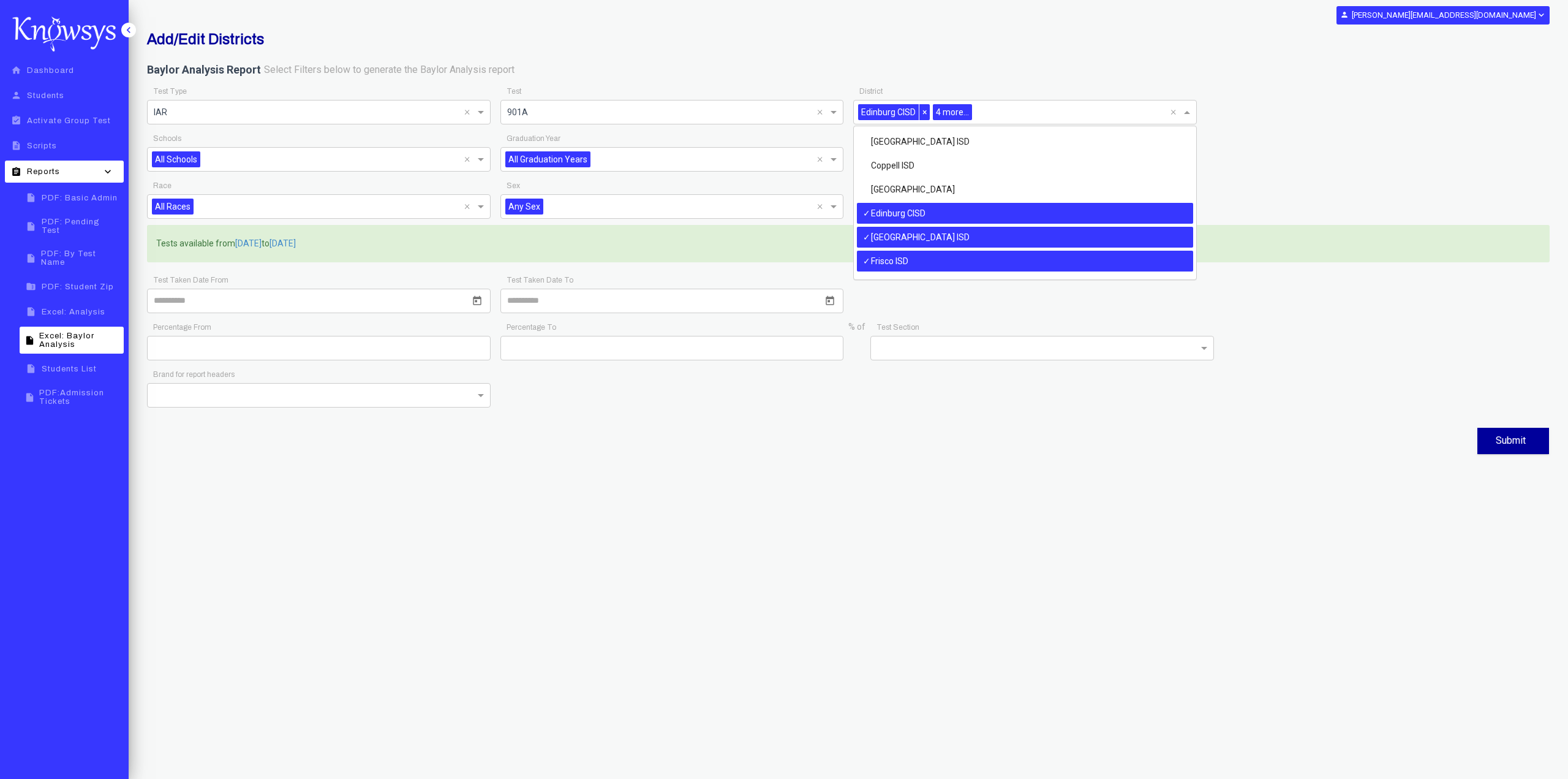
scroll to position [217, 0]
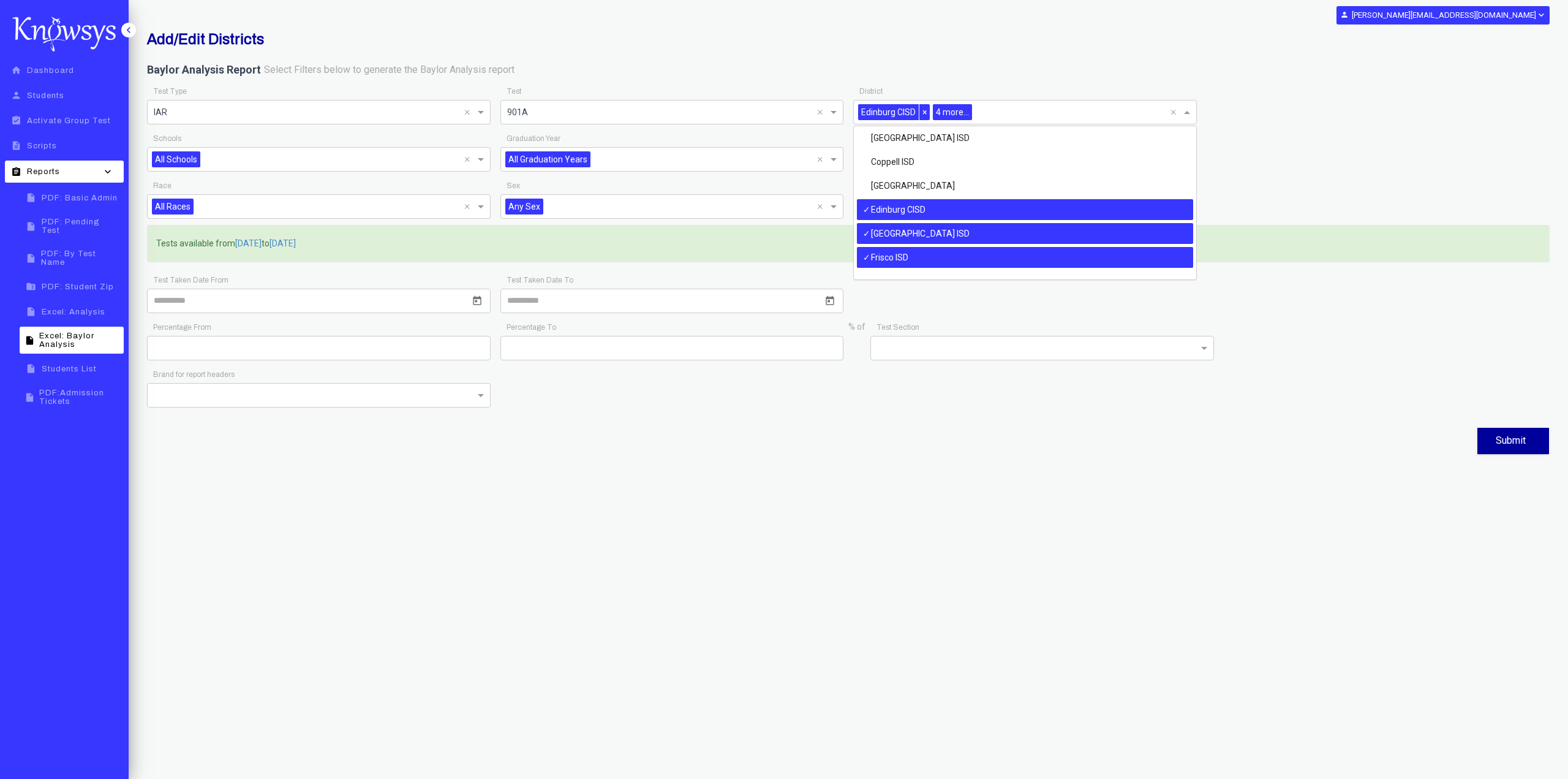
click at [967, 205] on div "Edinburg CISD" at bounding box center [1026, 210] width 337 height 21
click at [967, 229] on div "[GEOGRAPHIC_DATA] ISD" at bounding box center [1026, 233] width 337 height 21
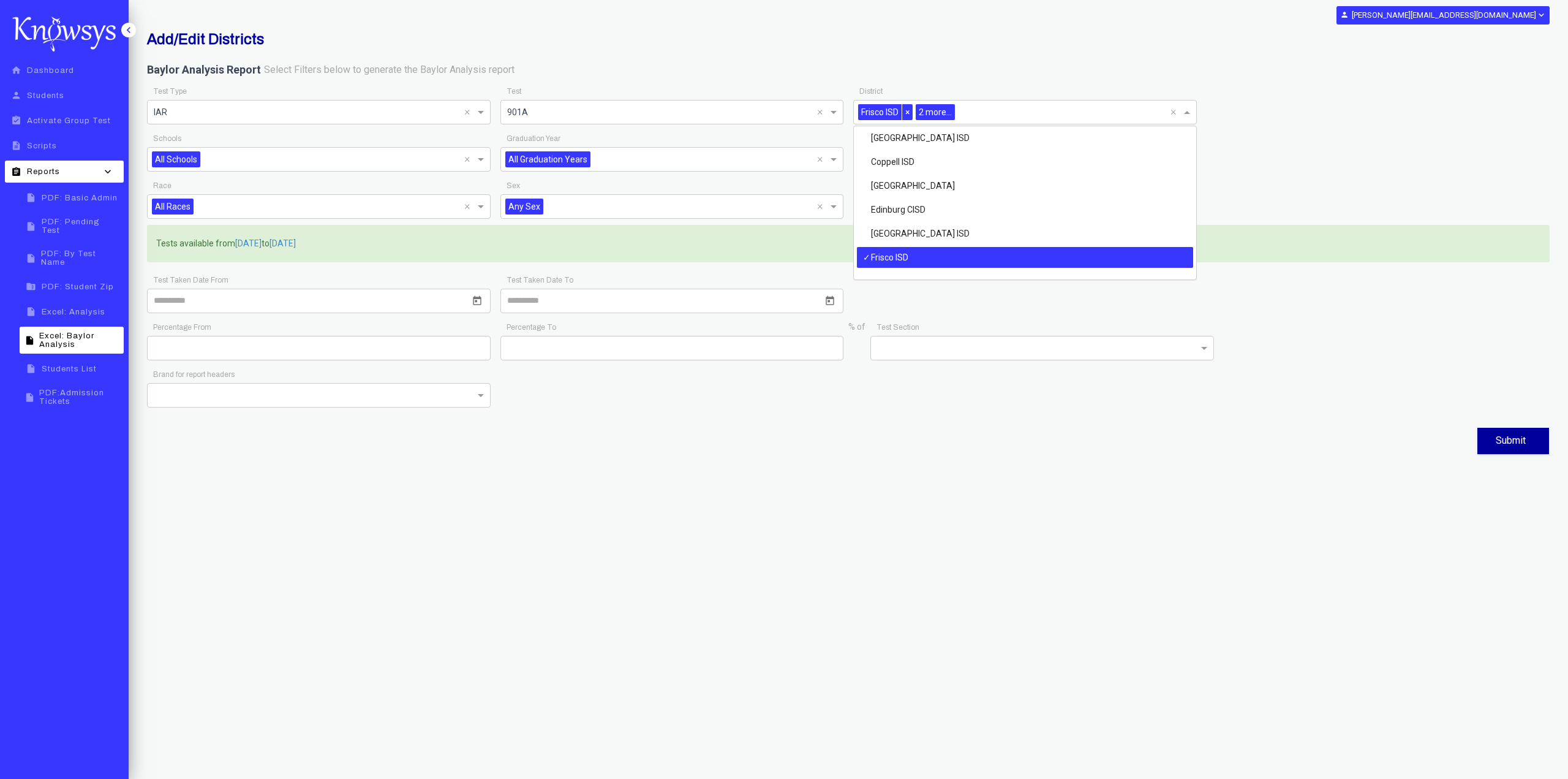
click at [960, 259] on div "Frisco ISD" at bounding box center [1026, 257] width 337 height 21
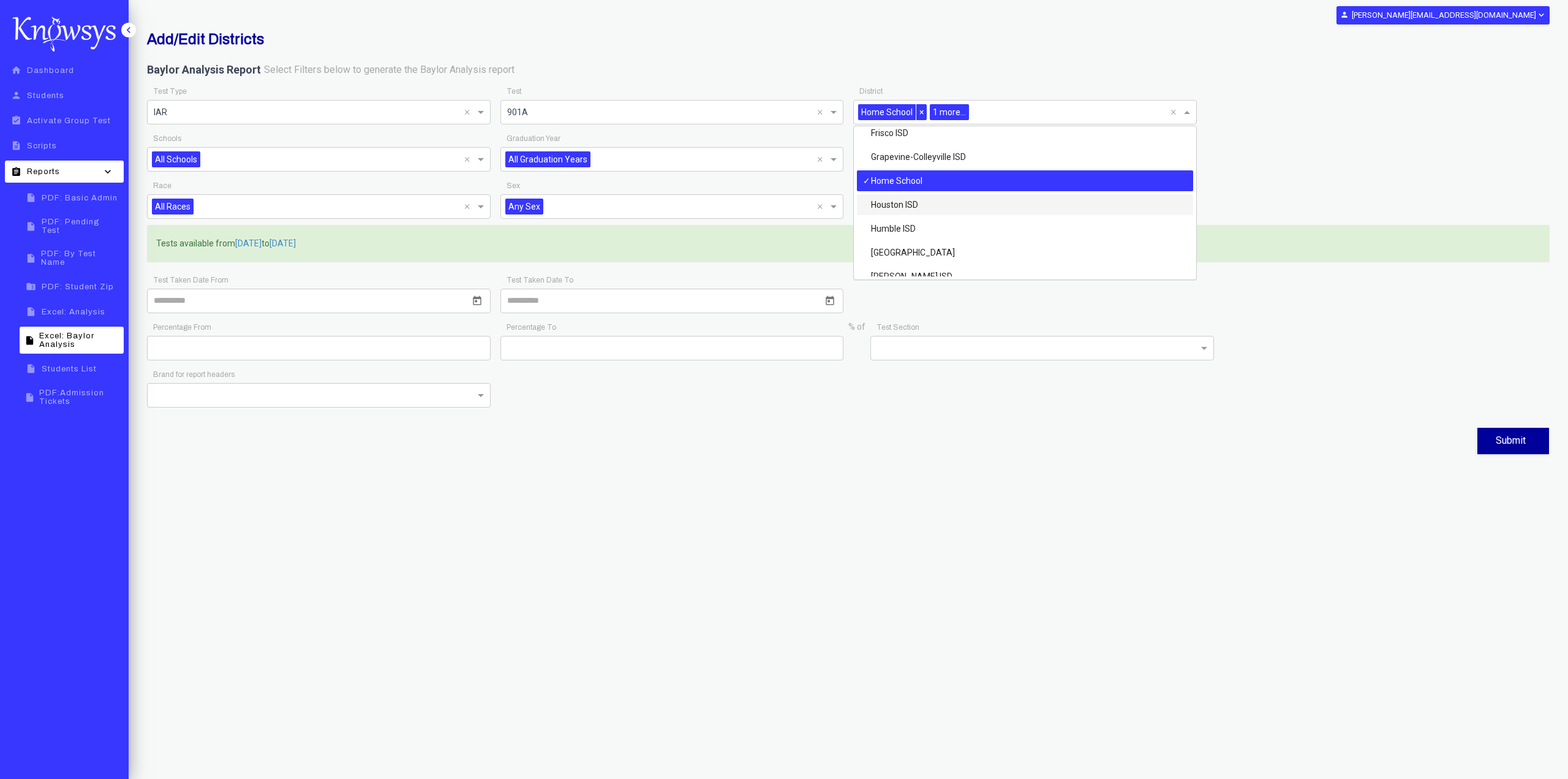
scroll to position [339, 0]
click at [1077, 185] on div "Home School" at bounding box center [1026, 182] width 337 height 21
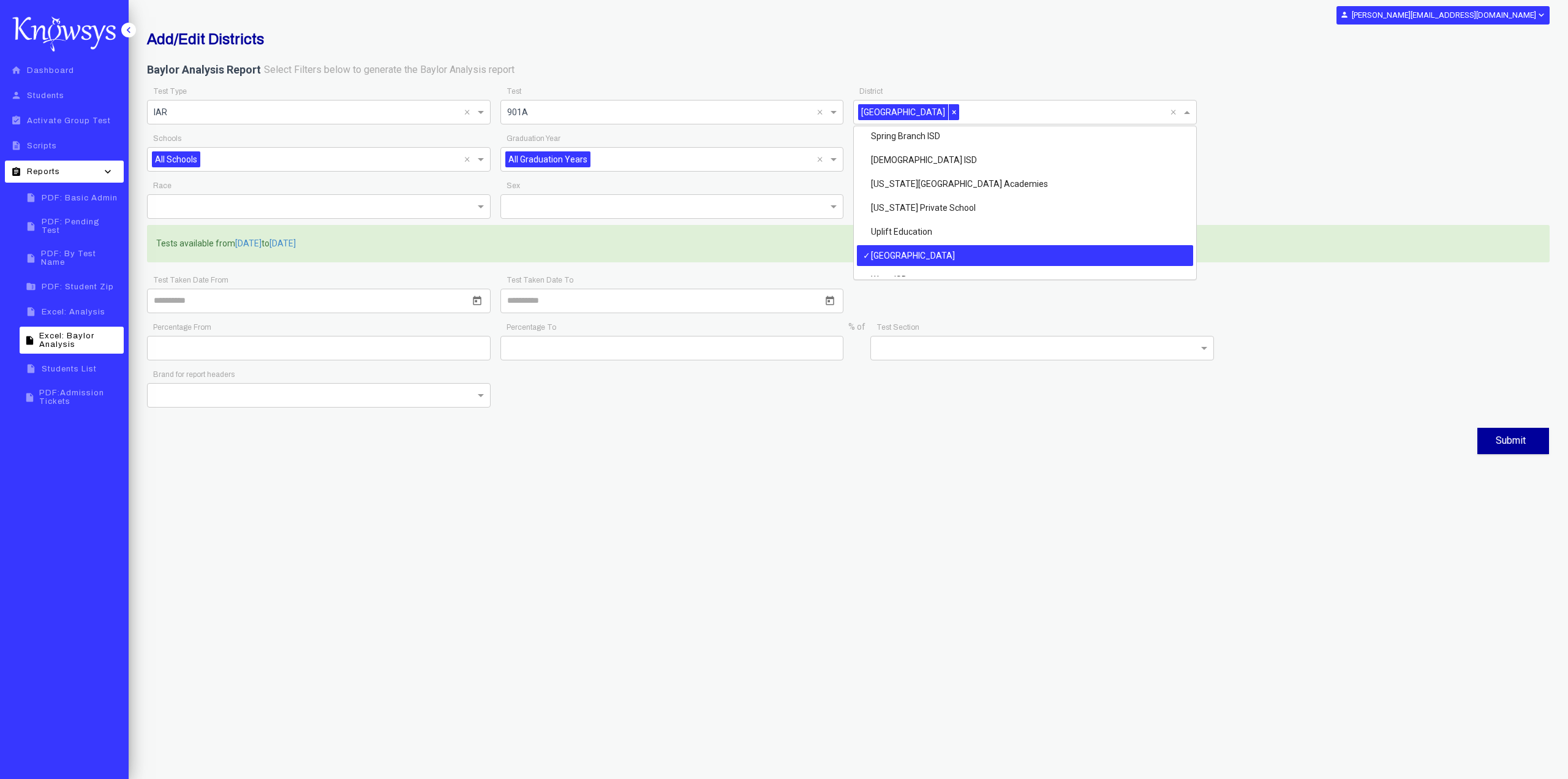
scroll to position [952, 0]
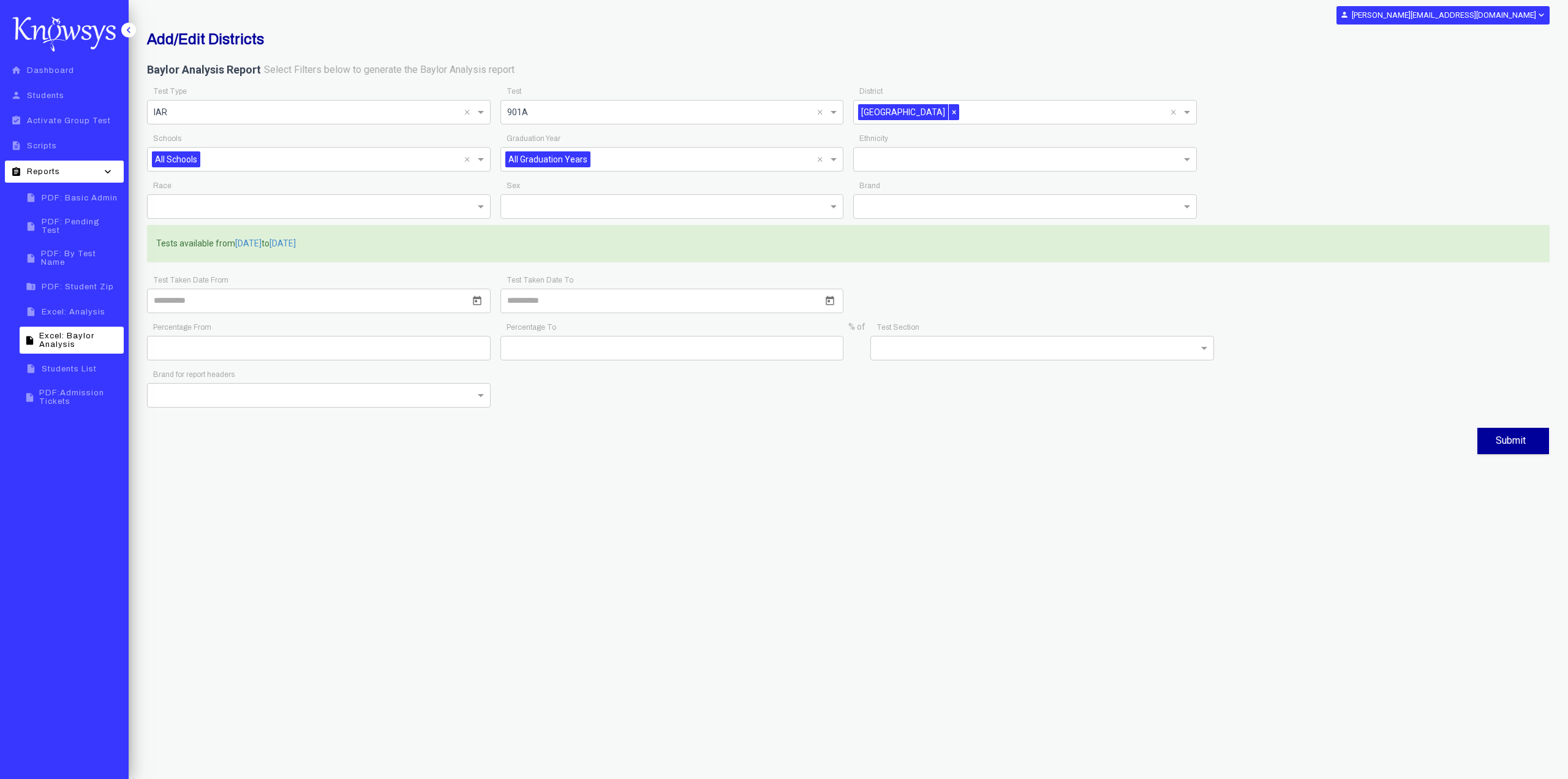
click at [1244, 184] on div "Race Sex Brand" at bounding box center [849, 201] width 1413 height 47
click at [296, 243] on span "[DATE]" at bounding box center [283, 244] width 26 height 12
click at [1517, 440] on button "Submit" at bounding box center [1513, 441] width 72 height 26
